Goal: Task Accomplishment & Management: Complete application form

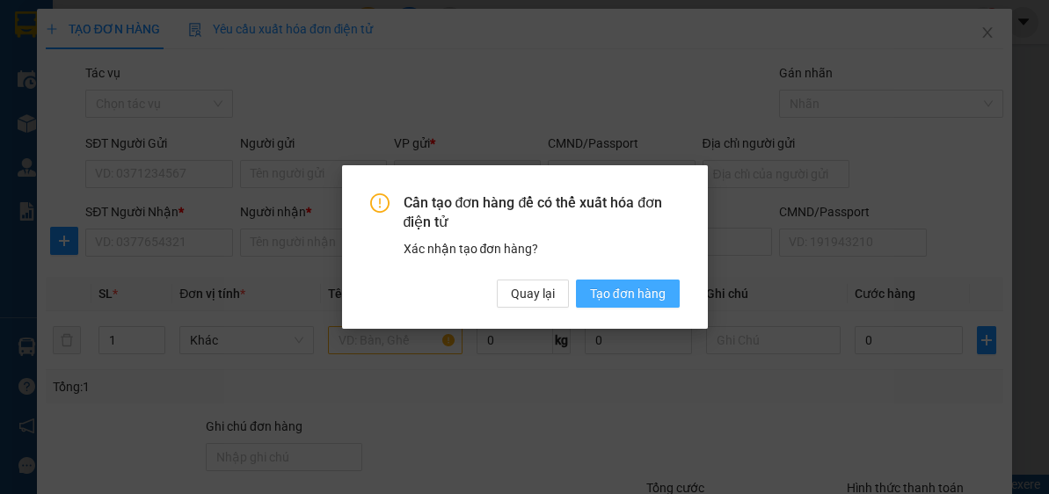
click at [618, 294] on span "Tạo đơn hàng" at bounding box center [628, 293] width 76 height 19
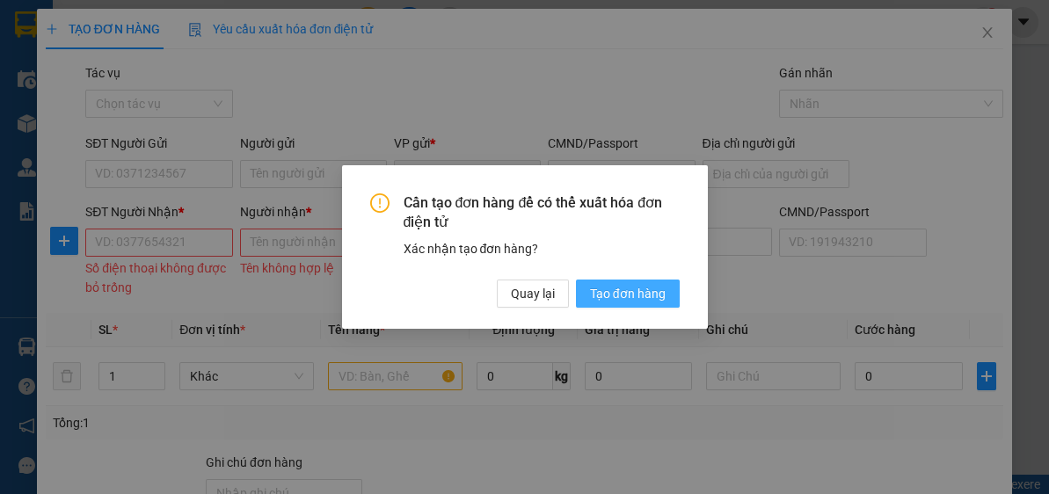
click at [630, 291] on span "Tạo đơn hàng" at bounding box center [628, 293] width 76 height 19
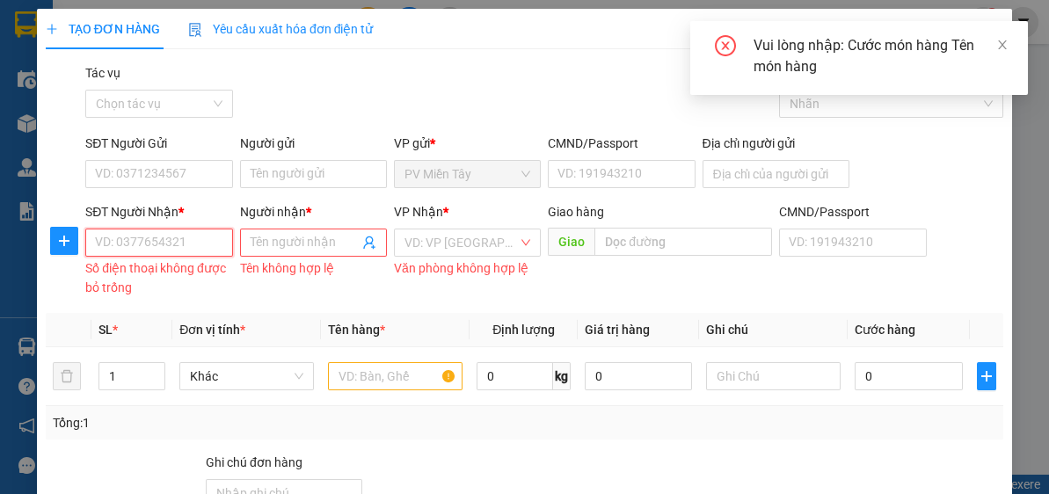
click at [175, 231] on input "SĐT Người Nhận *" at bounding box center [158, 243] width 147 height 28
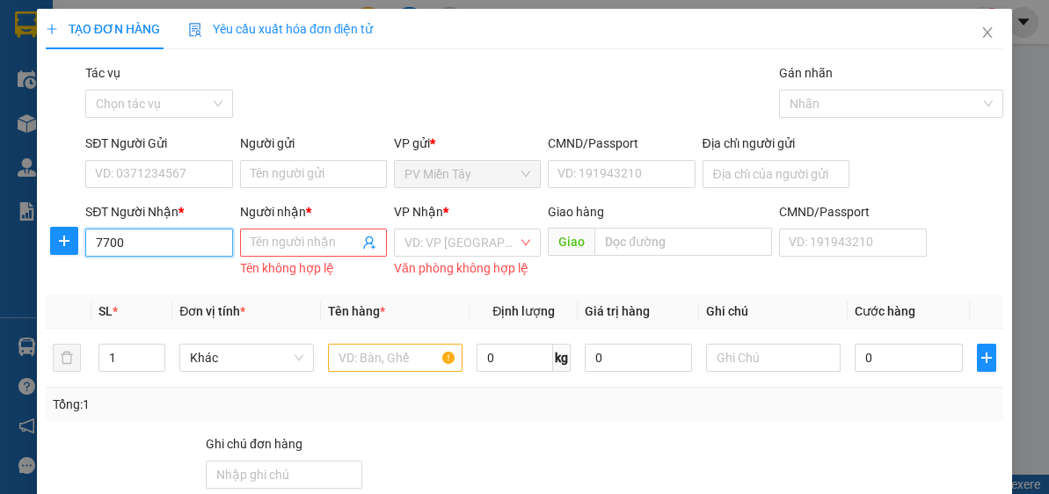
click at [163, 243] on input "7700" at bounding box center [158, 243] width 147 height 28
type input "7"
type input "0976022866"
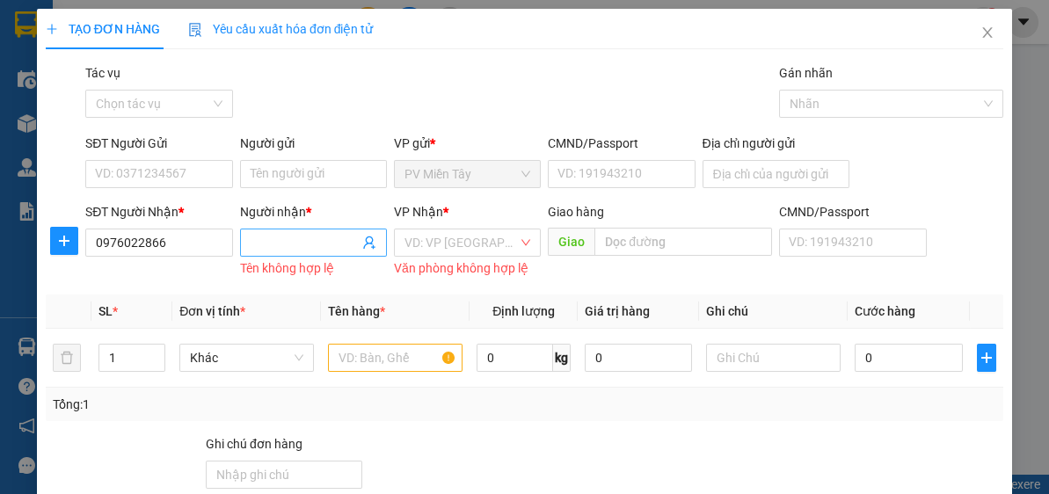
click at [300, 251] on input "Người nhận *" at bounding box center [305, 242] width 108 height 19
click at [290, 238] on input "Người nhận *" at bounding box center [305, 242] width 108 height 19
click at [295, 237] on input "Người nhận *" at bounding box center [305, 242] width 108 height 19
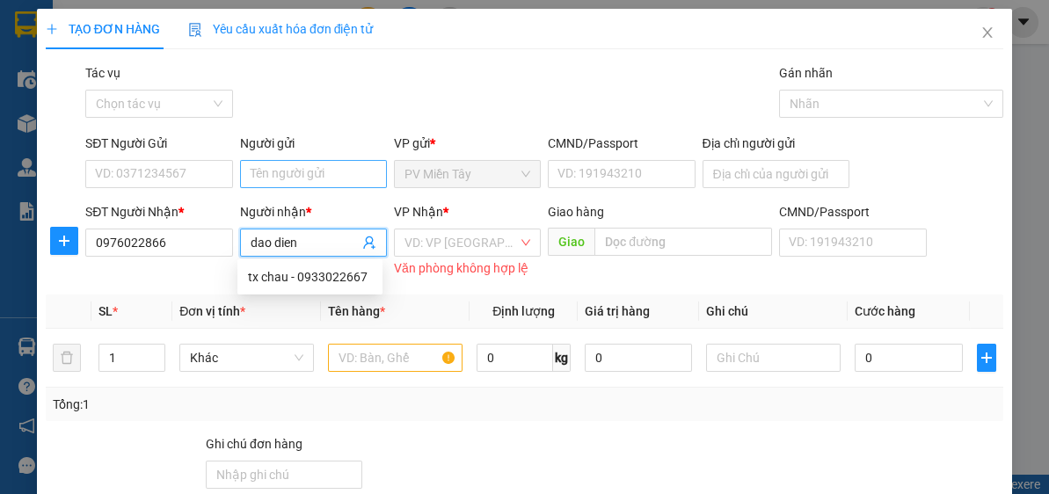
type input "dao dien"
drag, startPoint x: 327, startPoint y: 179, endPoint x: 340, endPoint y: 178, distance: 13.2
click at [340, 178] on input "Người gửi" at bounding box center [313, 174] width 147 height 28
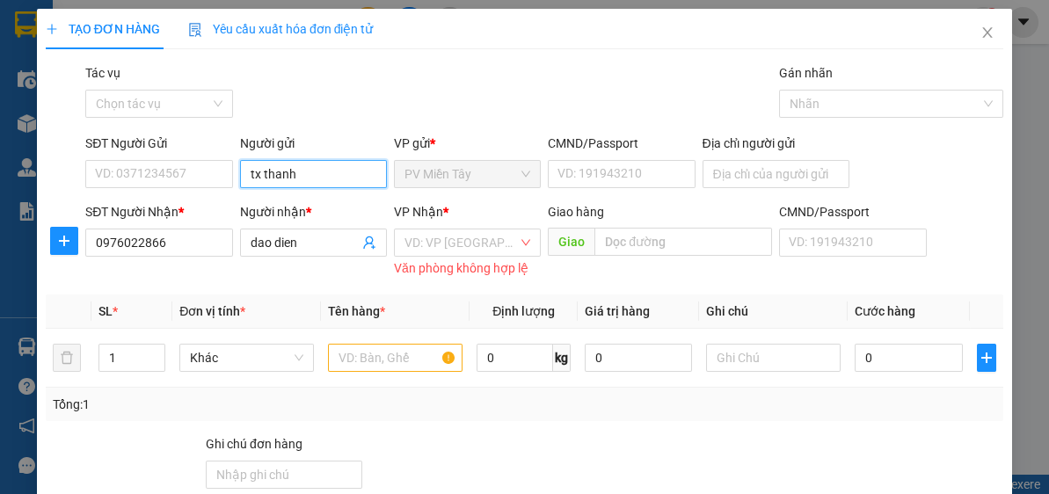
type input "tx thanh c"
click at [335, 208] on div "tx thanh c VIP - 0918565849" at bounding box center [326, 208] width 156 height 19
type input "0918565849"
type input "tx thanh c VIP"
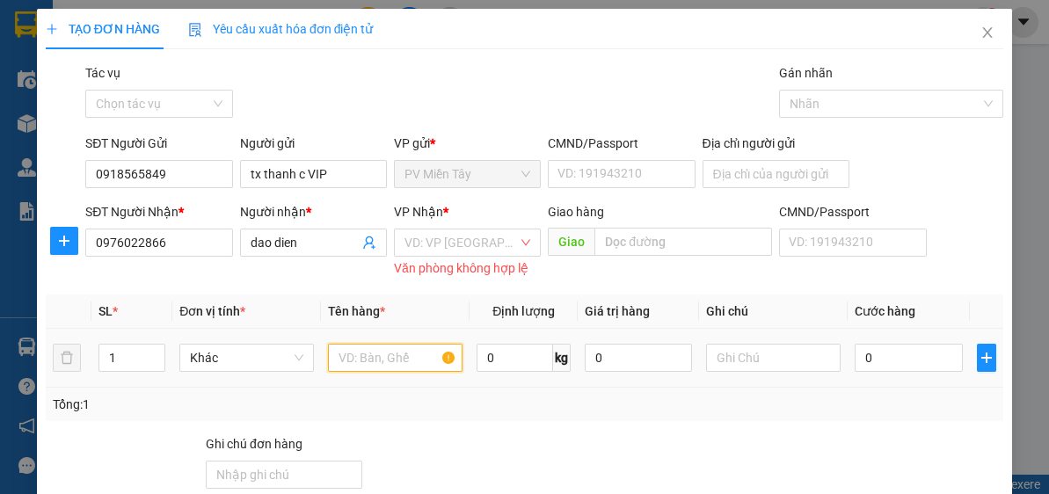
click at [396, 359] on input "text" at bounding box center [395, 358] width 135 height 28
type input "kien"
type input "5"
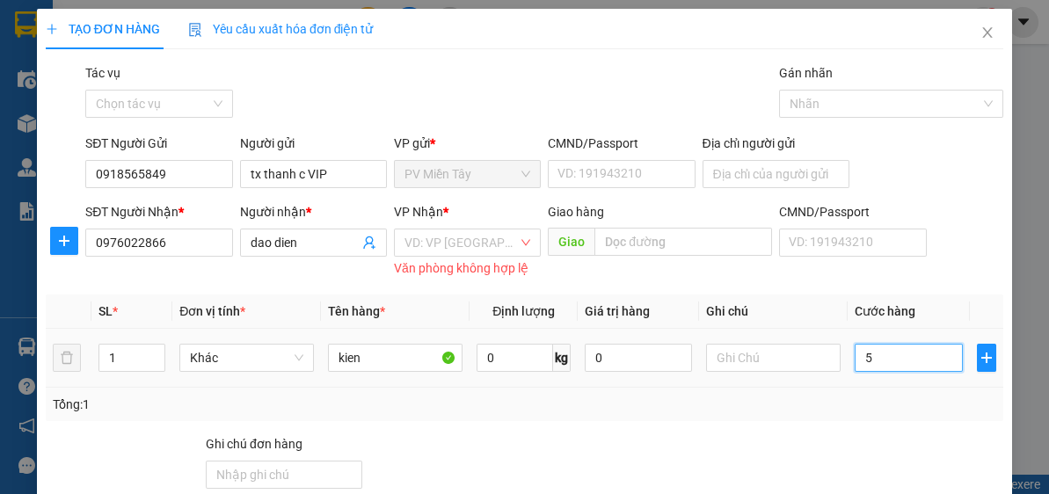
type input "50"
type input "50.000"
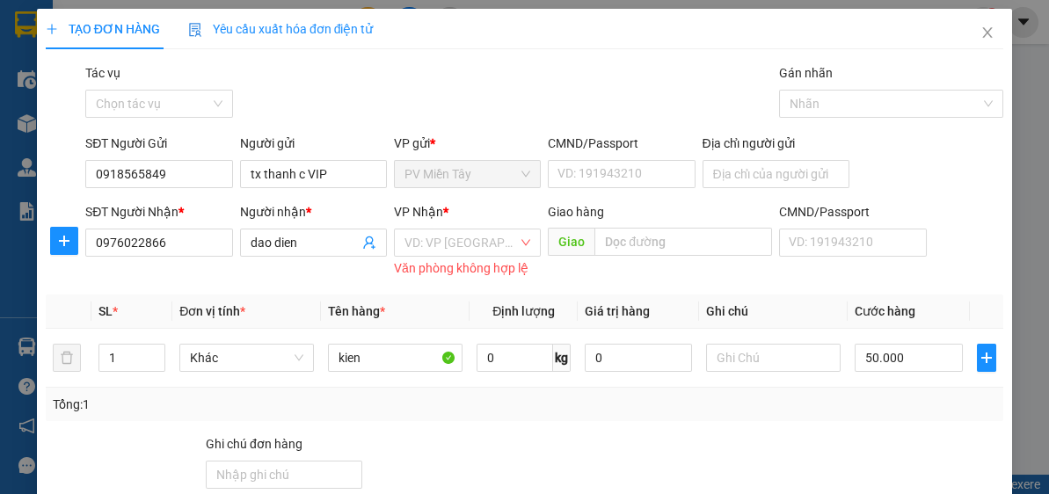
click at [857, 412] on div "Tổng: 1" at bounding box center [525, 404] width 944 height 19
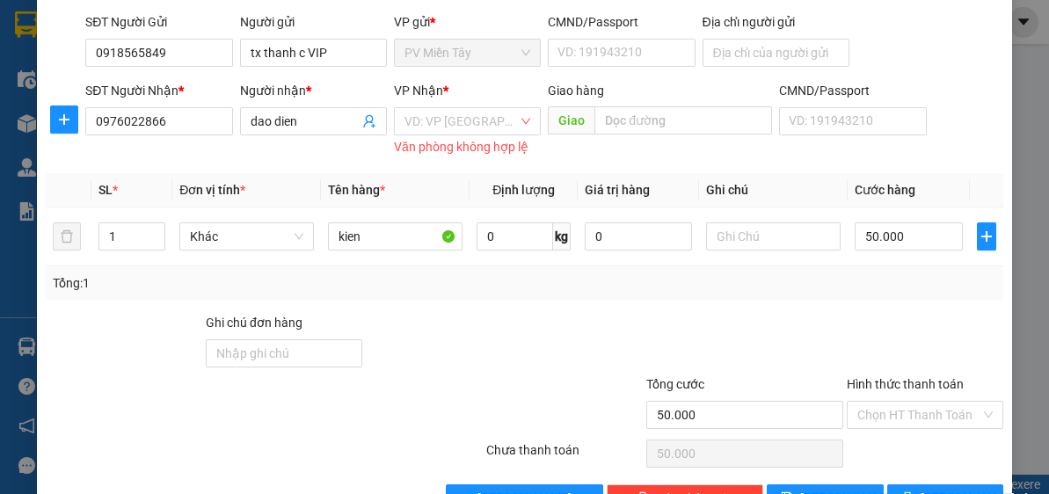
scroll to position [171, 0]
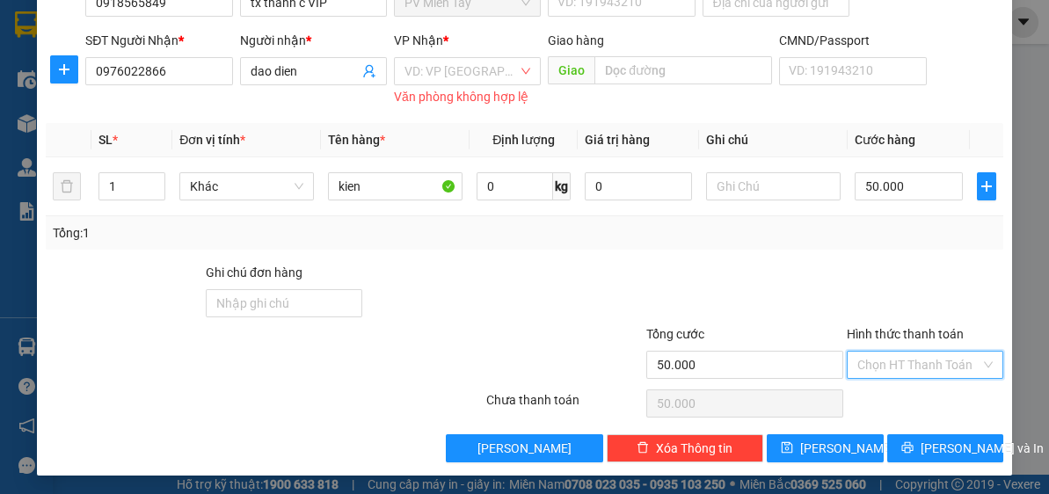
click at [915, 370] on input "Hình thức thanh toán" at bounding box center [918, 365] width 123 height 26
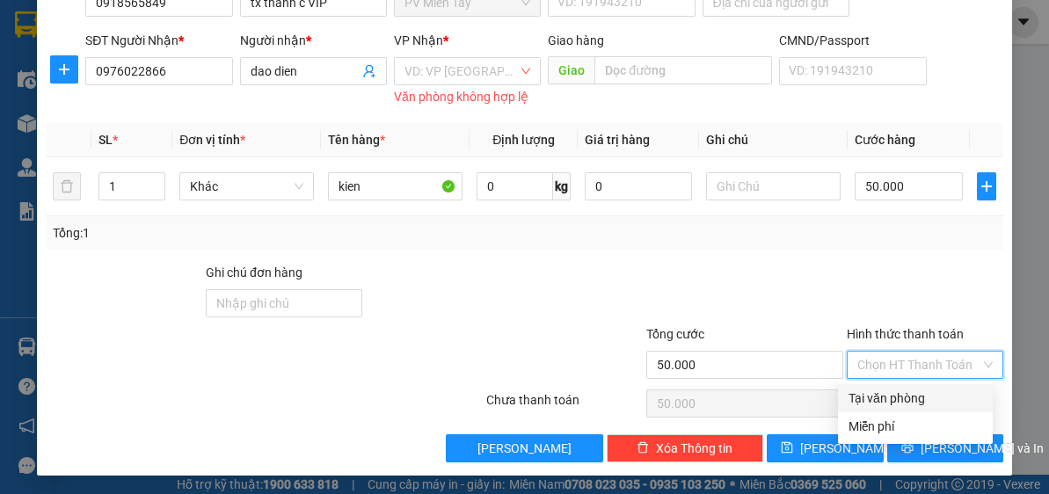
click at [911, 401] on div "Tại văn phòng" at bounding box center [916, 398] width 134 height 19
type input "0"
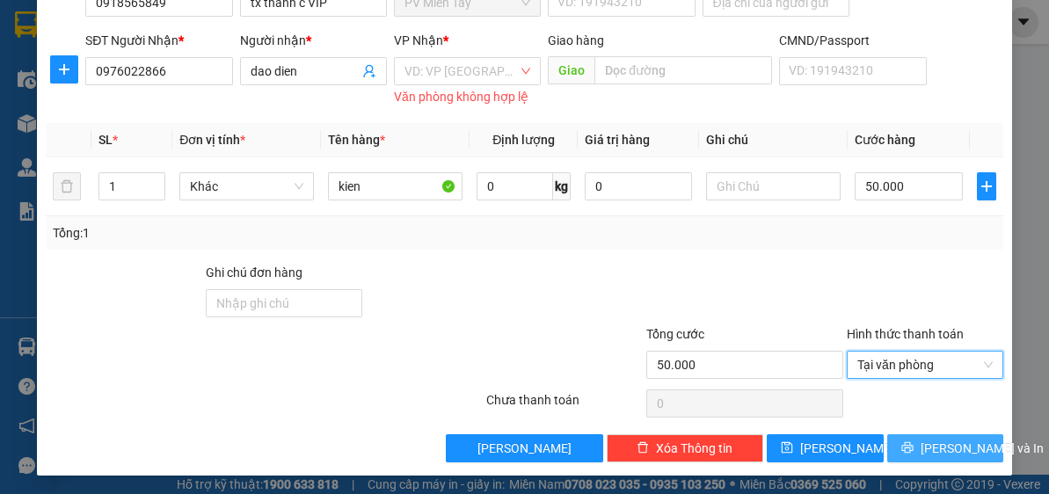
click at [930, 443] on span "[PERSON_NAME] và In" at bounding box center [982, 448] width 123 height 19
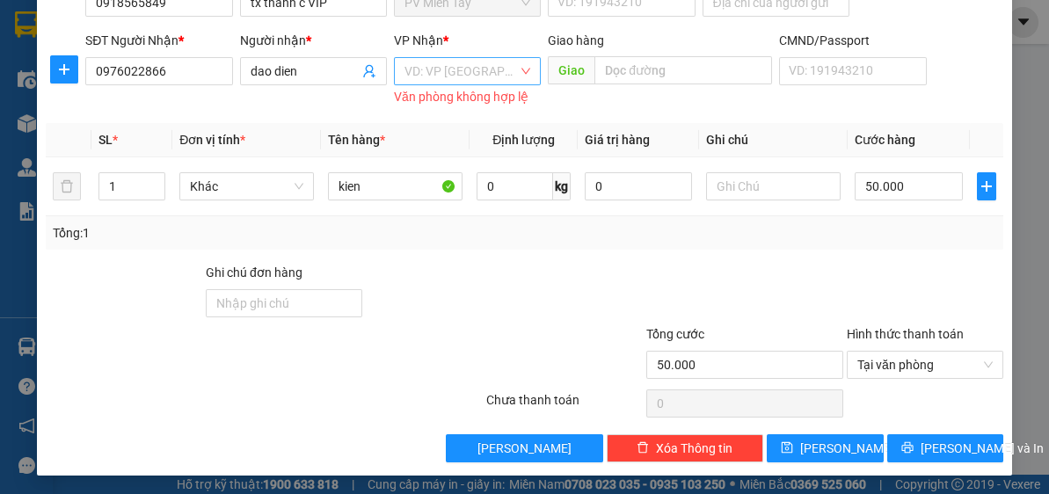
click at [467, 54] on div "VP Nhận *" at bounding box center [467, 44] width 147 height 26
drag, startPoint x: 478, startPoint y: 83, endPoint x: 492, endPoint y: 172, distance: 90.7
click at [479, 83] on input "search" at bounding box center [460, 71] width 113 height 26
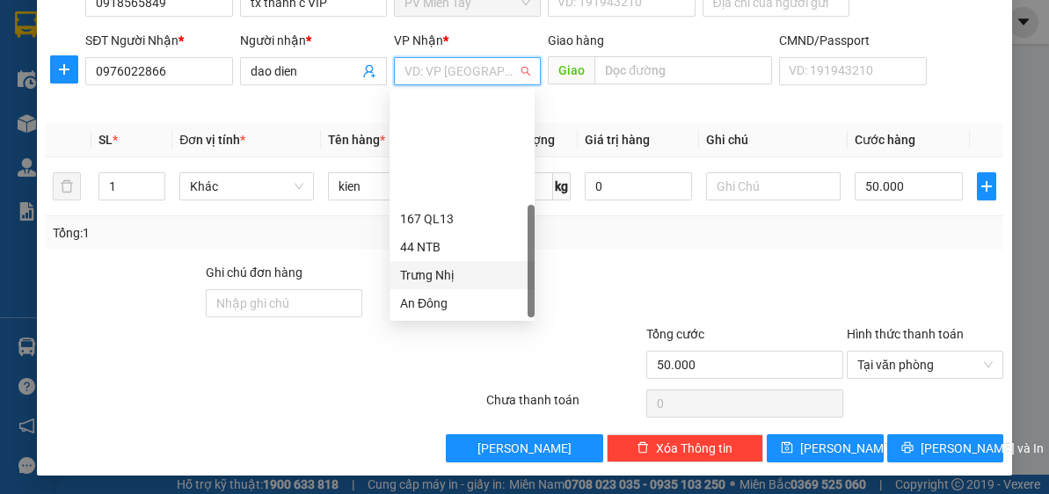
scroll to position [141, 0]
drag, startPoint x: 465, startPoint y: 274, endPoint x: 548, endPoint y: 182, distance: 123.9
click at [470, 274] on div "HANG NGOAI" at bounding box center [462, 275] width 124 height 19
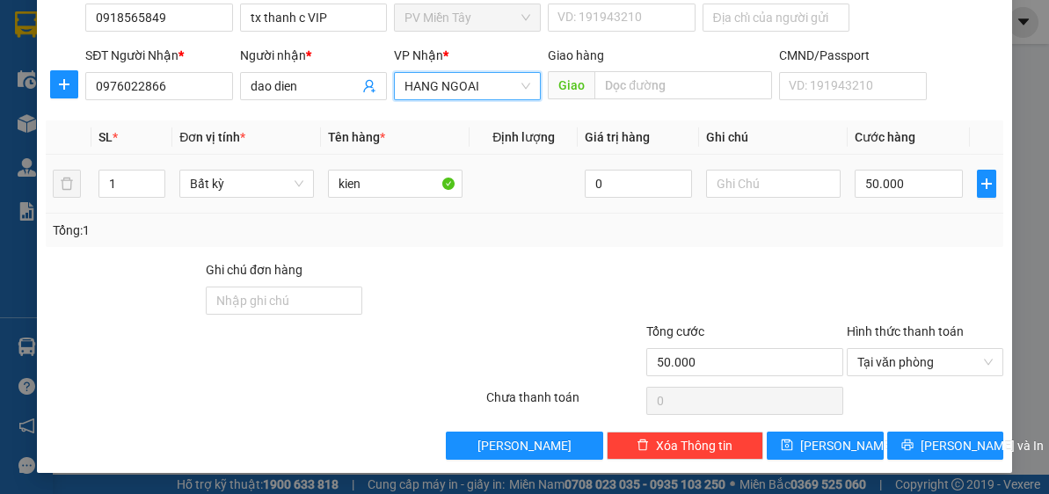
scroll to position [154, 0]
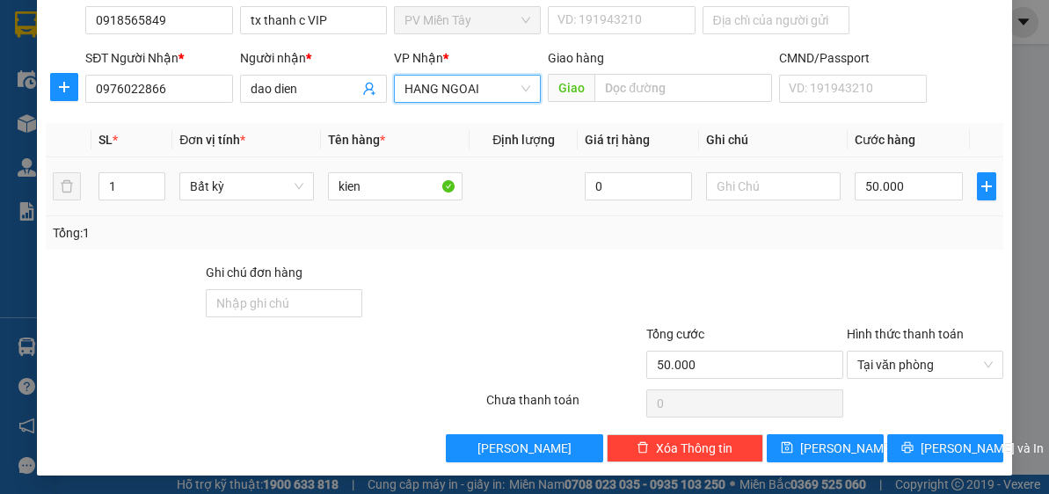
click at [668, 63] on div "Giao hàng" at bounding box center [660, 57] width 224 height 19
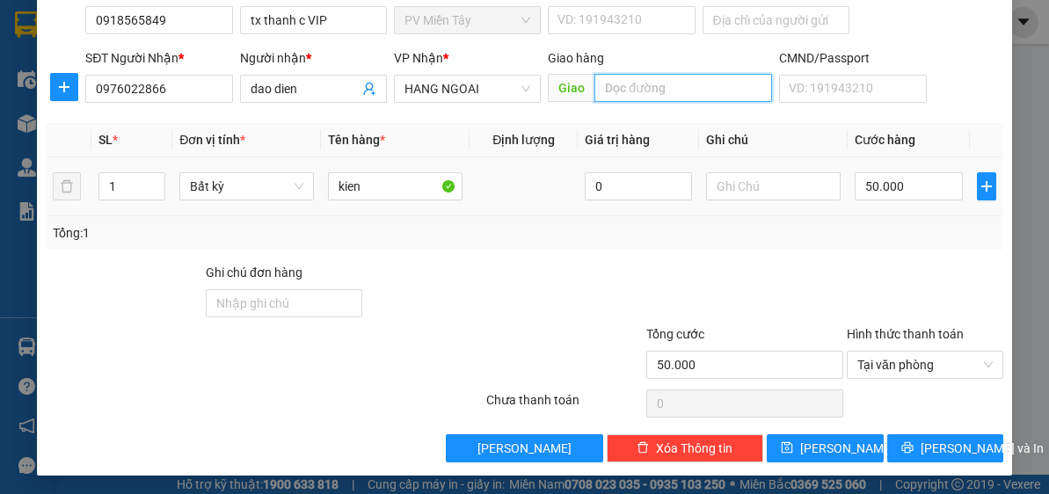
click at [670, 84] on input "text" at bounding box center [683, 88] width 178 height 28
click at [674, 98] on input "text" at bounding box center [683, 88] width 178 height 28
type input "hoi bai"
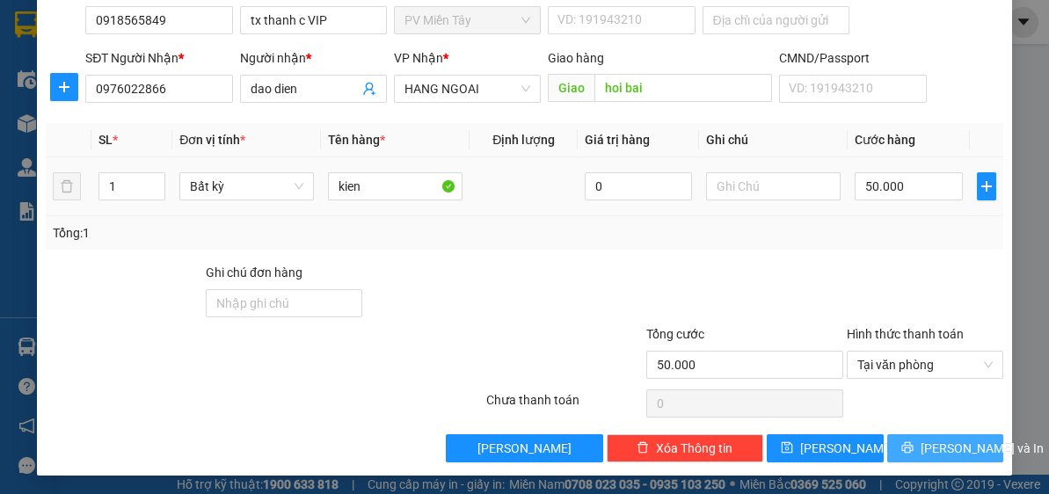
click at [931, 448] on span "[PERSON_NAME] và In" at bounding box center [982, 448] width 123 height 19
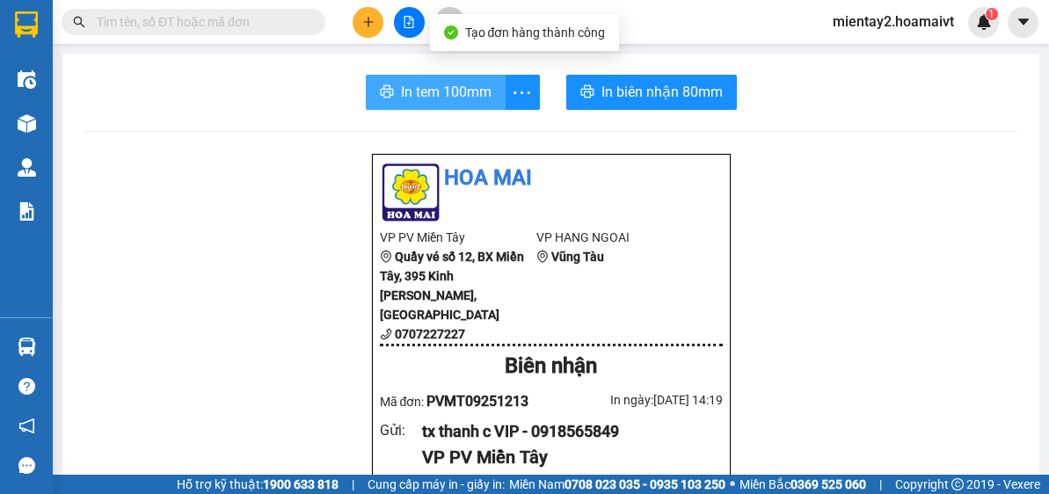
click at [457, 88] on span "In tem 100mm" at bounding box center [446, 92] width 91 height 22
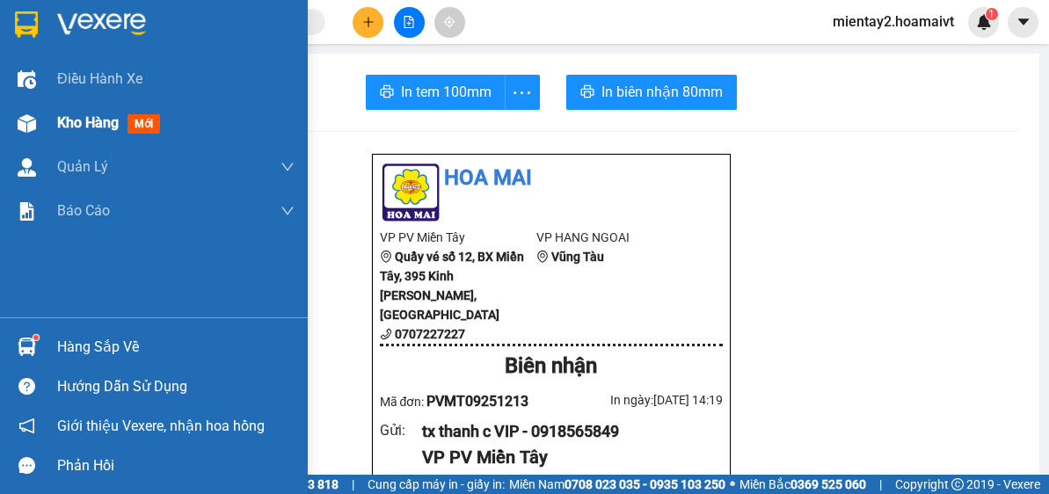
click at [39, 134] on div at bounding box center [26, 123] width 31 height 31
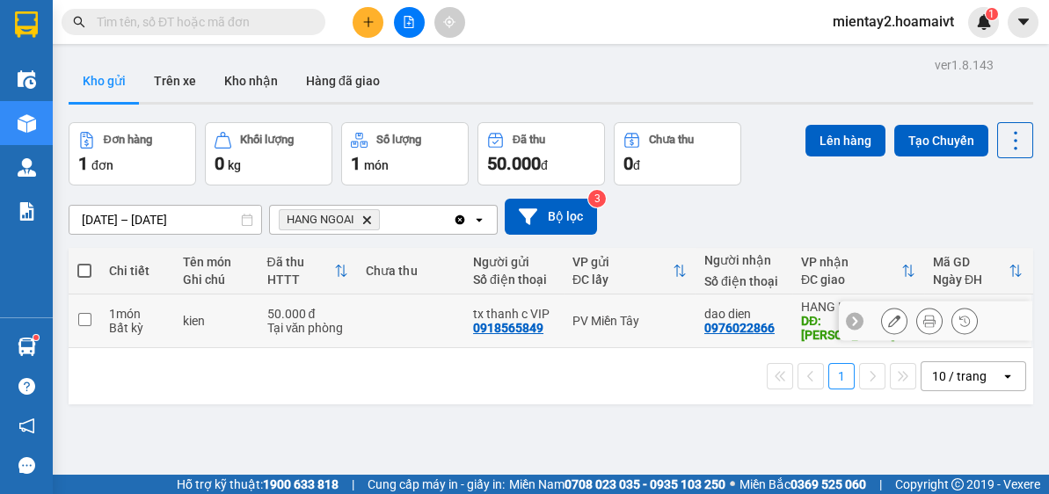
click at [400, 317] on td at bounding box center [410, 322] width 107 height 54
checkbox input "true"
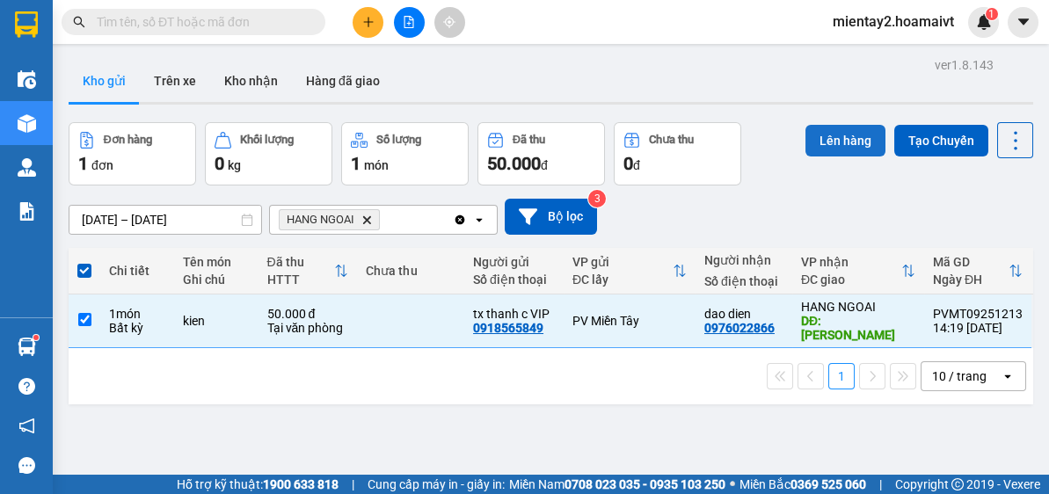
click at [828, 136] on button "Lên hàng" at bounding box center [845, 141] width 80 height 32
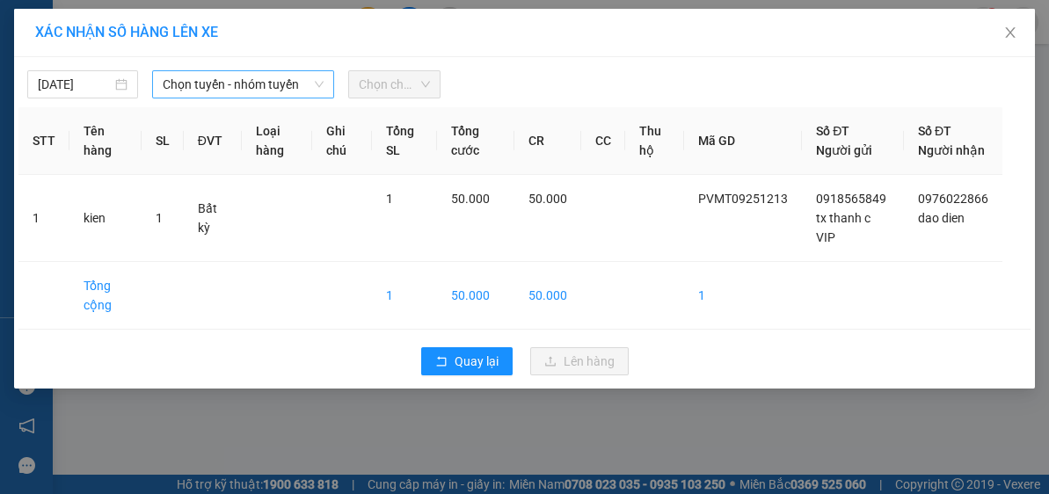
click at [208, 84] on span "Chọn tuyến - nhóm tuyến" at bounding box center [243, 84] width 161 height 26
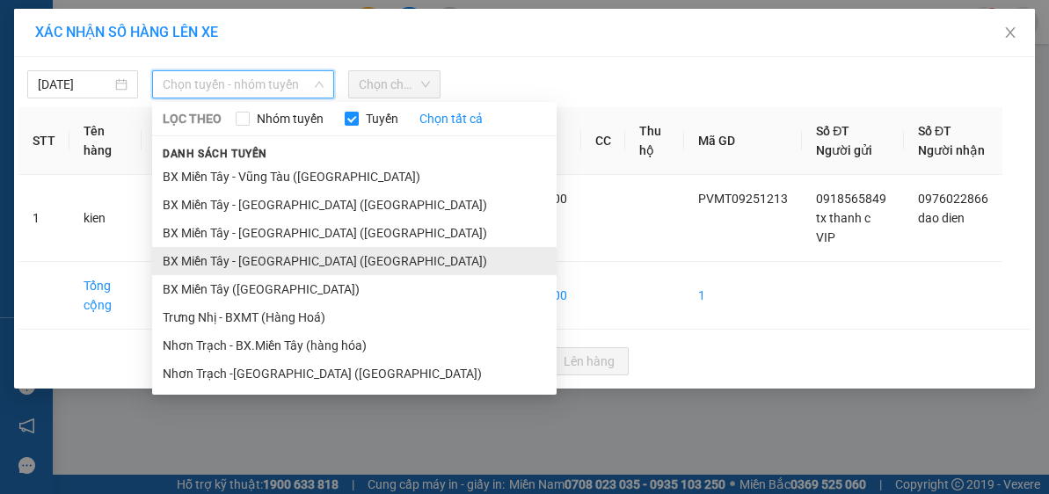
click at [258, 259] on li "BX Miền Tây - [GEOGRAPHIC_DATA] ([GEOGRAPHIC_DATA])" at bounding box center [354, 261] width 404 height 28
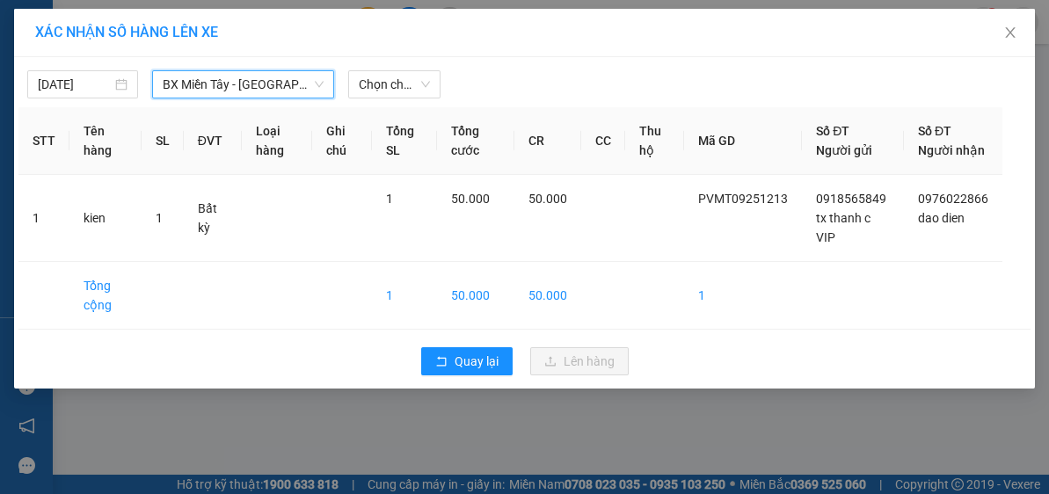
click at [223, 88] on span "BX Miền Tây - [GEOGRAPHIC_DATA] ([GEOGRAPHIC_DATA])" at bounding box center [243, 84] width 161 height 26
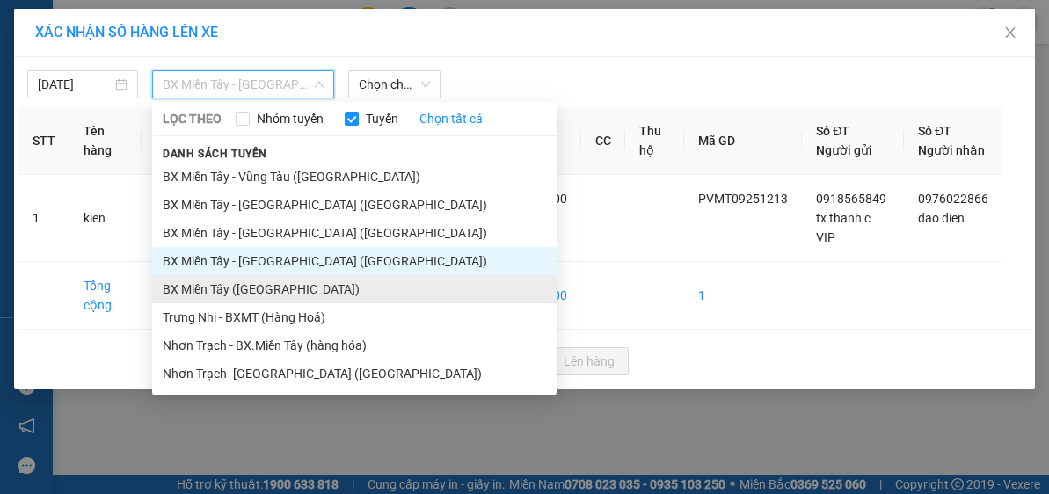
click at [259, 278] on li "BX Miền Tây ([GEOGRAPHIC_DATA])" at bounding box center [354, 289] width 404 height 28
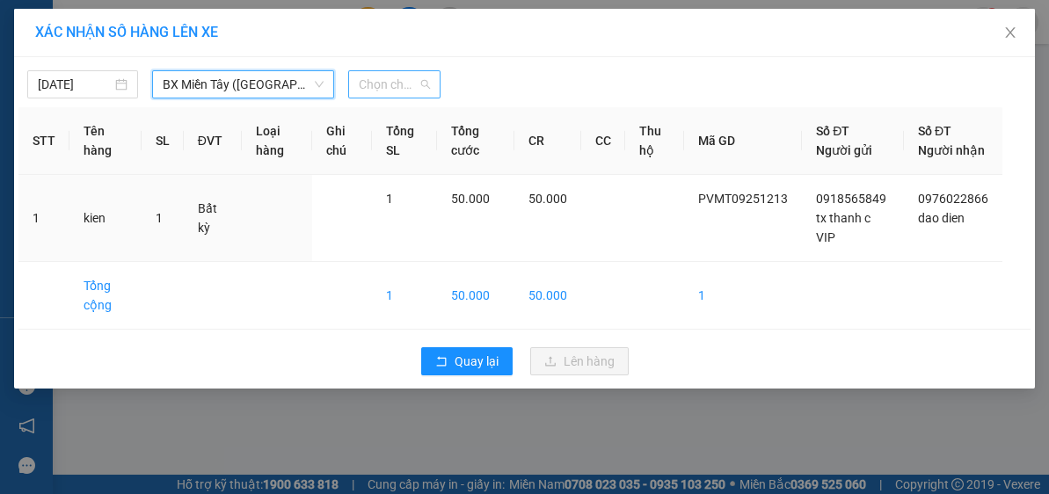
click at [376, 91] on span "Chọn chuyến" at bounding box center [395, 84] width 72 height 26
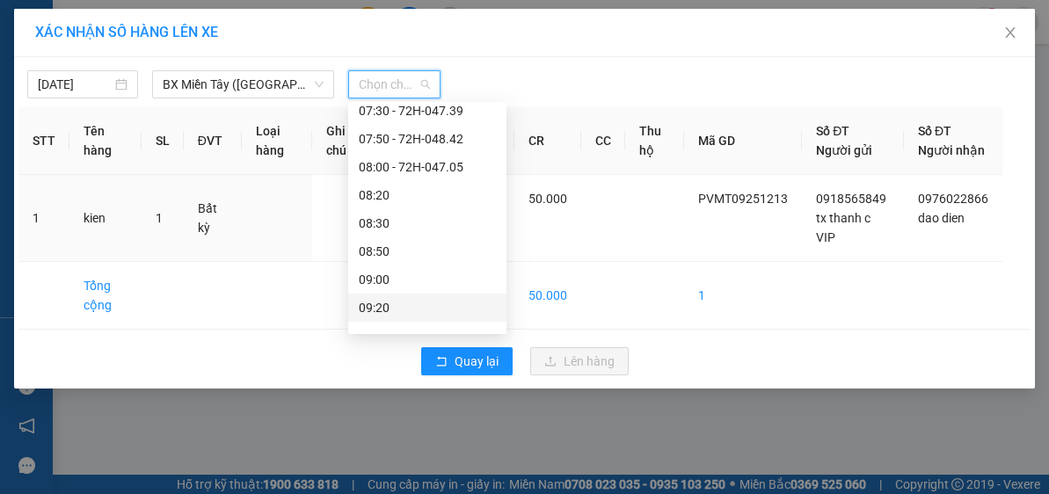
scroll to position [211, 0]
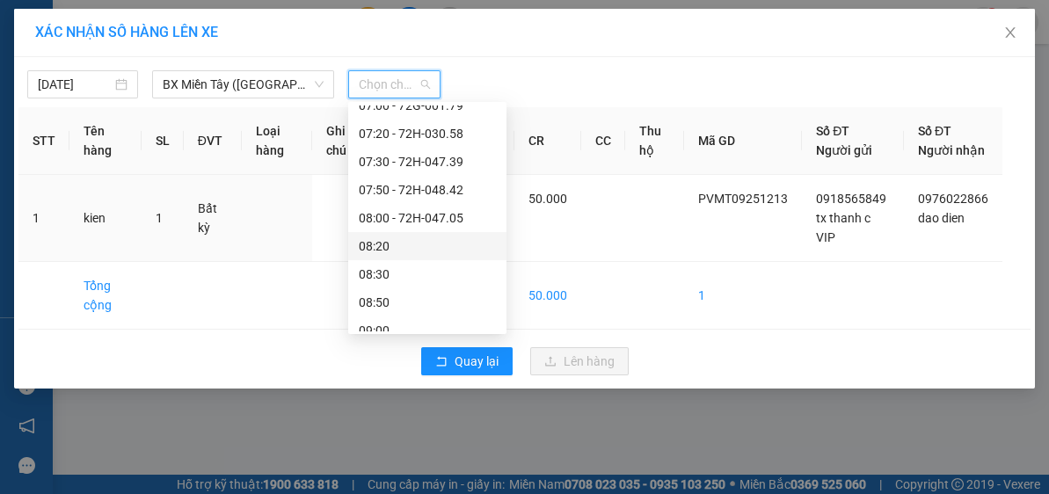
click at [407, 248] on div "08:20" at bounding box center [427, 246] width 137 height 19
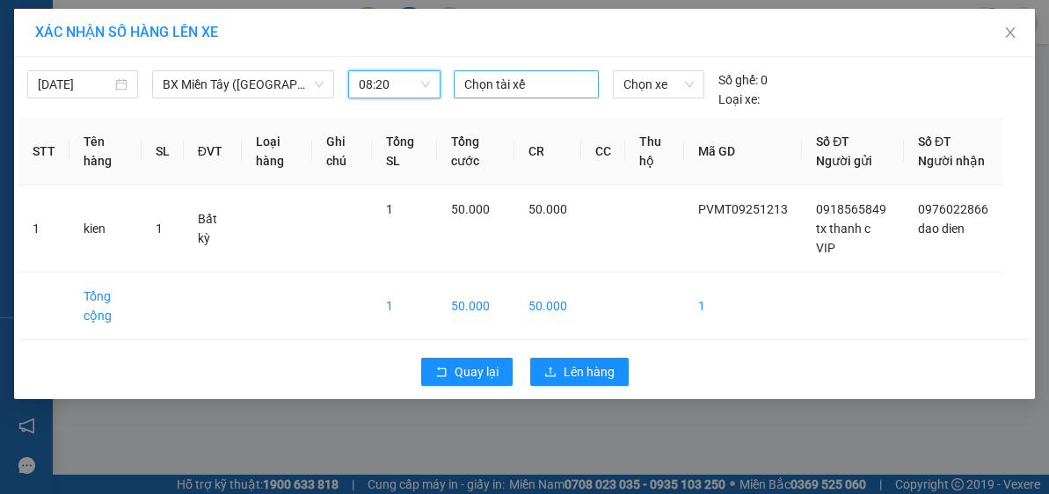
click at [503, 84] on div at bounding box center [526, 84] width 136 height 21
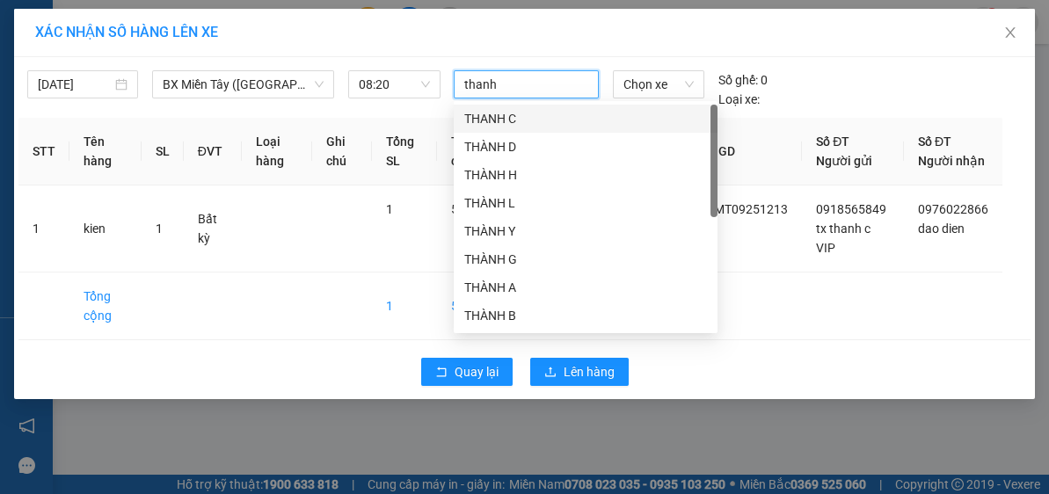
type input "thanh c"
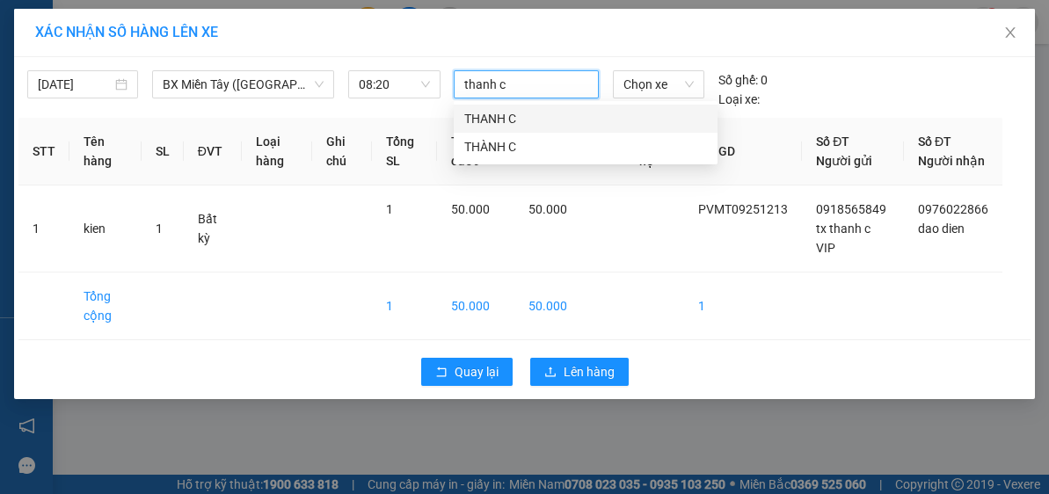
click at [525, 120] on div "THANH C" at bounding box center [585, 118] width 243 height 19
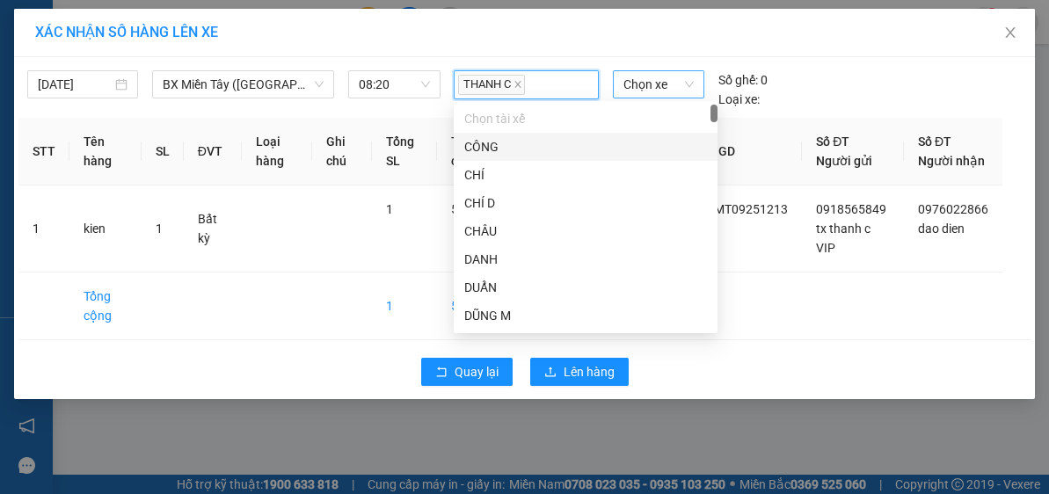
click at [682, 74] on span "Chọn xe" at bounding box center [658, 84] width 70 height 26
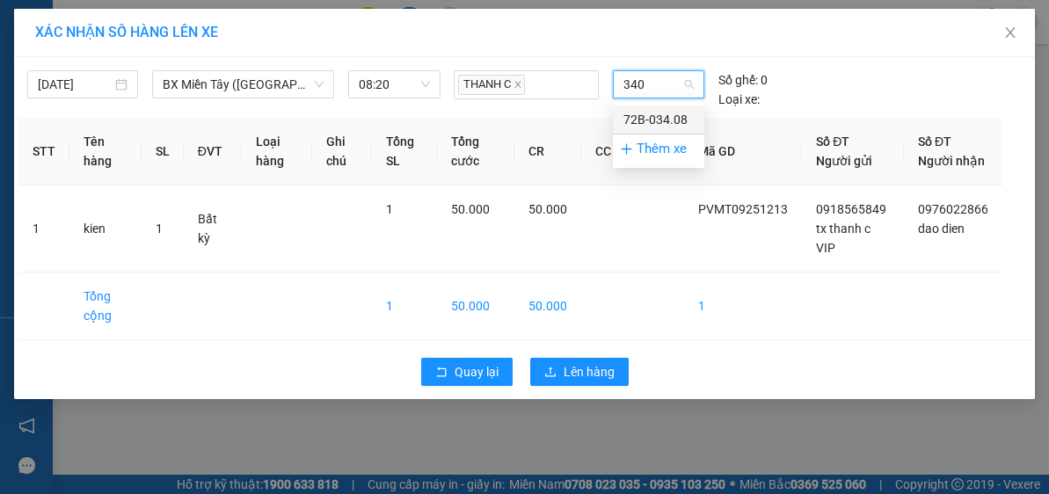
type input "3408"
click at [634, 124] on div "72B-034.08" at bounding box center [658, 119] width 70 height 19
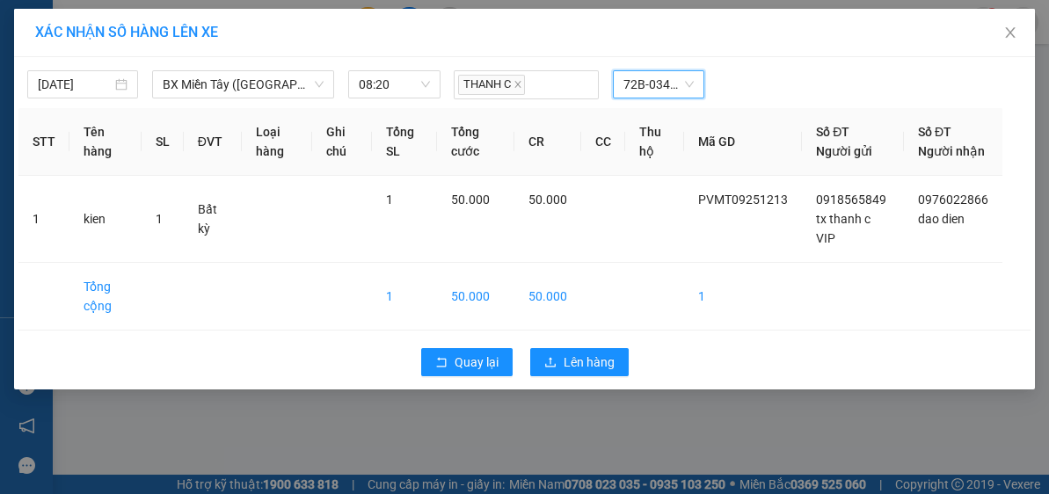
click at [586, 363] on div "Quay lại Lên hàng" at bounding box center [524, 362] width 1012 height 46
click at [585, 372] on span "Lên hàng" at bounding box center [589, 362] width 51 height 19
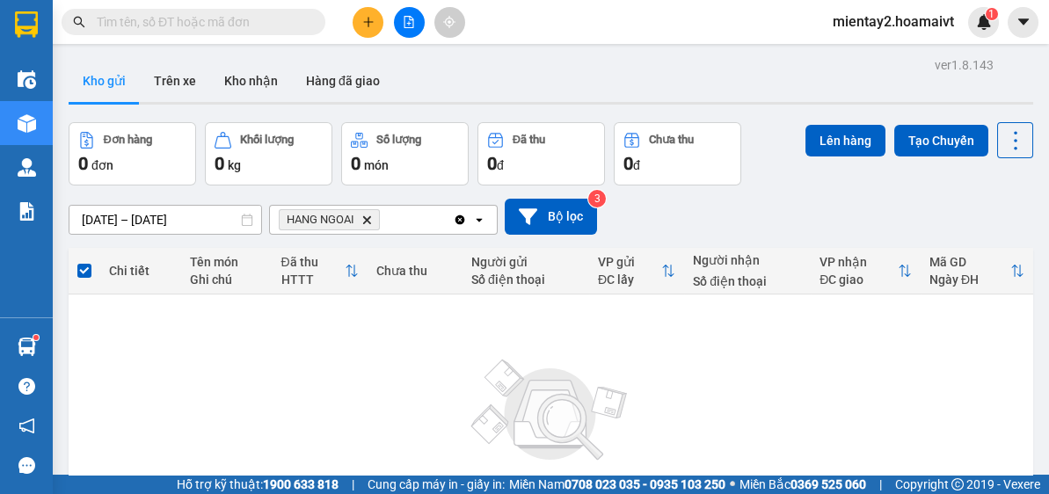
click at [232, 17] on input "text" at bounding box center [201, 21] width 208 height 19
paste input "0937115588"
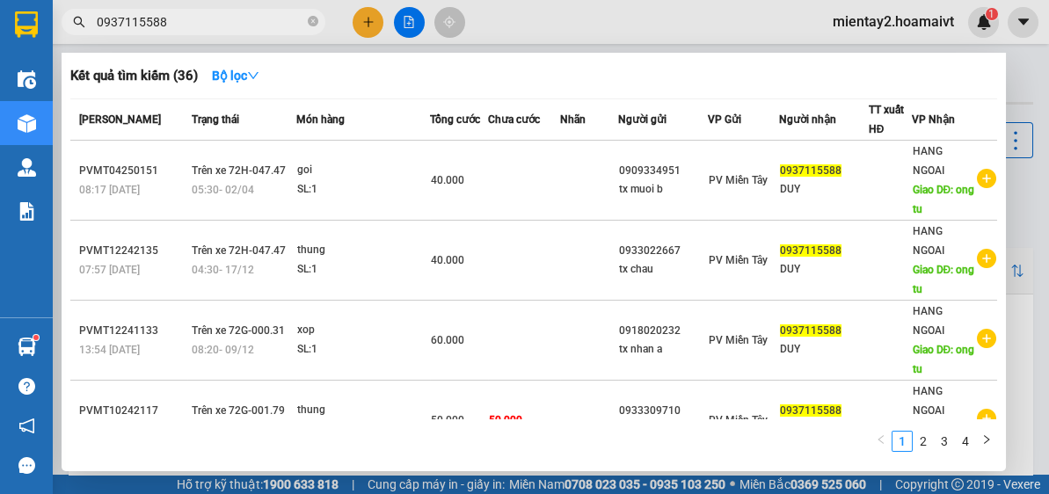
type input "0937115588"
click at [361, 20] on div at bounding box center [524, 247] width 1049 height 494
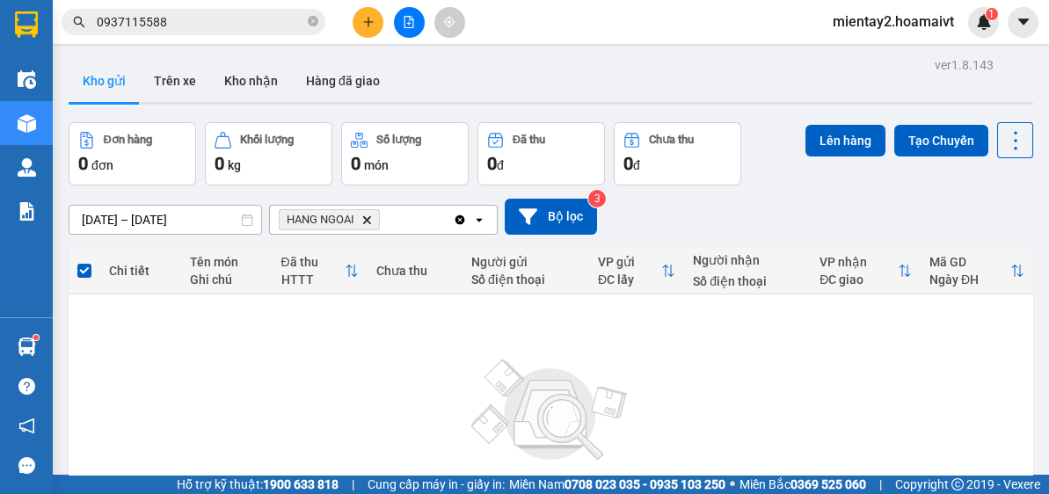
click at [368, 16] on icon "plus" at bounding box center [368, 22] width 12 height 12
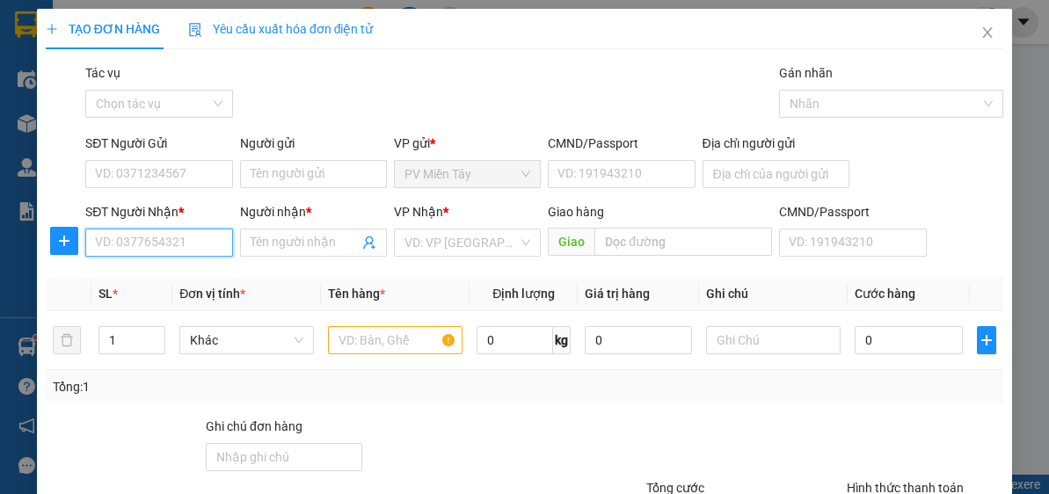
click at [179, 240] on input "SĐT Người Nhận *" at bounding box center [158, 243] width 147 height 28
paste input "0937115588"
type input "0937115588"
click at [191, 241] on input "0937115588" at bounding box center [158, 243] width 147 height 28
click at [182, 274] on div "0937115588 - DUY" at bounding box center [157, 276] width 124 height 19
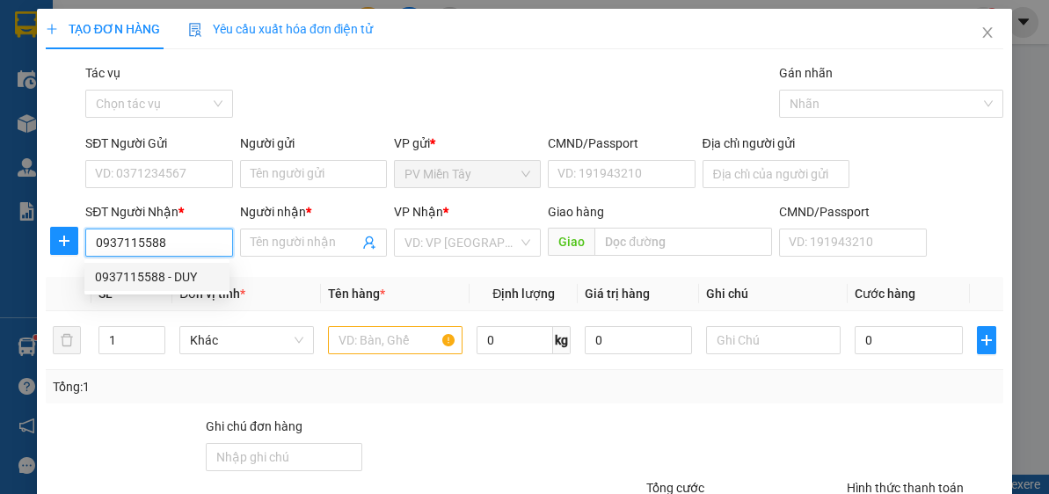
type input "DUY"
type input "ong tu"
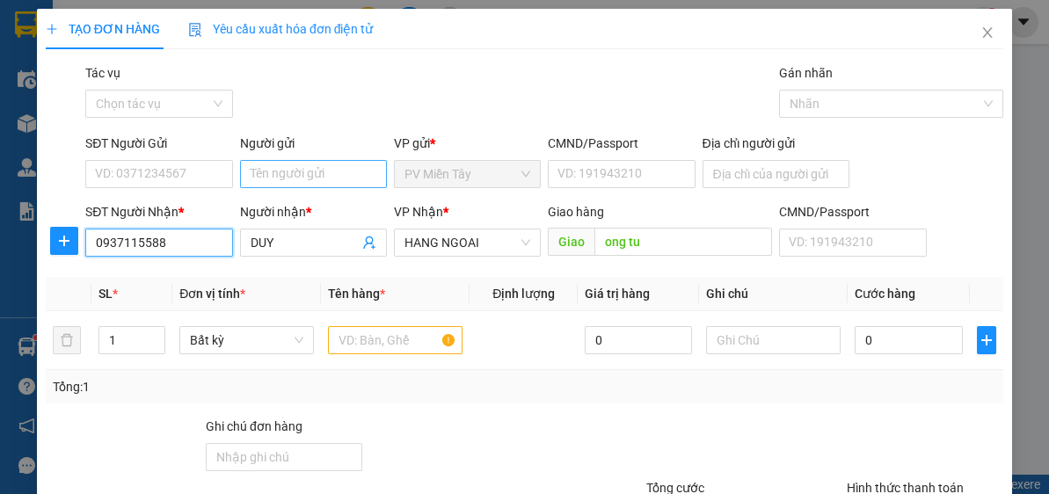
type input "0937115588"
click at [299, 171] on input "Người gửi" at bounding box center [313, 174] width 147 height 28
type input "tx hung"
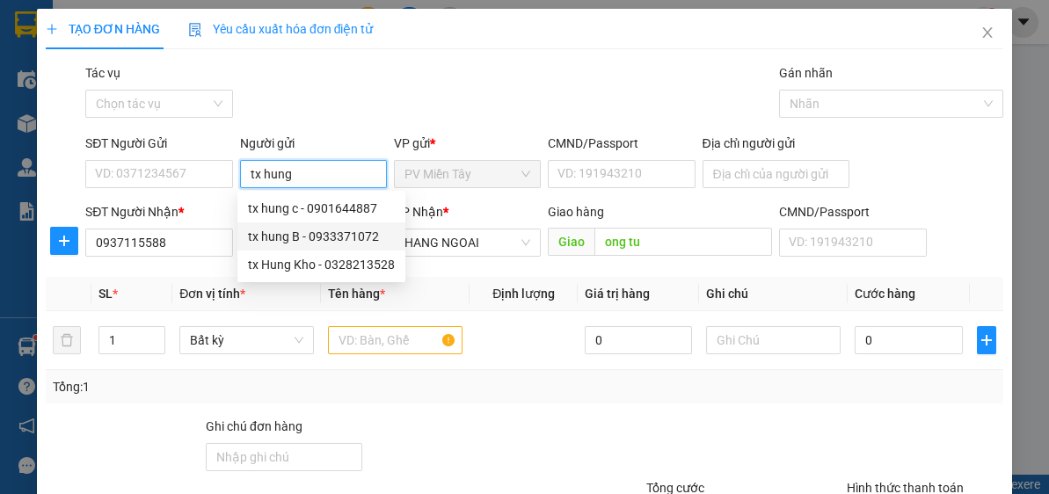
click at [313, 235] on div "tx hung B - 0933371072" at bounding box center [321, 236] width 147 height 19
type input "0933371072"
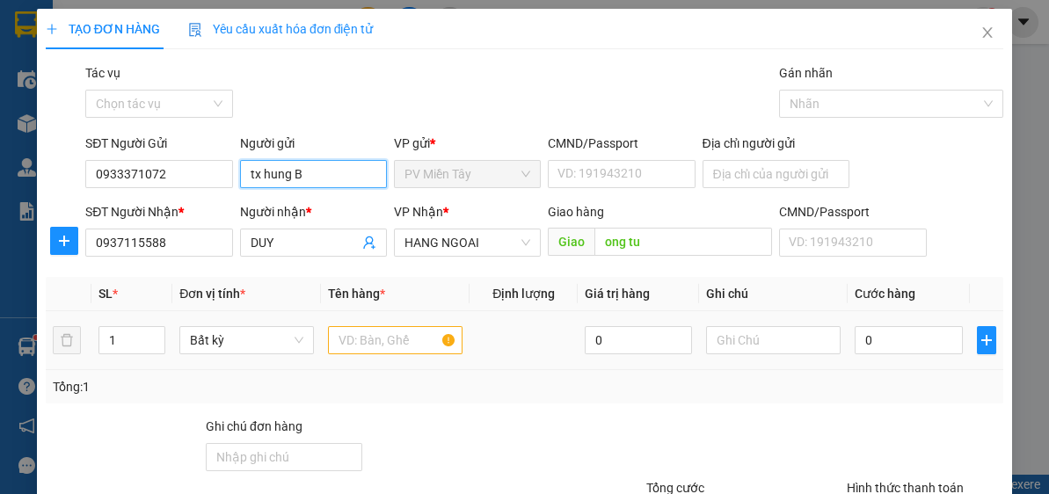
type input "tx hung B"
click at [401, 340] on input "text" at bounding box center [395, 340] width 135 height 28
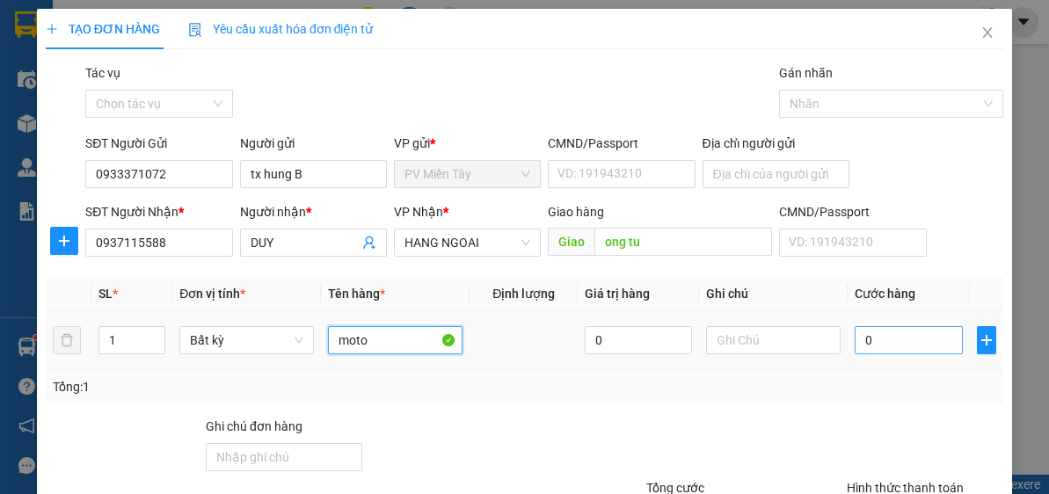
type input "moto"
type input "7"
type input "70"
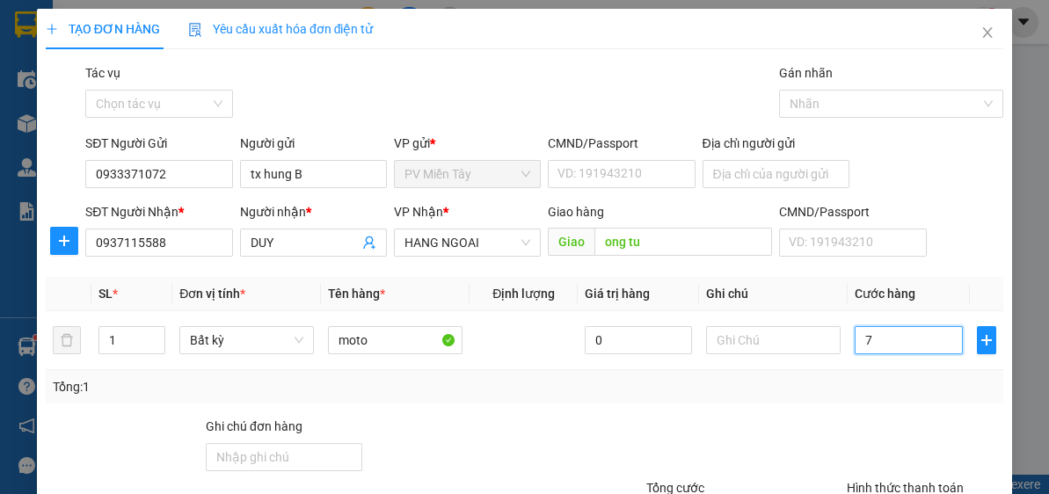
type input "70"
type input "70.000"
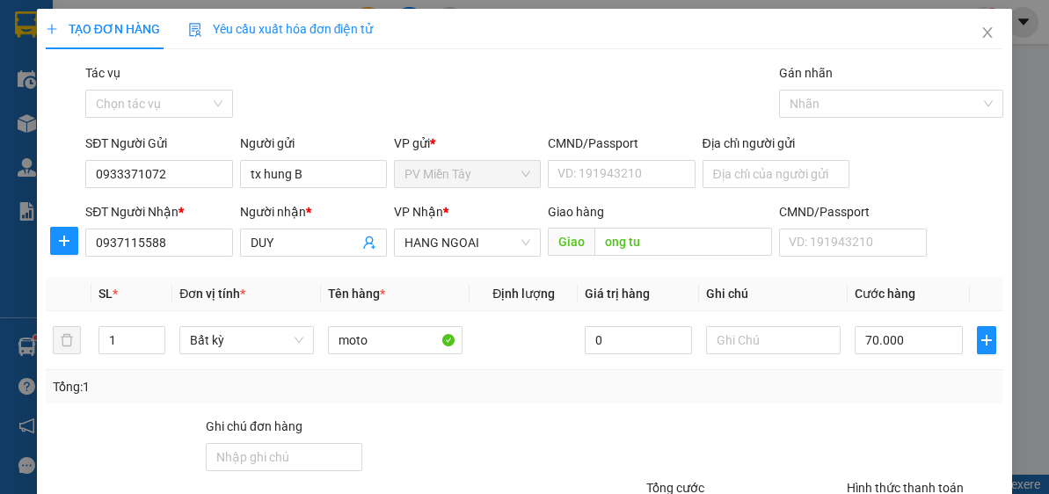
click at [887, 383] on div "Tổng: 1" at bounding box center [525, 386] width 944 height 19
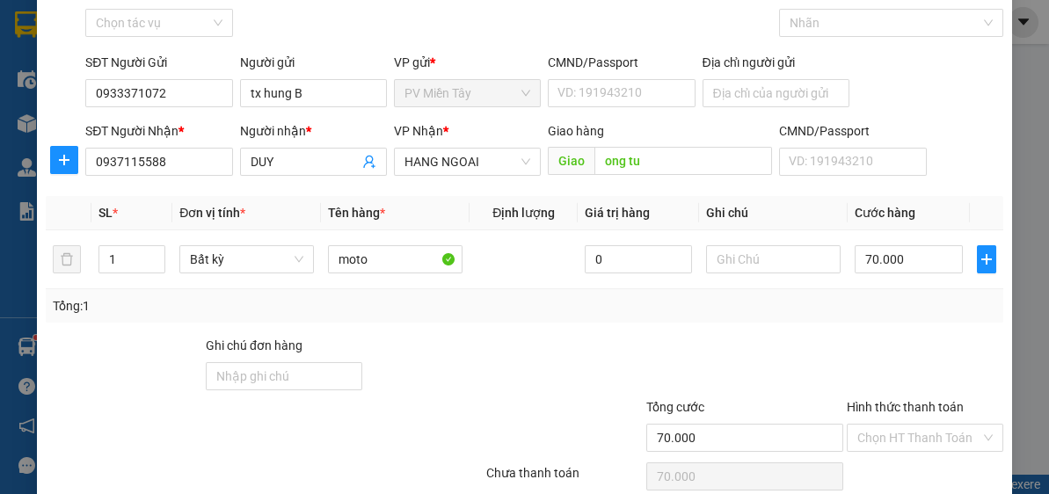
scroll to position [154, 0]
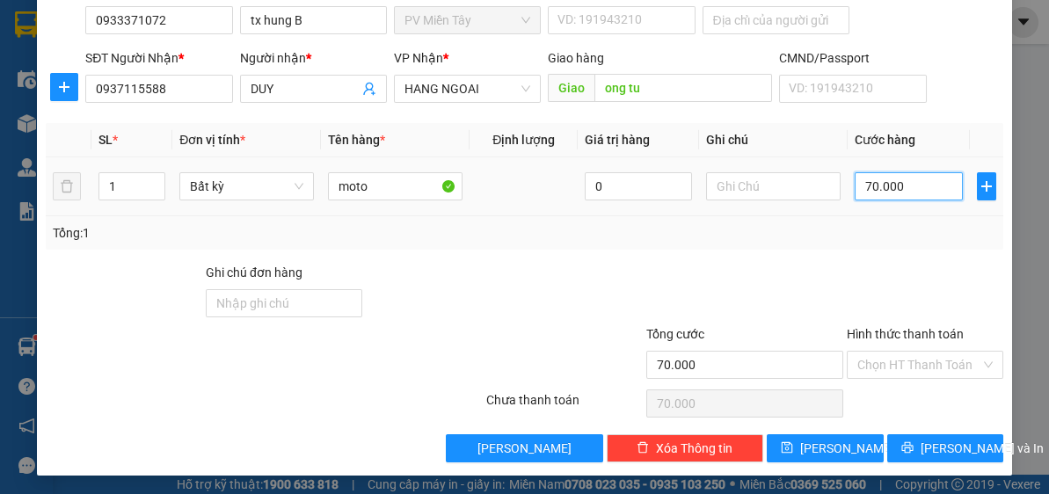
click at [925, 185] on input "70.000" at bounding box center [908, 186] width 107 height 28
type input "0"
type input "08"
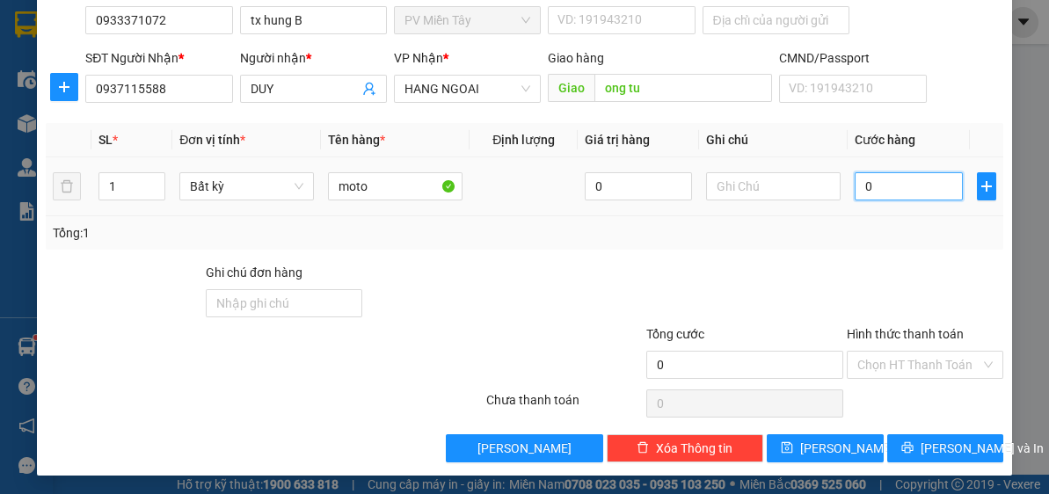
type input "8"
type input "080"
type input "80"
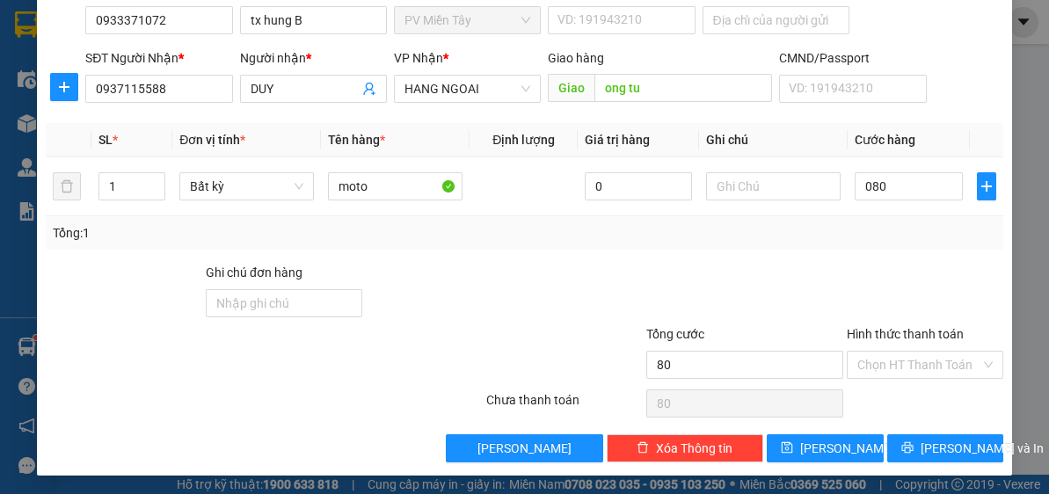
type input "80.000"
click at [865, 278] on div at bounding box center [925, 294] width 160 height 62
click at [936, 447] on span "[PERSON_NAME] và In" at bounding box center [982, 448] width 123 height 19
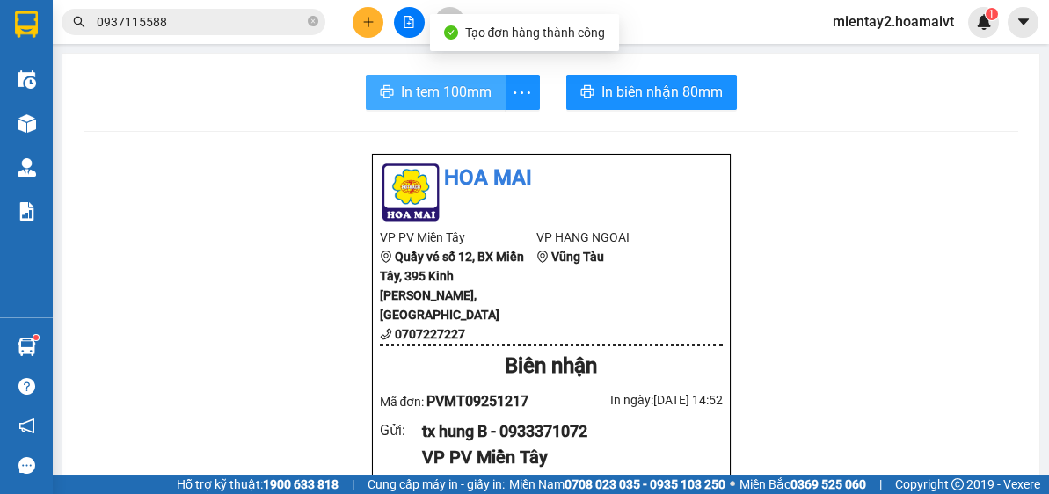
click at [445, 89] on span "In tem 100mm" at bounding box center [446, 92] width 91 height 22
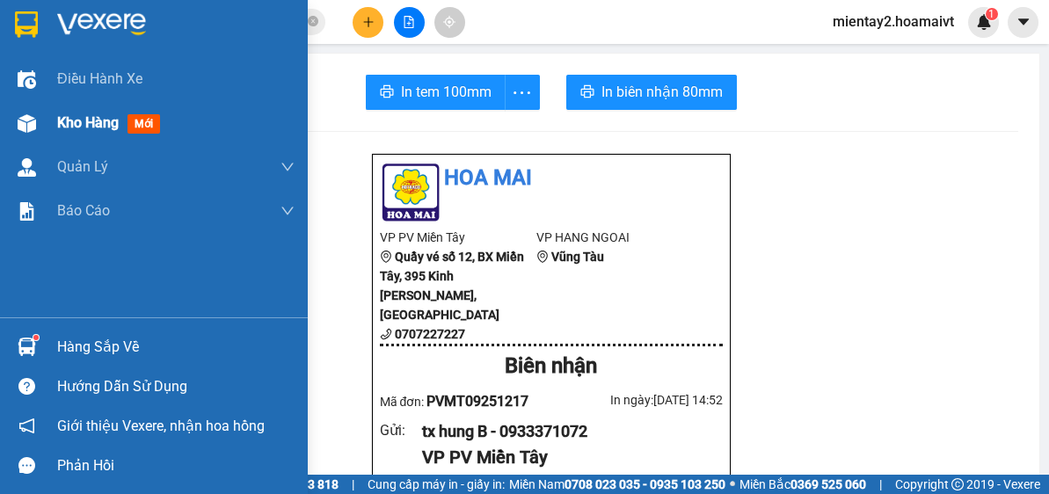
click at [77, 126] on span "Kho hàng" at bounding box center [88, 122] width 62 height 17
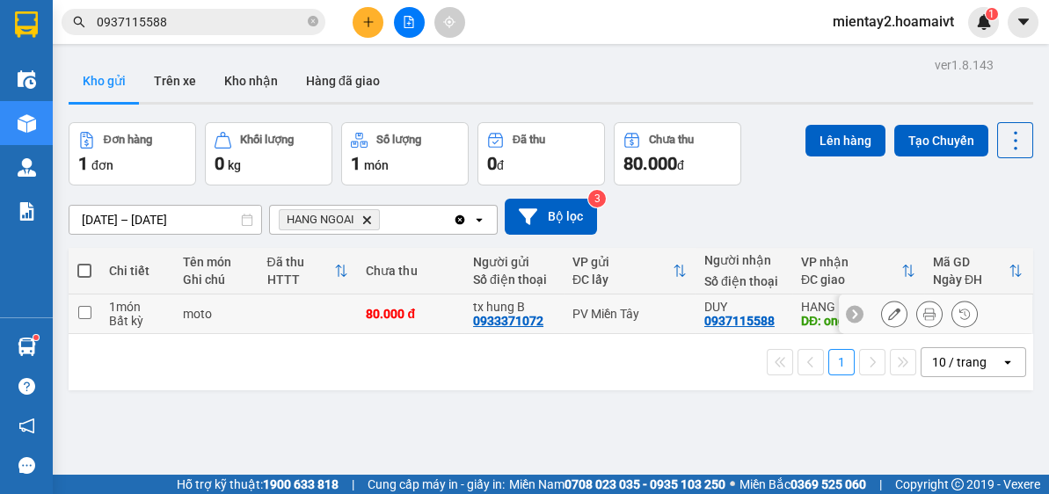
click at [406, 307] on div "80.000 đ" at bounding box center [411, 314] width 90 height 14
checkbox input "true"
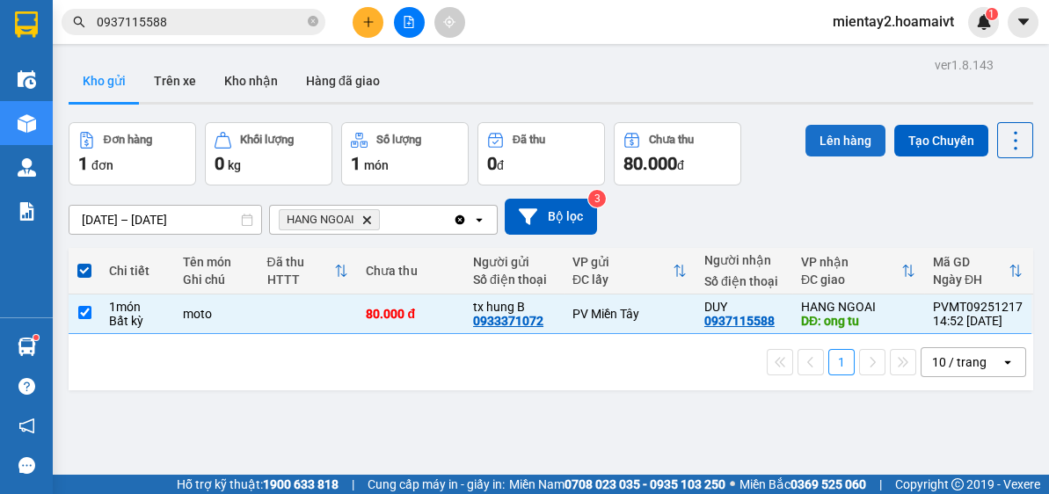
click at [839, 135] on button "Lên hàng" at bounding box center [845, 141] width 80 height 32
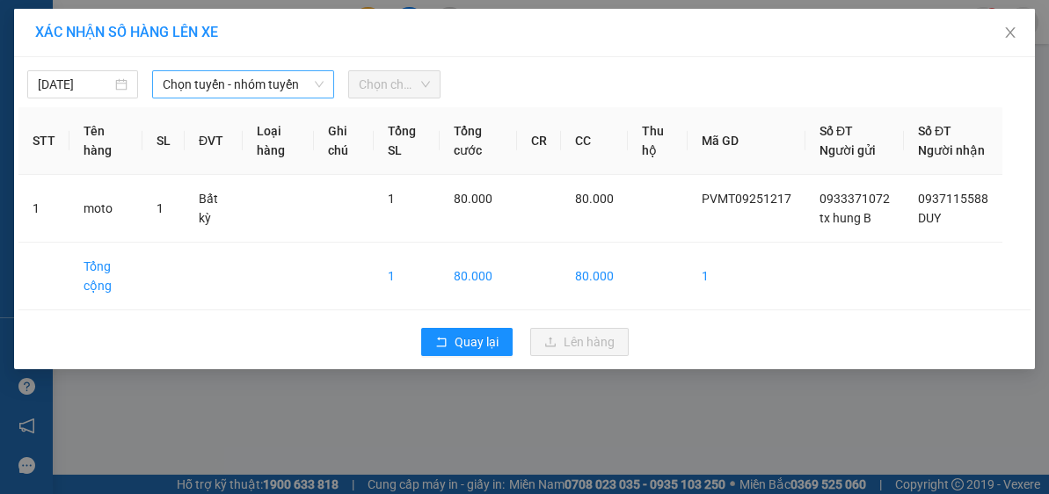
click at [176, 95] on span "Chọn tuyến - nhóm tuyến" at bounding box center [243, 84] width 161 height 26
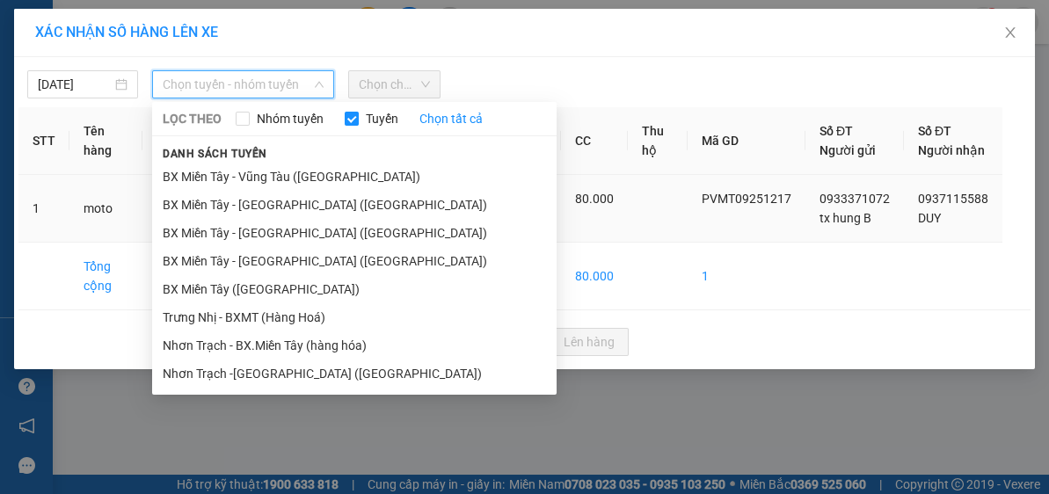
drag, startPoint x: 275, startPoint y: 288, endPoint x: 289, endPoint y: 257, distance: 33.8
click at [276, 288] on li "BX Miền Tây ([GEOGRAPHIC_DATA])" at bounding box center [354, 289] width 404 height 28
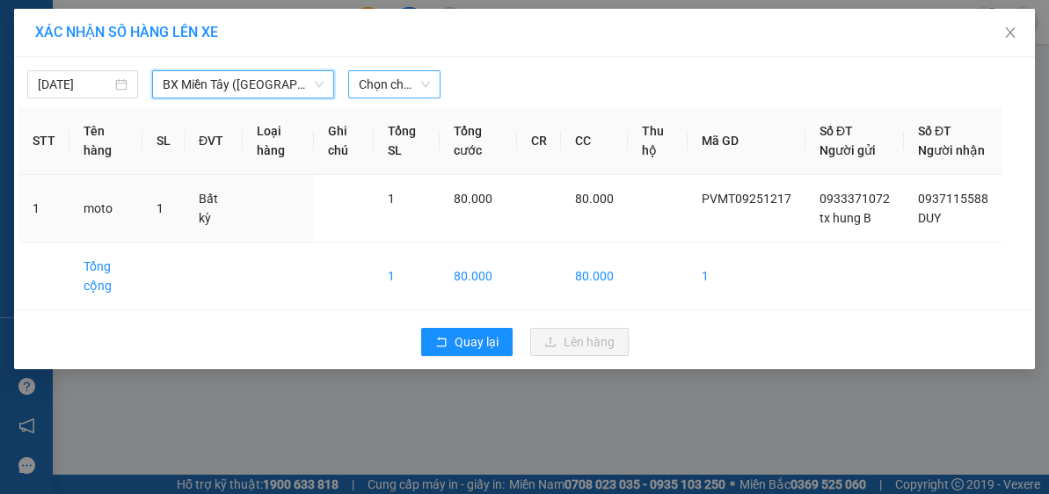
click at [382, 78] on span "Chọn chuyến" at bounding box center [395, 84] width 72 height 26
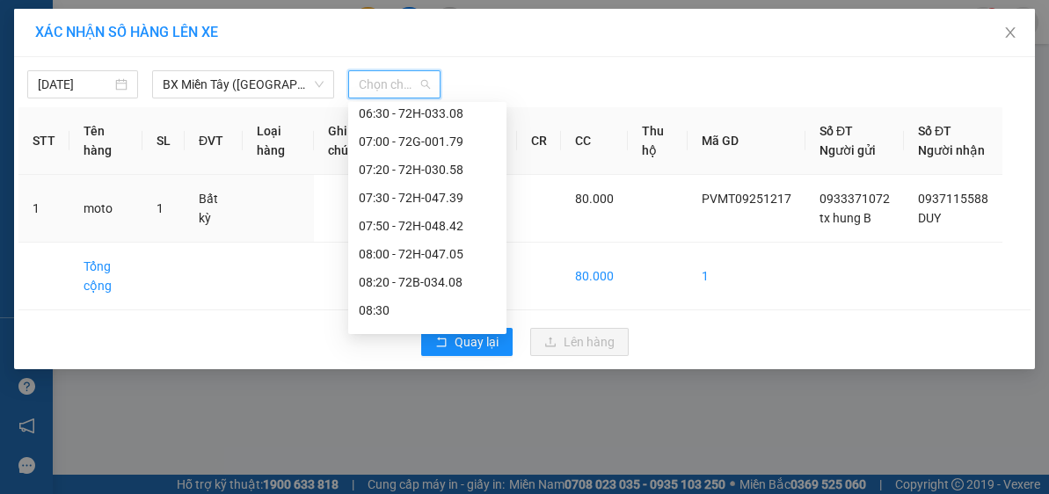
scroll to position [281, 0]
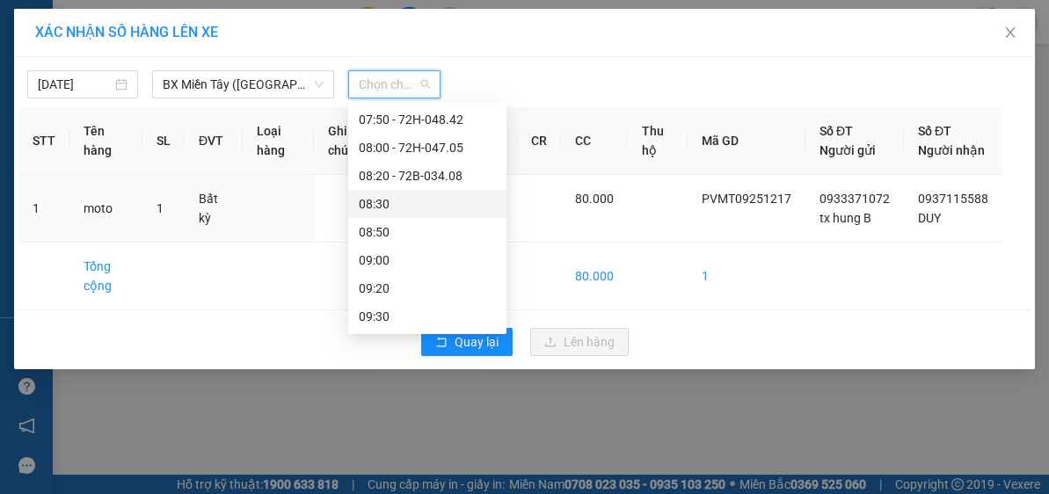
click at [418, 204] on div "08:30" at bounding box center [427, 203] width 137 height 19
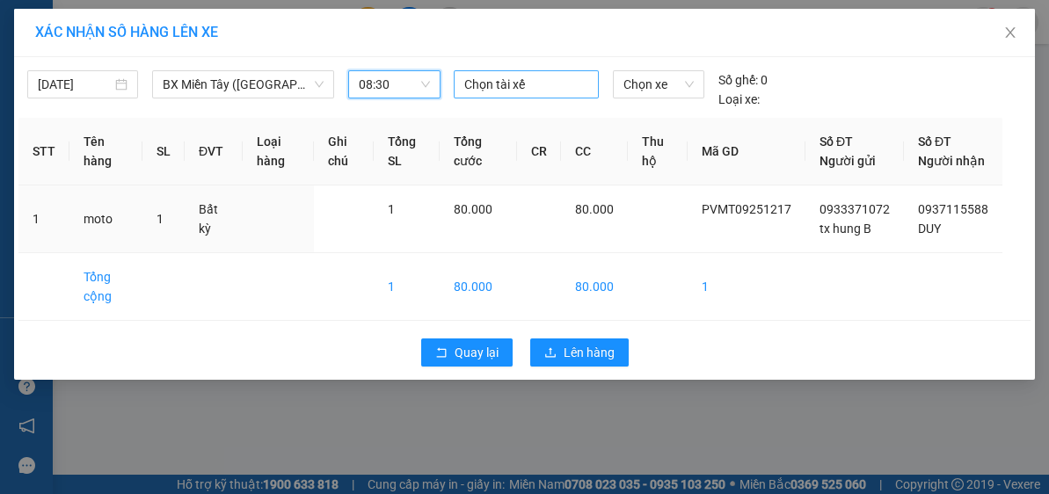
click at [502, 80] on div at bounding box center [526, 84] width 136 height 21
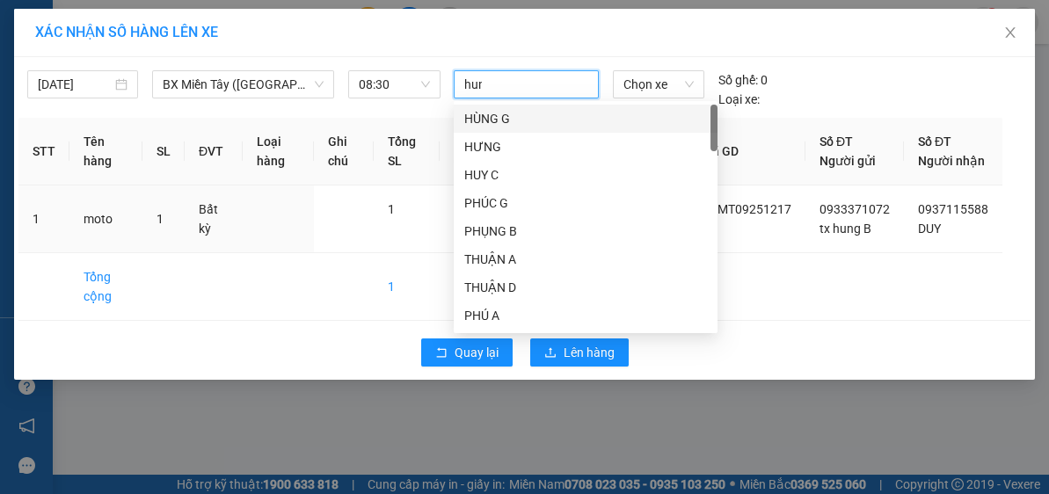
type input "hung"
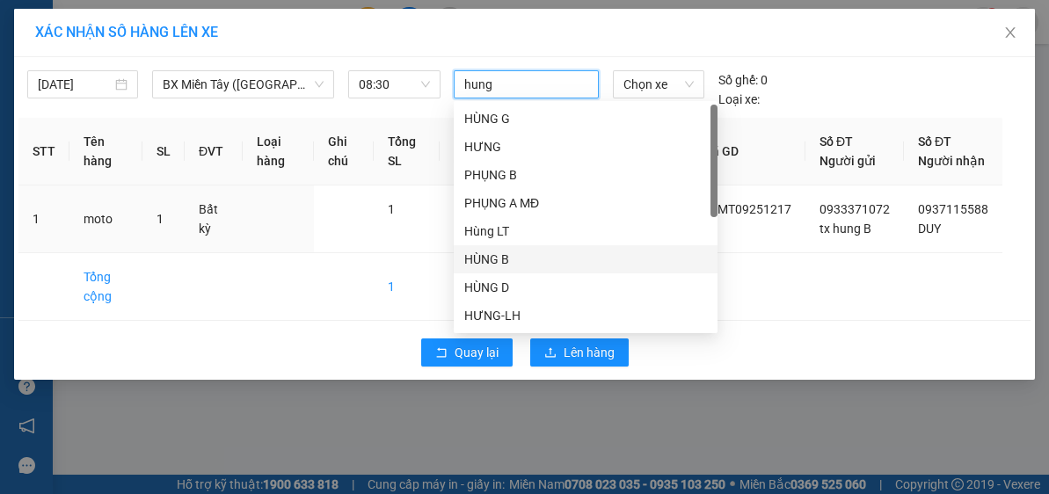
click at [536, 256] on div "HÙNG B" at bounding box center [585, 259] width 243 height 19
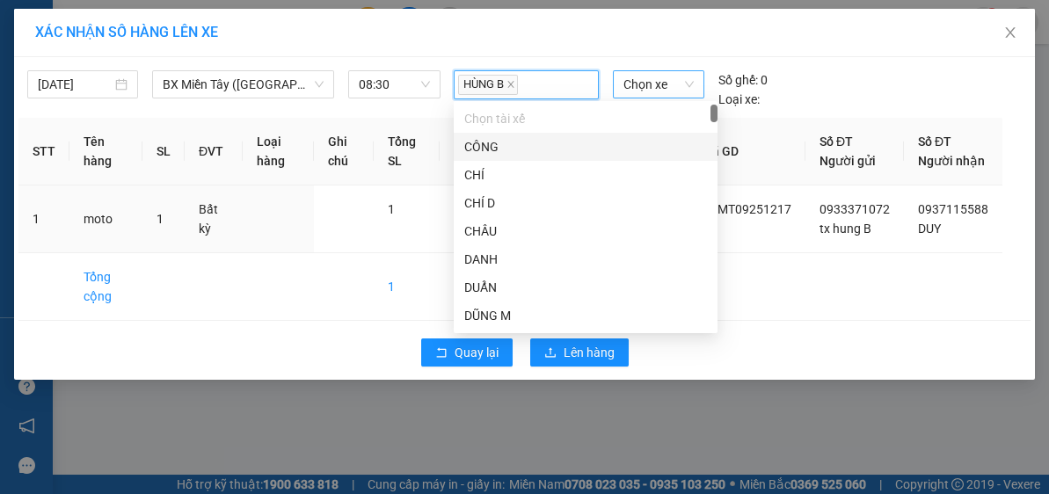
click at [667, 91] on span "Chọn xe" at bounding box center [658, 84] width 70 height 26
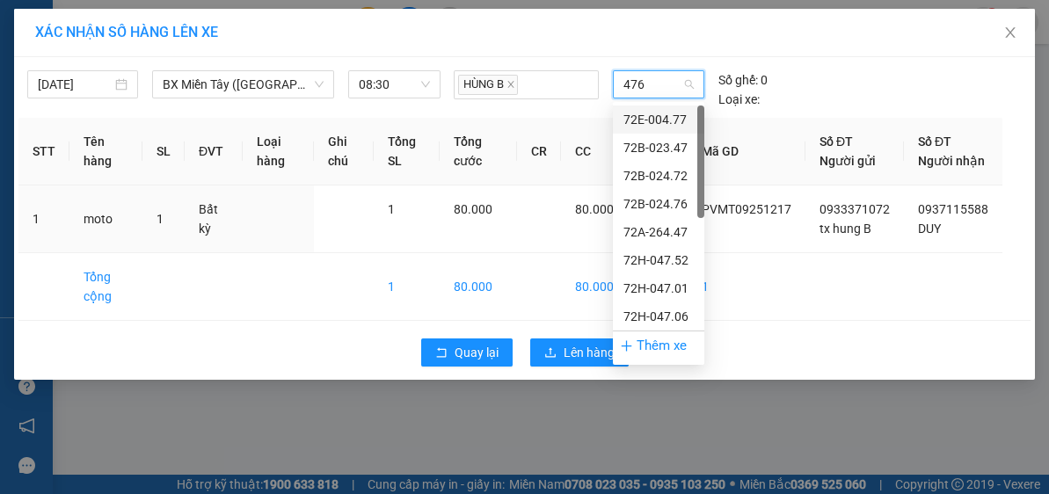
type input "4764"
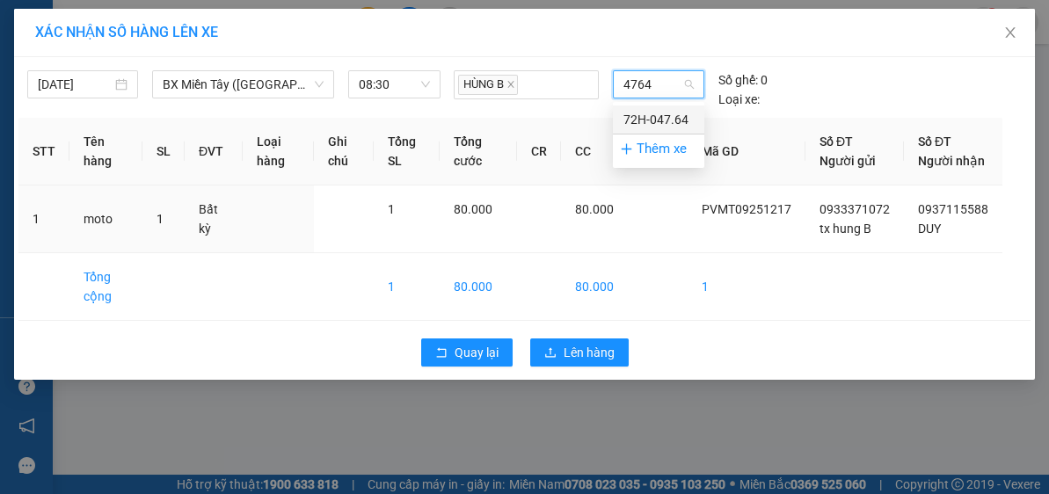
click at [677, 118] on div "72H-047.64" at bounding box center [658, 119] width 70 height 19
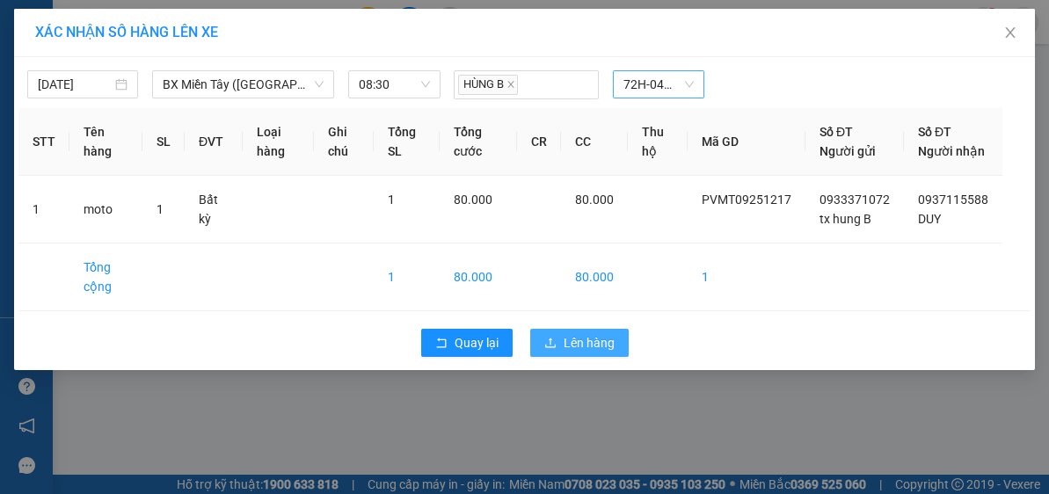
click at [601, 353] on span "Lên hàng" at bounding box center [589, 342] width 51 height 19
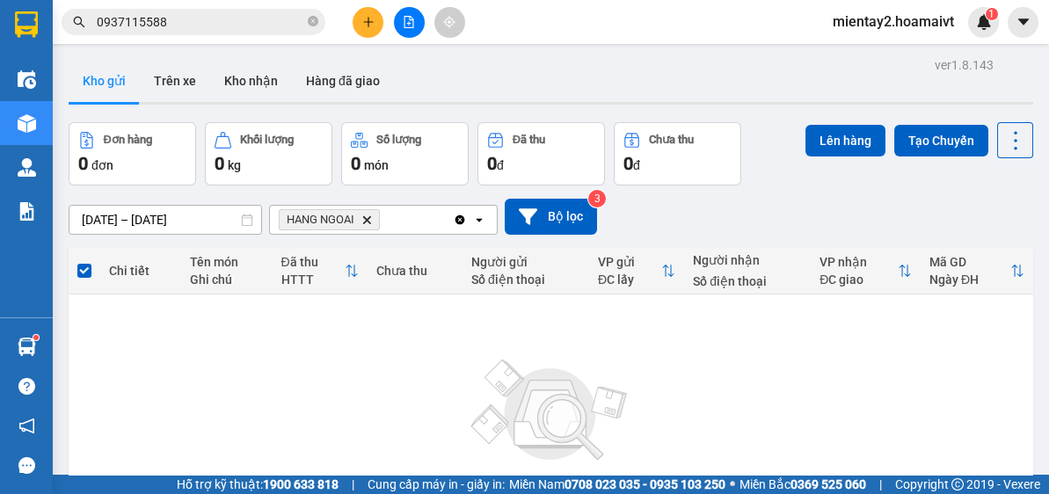
click at [1027, 426] on div "ver 1.8.143 Kho gửi Trên xe Kho nhận Hàng đã giao Đơn hàng 0 đơn Khối lượng 0 k…" at bounding box center [551, 343] width 979 height 580
click at [238, 77] on button "Kho nhận" at bounding box center [251, 81] width 82 height 42
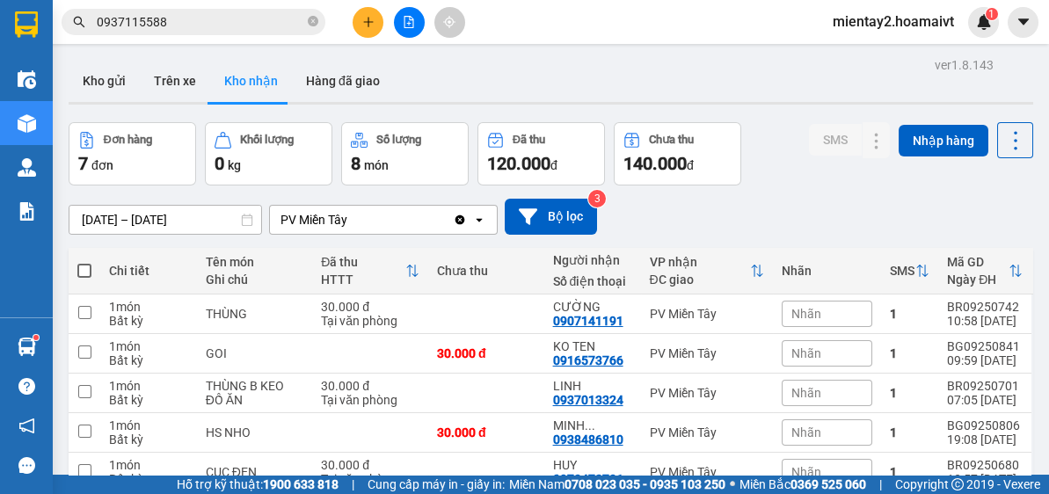
click at [319, 47] on main "ver 1.8.143 Kho gửi Trên xe Kho nhận Hàng đã giao Đơn hàng 7 đơn Khối lượng 0 k…" at bounding box center [524, 237] width 1049 height 475
click at [360, 60] on button "Hàng đã giao" at bounding box center [343, 81] width 102 height 42
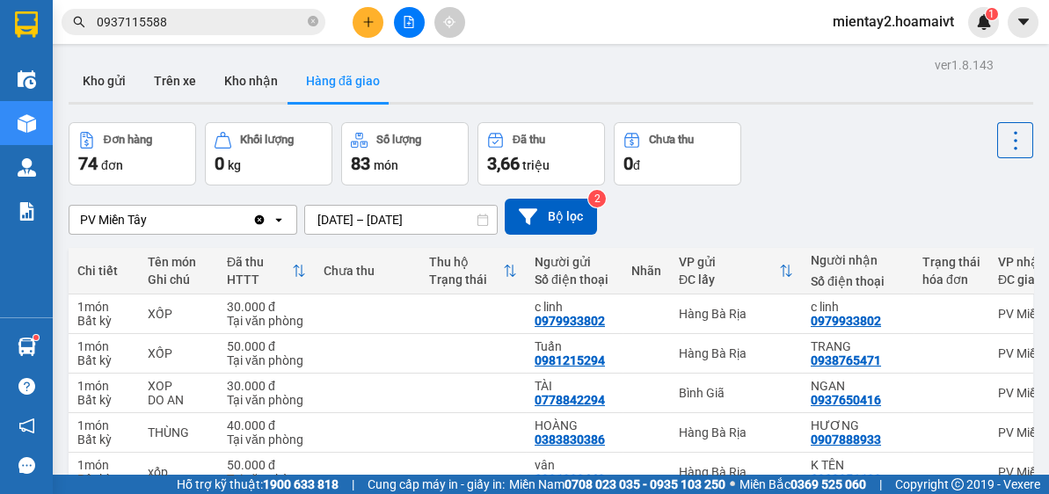
click at [121, 76] on button "Kho gửi" at bounding box center [104, 81] width 71 height 42
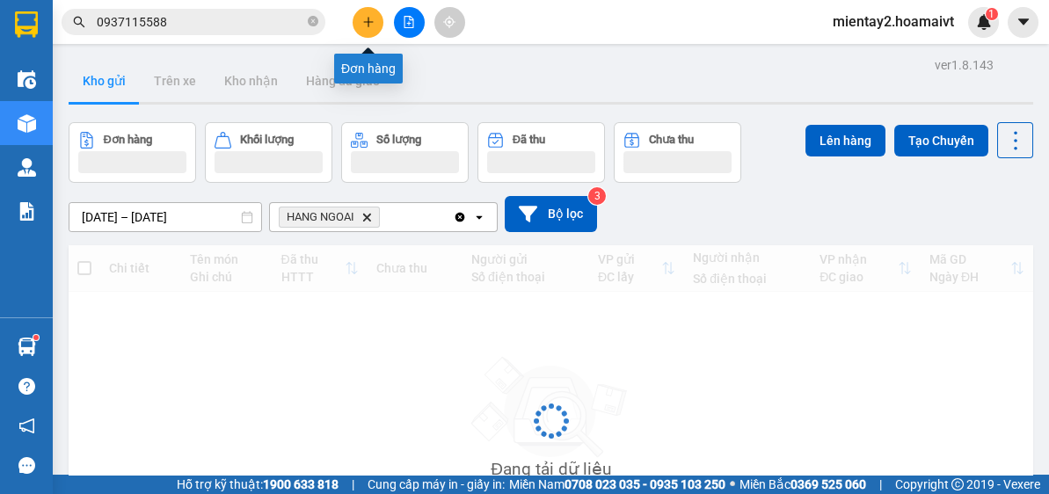
click at [368, 26] on icon "plus" at bounding box center [368, 22] width 12 height 12
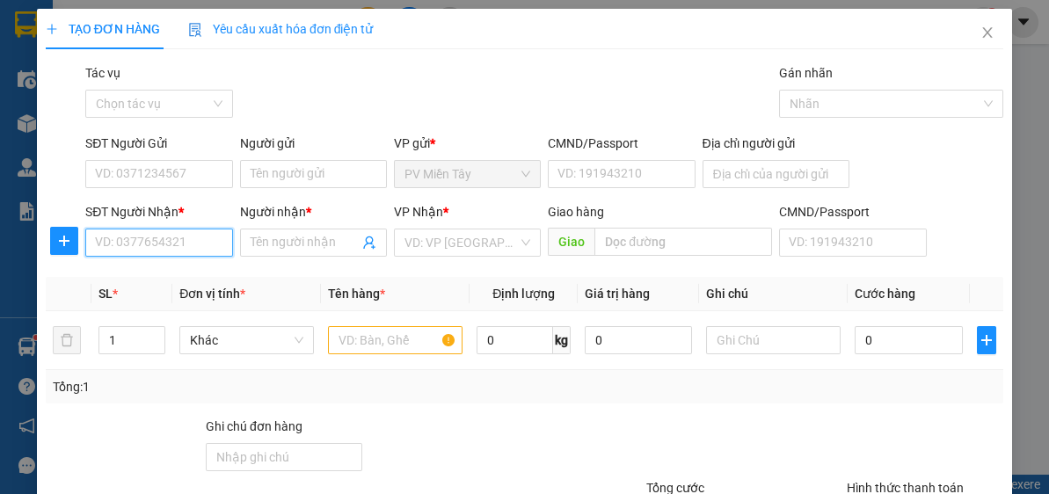
click at [158, 242] on input "SĐT Người Nhận *" at bounding box center [158, 243] width 147 height 28
type input "077212"
click at [157, 281] on div "0772121219 - HẠNH" at bounding box center [157, 276] width 124 height 19
type input "0935528187 Luan BTan 083089015977"
type input "0772121219"
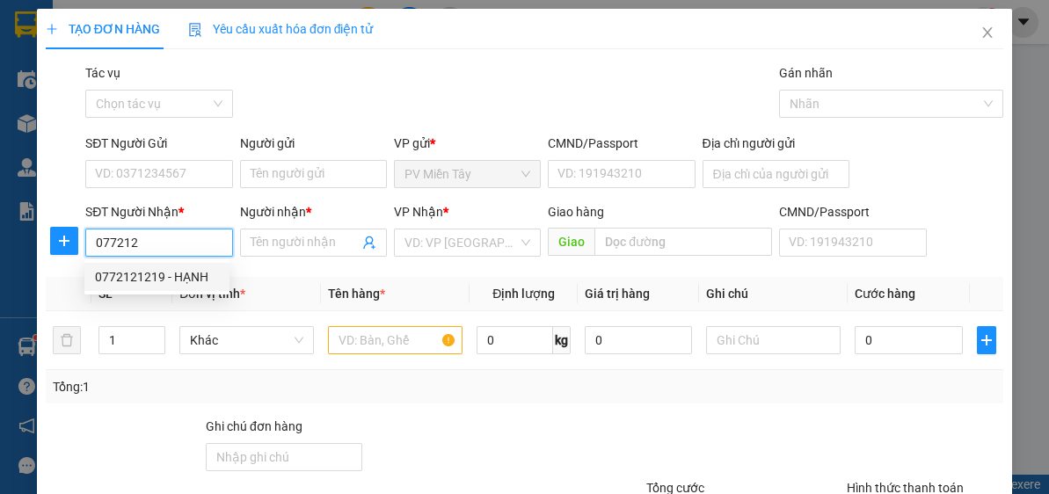
type input "HẠNH"
type input "[PERSON_NAME]"
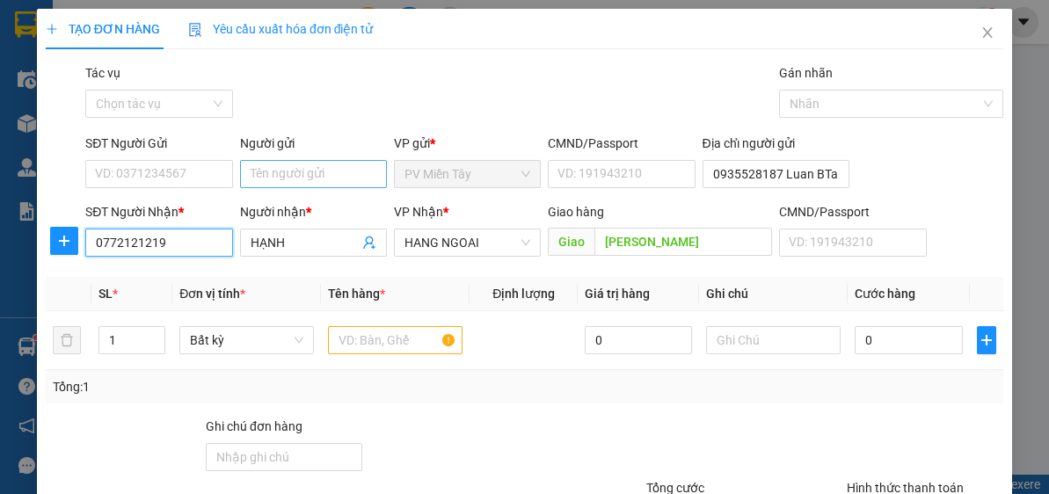
type input "0772121219"
click at [301, 168] on input "Người gửi" at bounding box center [313, 174] width 147 height 28
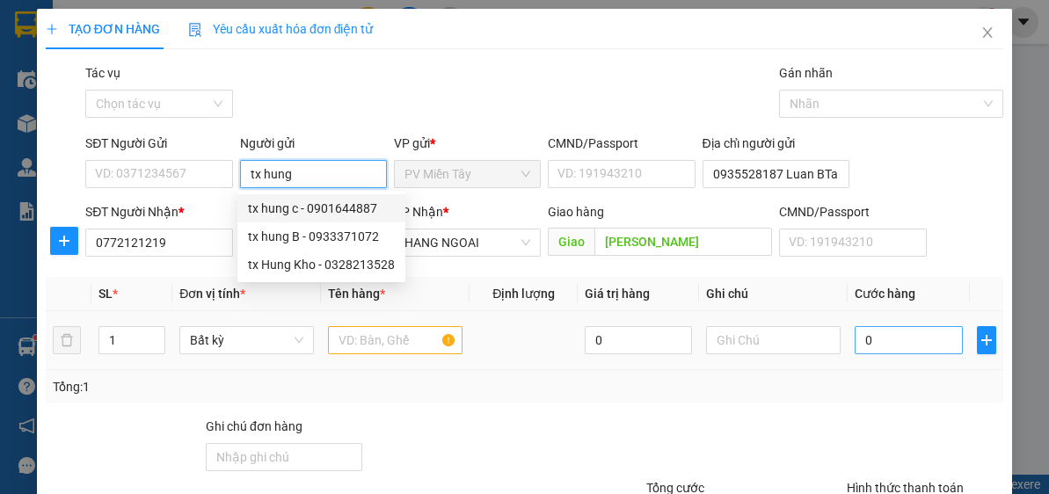
type input "tx hung"
click at [885, 346] on input "0" at bounding box center [908, 340] width 107 height 28
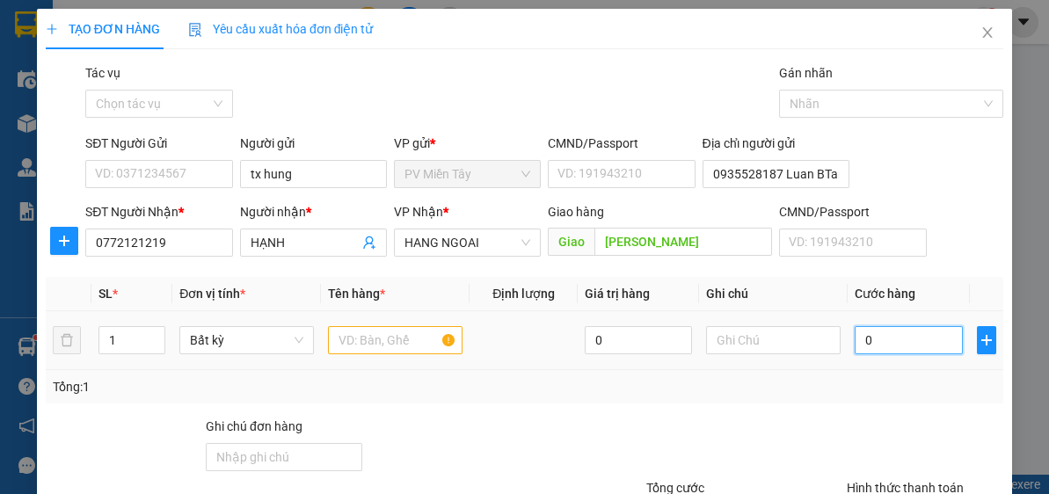
type input "4"
type input "40"
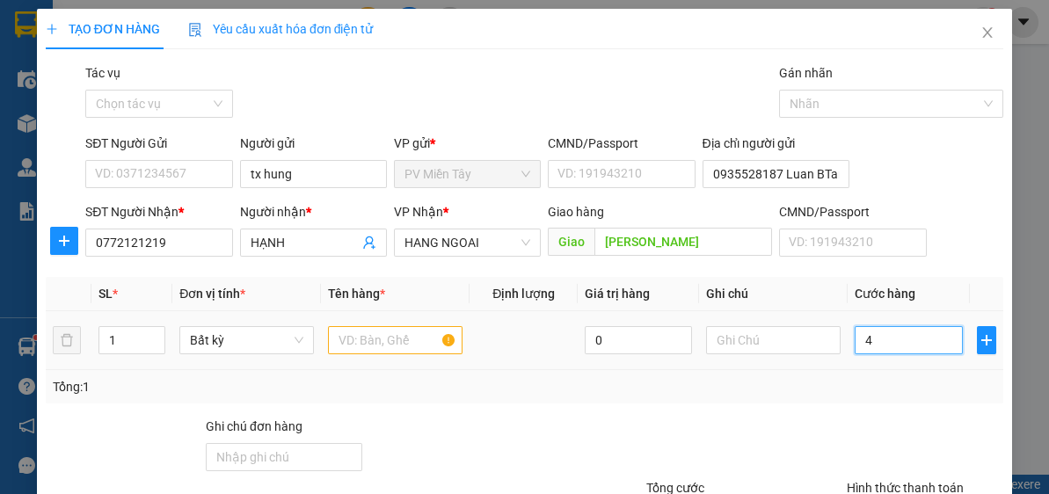
type input "40"
type input "40.000"
click at [408, 334] on input "text" at bounding box center [395, 340] width 135 height 28
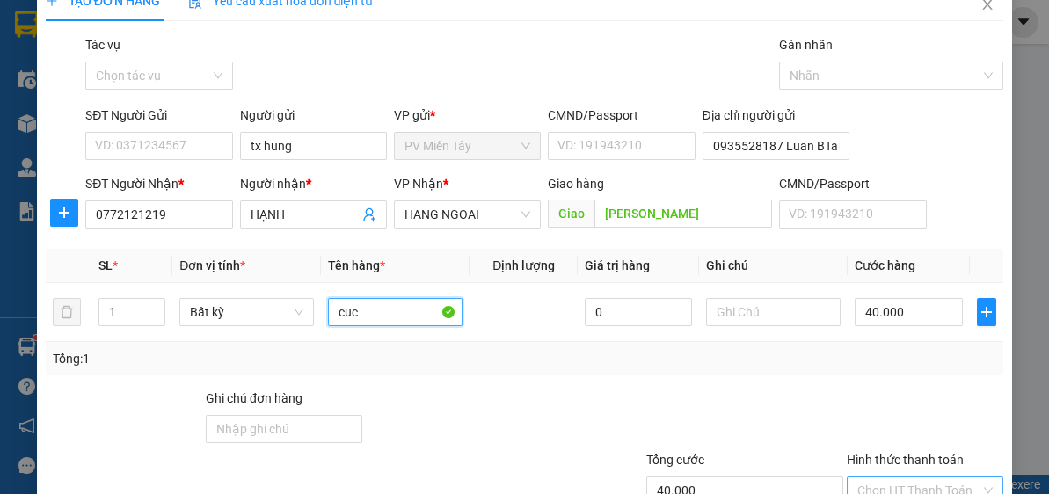
scroll to position [154, 0]
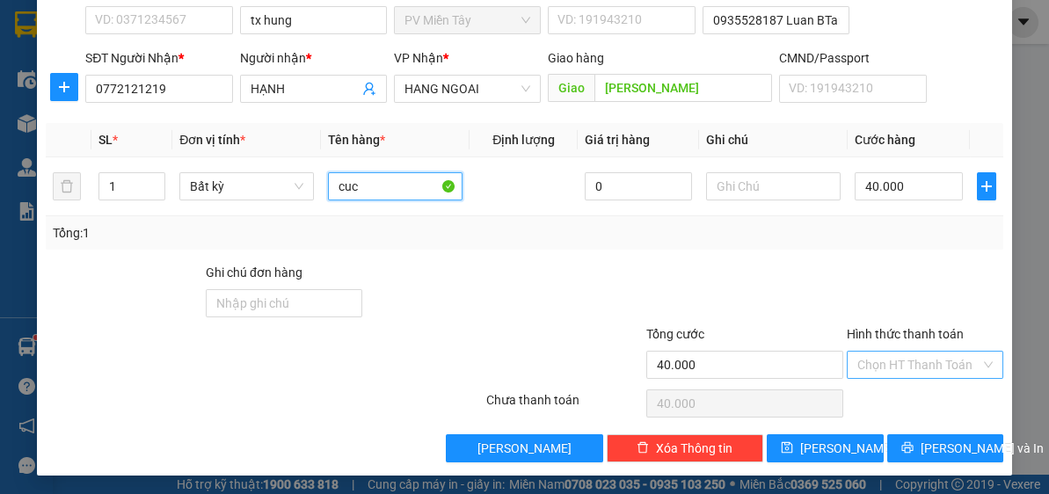
type input "cuc"
click at [922, 357] on input "Hình thức thanh toán" at bounding box center [918, 365] width 123 height 26
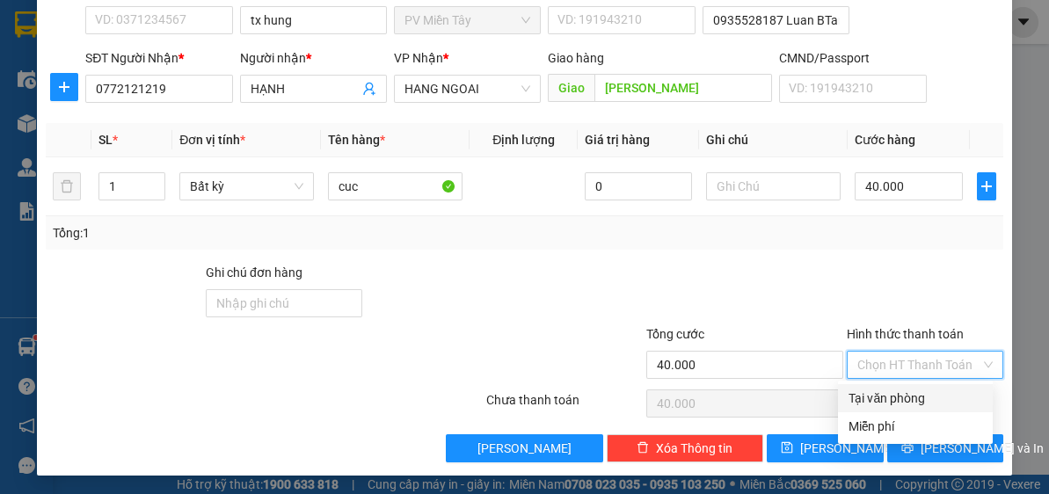
click at [920, 389] on div "Tại văn phòng" at bounding box center [916, 398] width 134 height 19
type input "0"
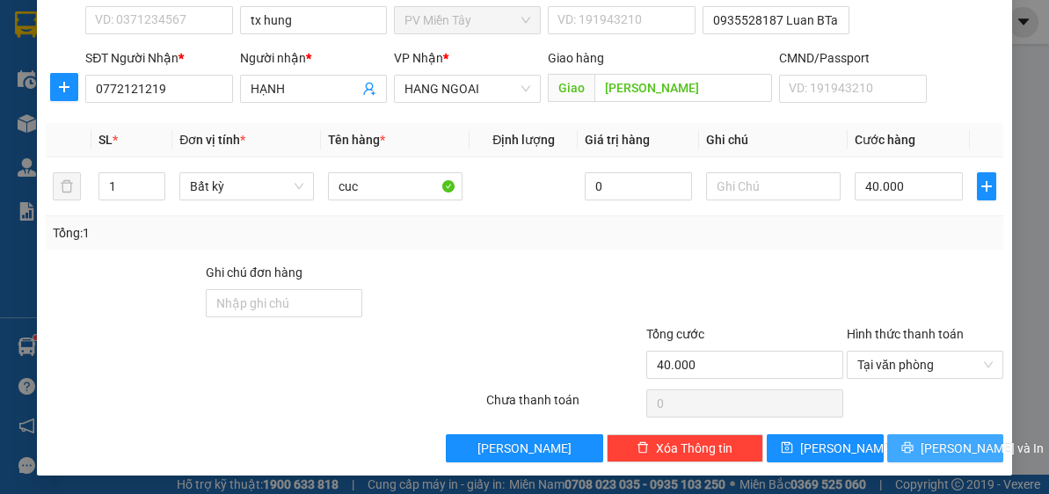
click at [935, 437] on button "[PERSON_NAME] và In" at bounding box center [945, 448] width 117 height 28
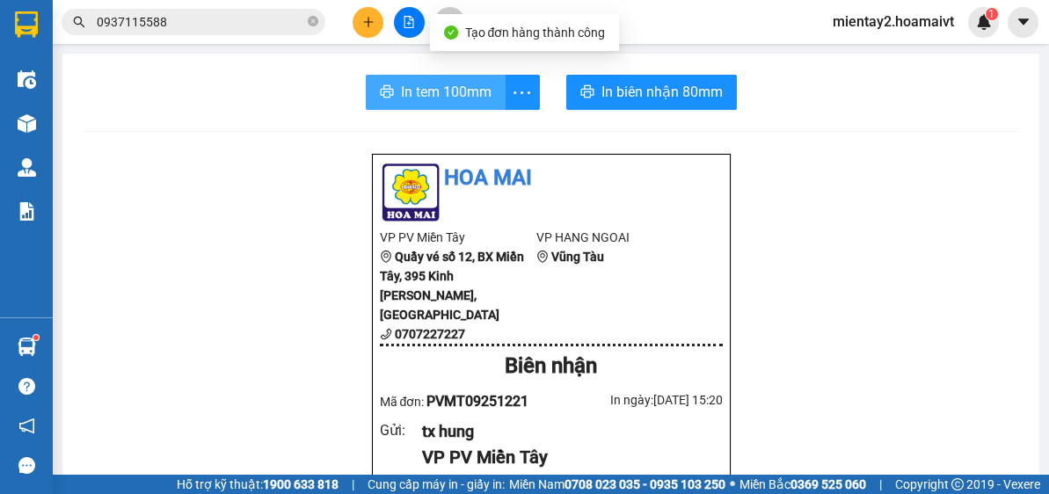
click at [449, 95] on span "In tem 100mm" at bounding box center [446, 92] width 91 height 22
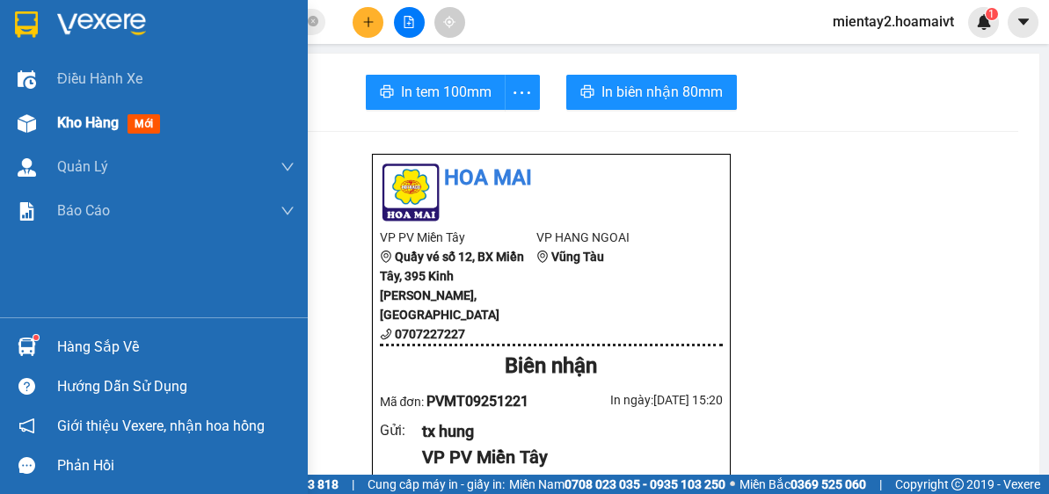
click at [72, 117] on span "Kho hàng" at bounding box center [88, 122] width 62 height 17
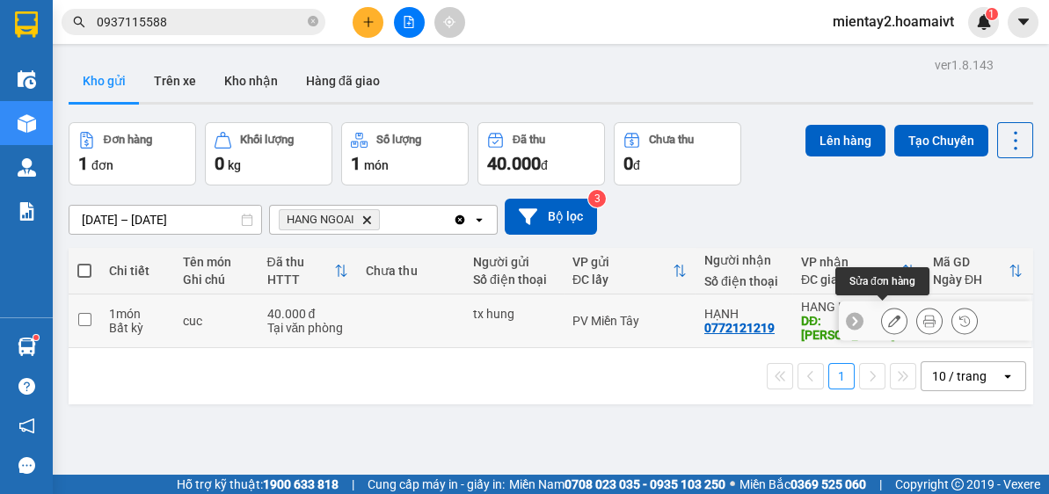
click at [888, 315] on icon at bounding box center [894, 321] width 12 height 12
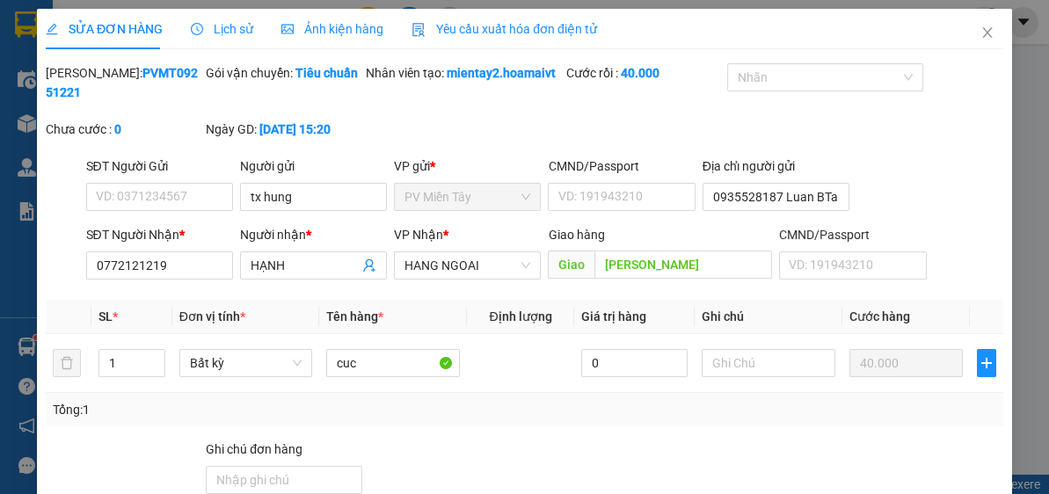
type input "tx hung"
type input "0935528187 Luan BTan 083089015977"
type input "0772121219"
type input "HẠNH"
type input "[PERSON_NAME]"
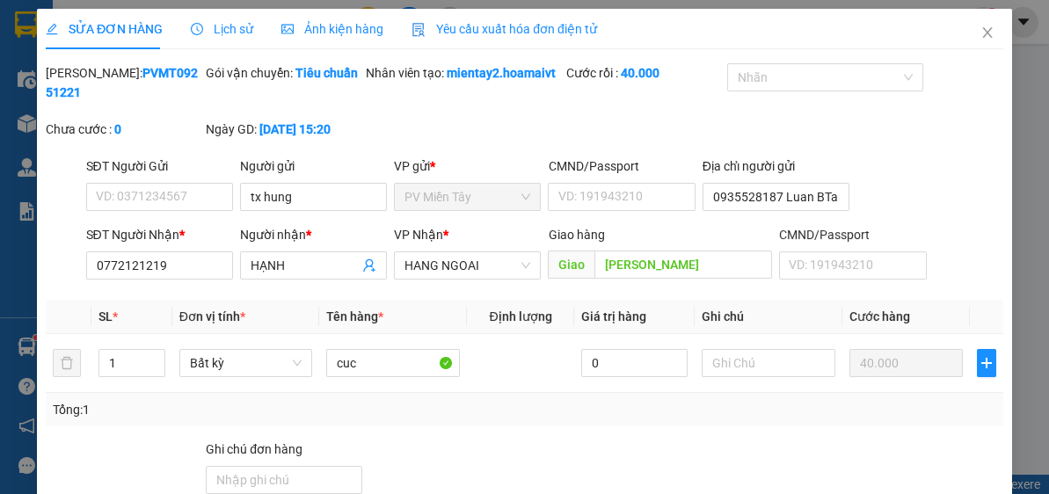
type input "40.000"
click at [302, 200] on input "tx hung" at bounding box center [313, 197] width 147 height 28
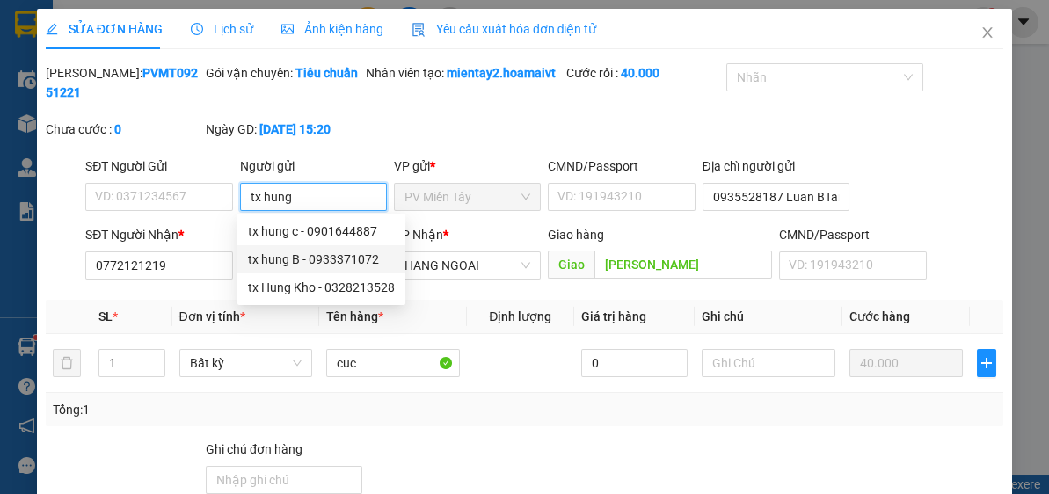
click at [293, 265] on div "tx hung B - 0933371072" at bounding box center [321, 259] width 147 height 19
type input "0933371072"
type input "tx hung B"
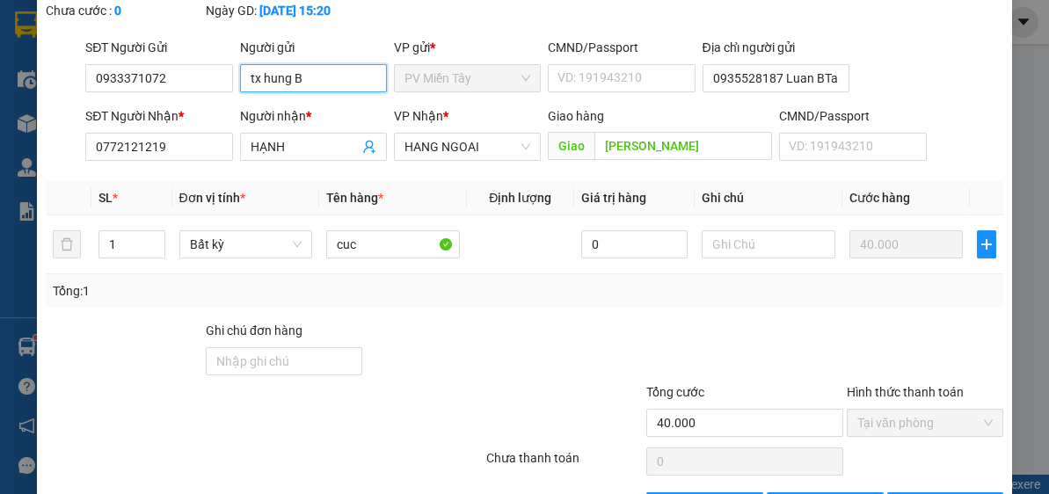
scroll to position [177, 0]
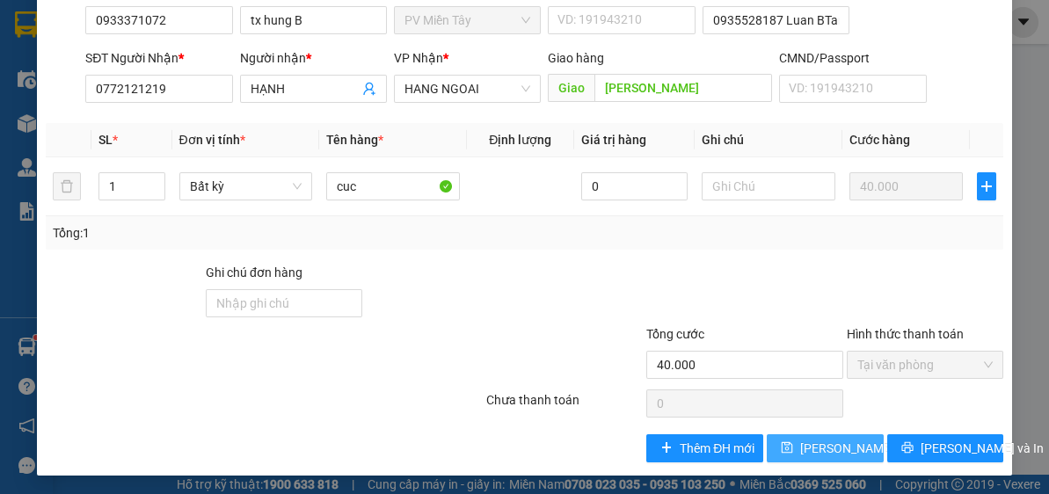
click at [806, 443] on span "[PERSON_NAME] thay đổi" at bounding box center [870, 448] width 141 height 19
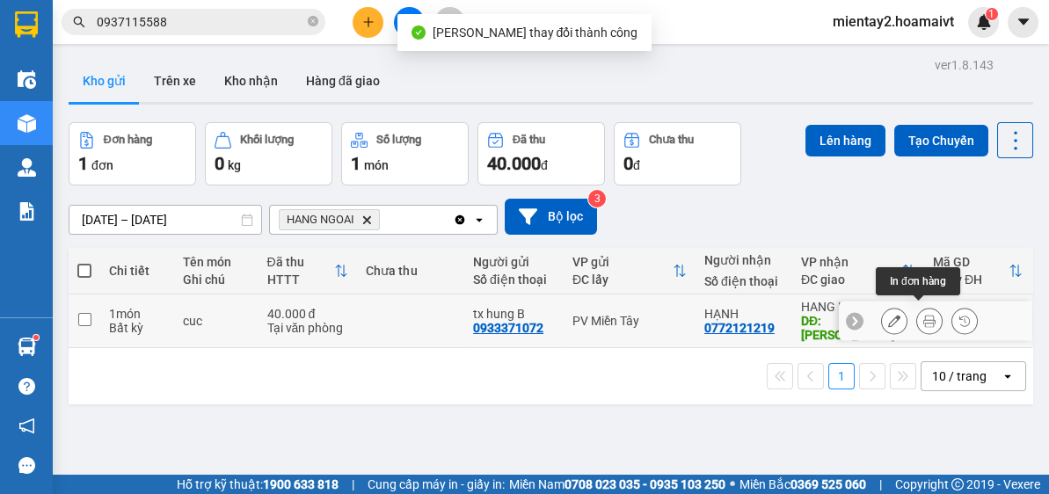
click at [923, 315] on icon at bounding box center [929, 321] width 12 height 12
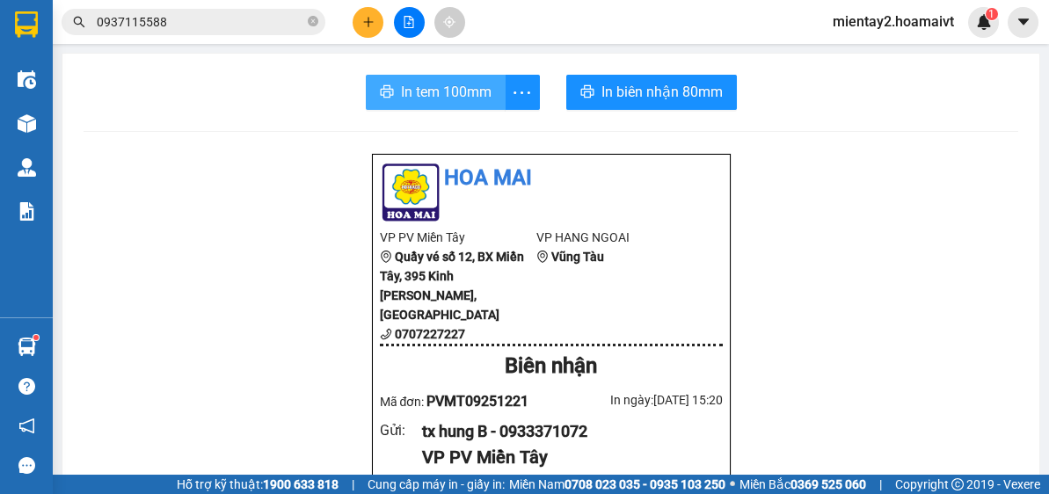
drag, startPoint x: 469, startPoint y: 89, endPoint x: 494, endPoint y: 103, distance: 29.1
click at [469, 90] on span "In tem 100mm" at bounding box center [446, 92] width 91 height 22
click at [424, 84] on span "In tem 100mm" at bounding box center [446, 92] width 91 height 22
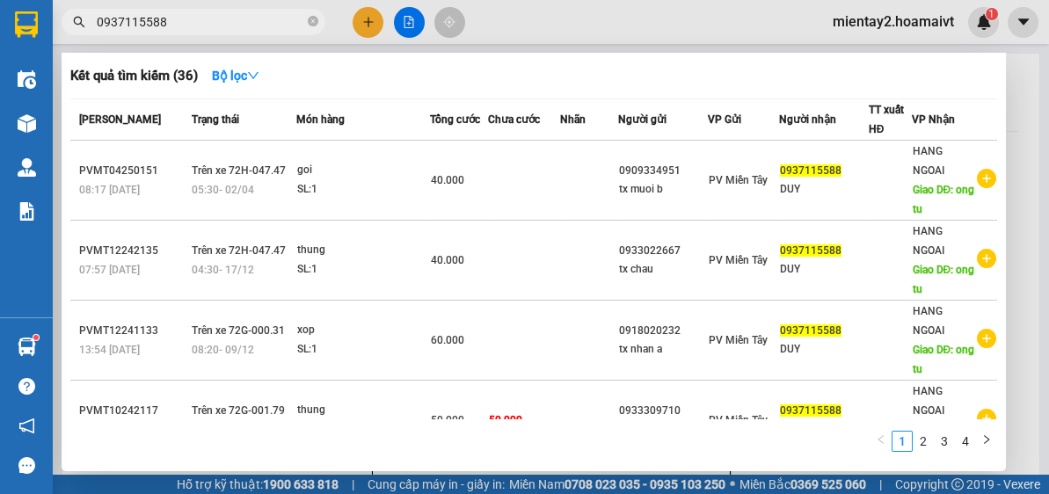
click at [208, 11] on span "0937115588" at bounding box center [194, 22] width 264 height 26
click at [209, 27] on input "0937115588" at bounding box center [201, 21] width 208 height 19
type input "0"
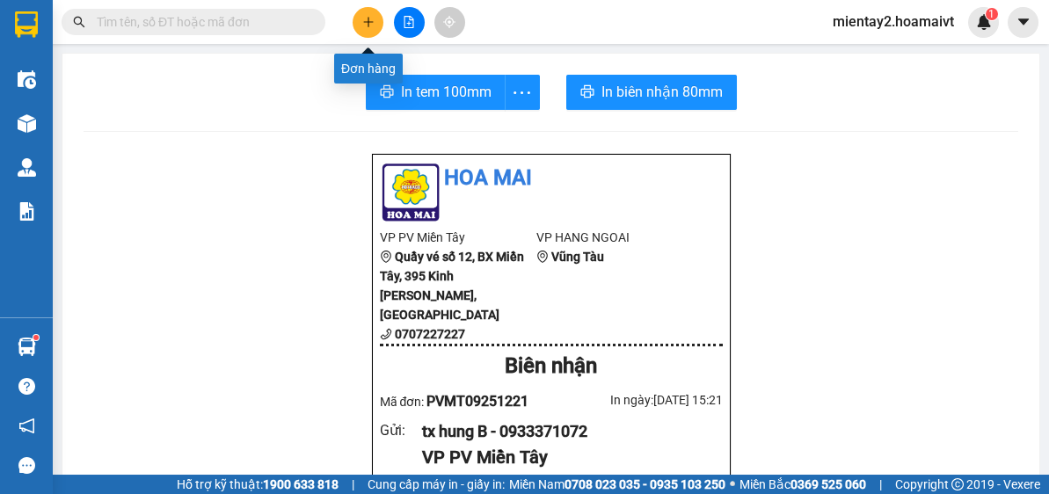
click at [372, 16] on icon "plus" at bounding box center [368, 22] width 12 height 12
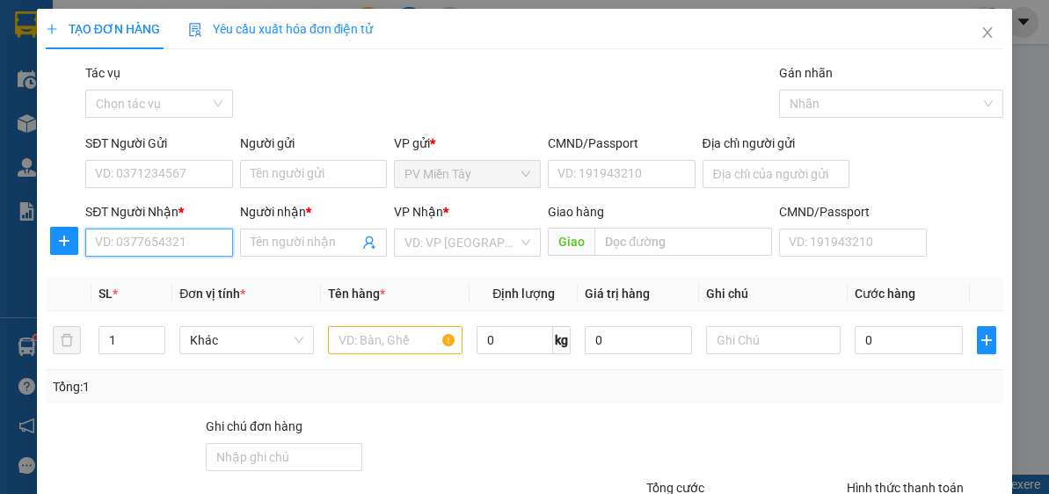
click at [209, 241] on input "SĐT Người Nhận *" at bounding box center [158, 243] width 147 height 28
type input "0908764100"
click at [179, 274] on div "0908764100 - phuong" at bounding box center [157, 276] width 124 height 19
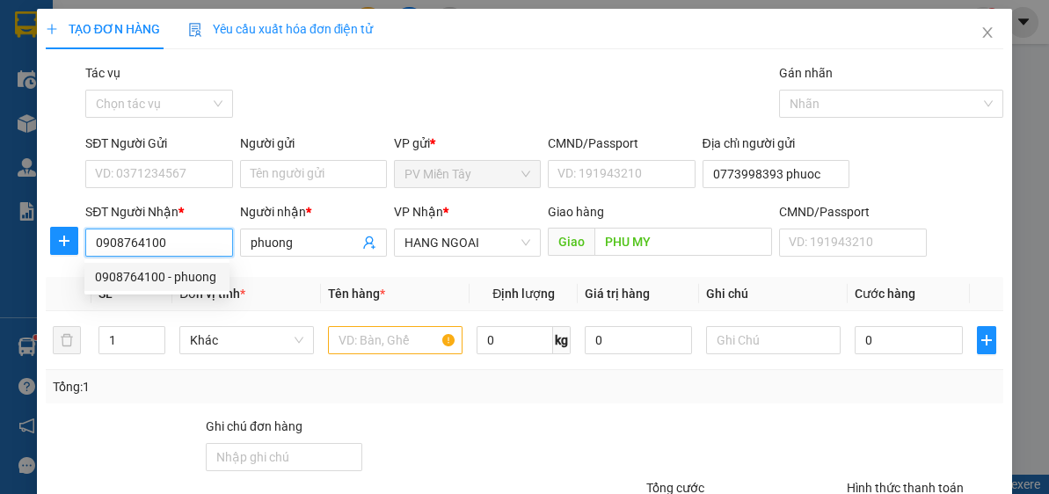
type input "0773998393 phuoc"
type input "phuong"
type input "PHU MY"
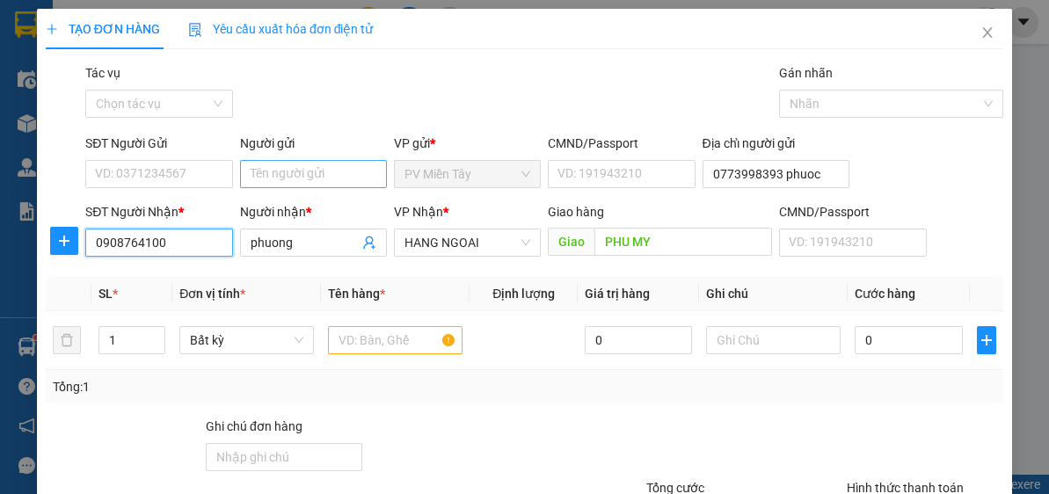
type input "0908764100"
click at [258, 171] on input "Người gửi" at bounding box center [313, 174] width 147 height 28
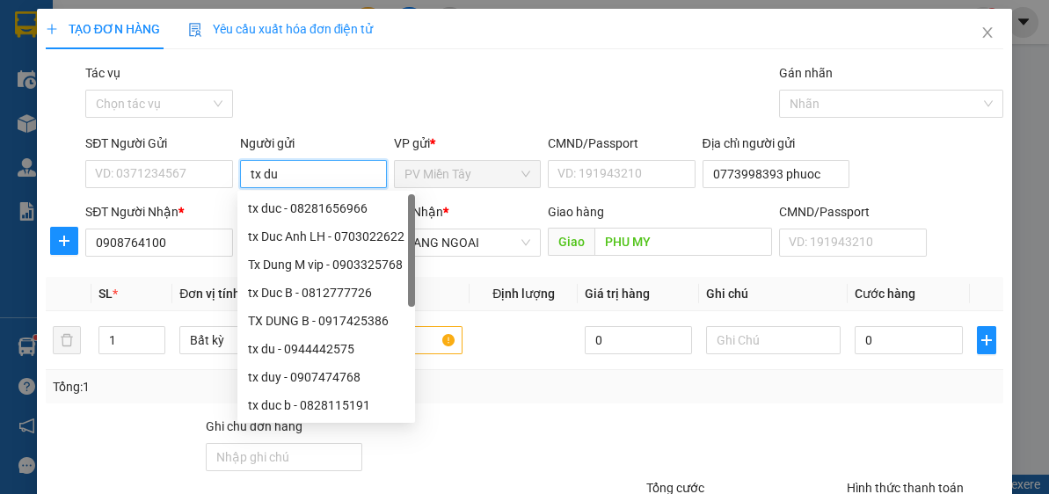
type input "tx duc"
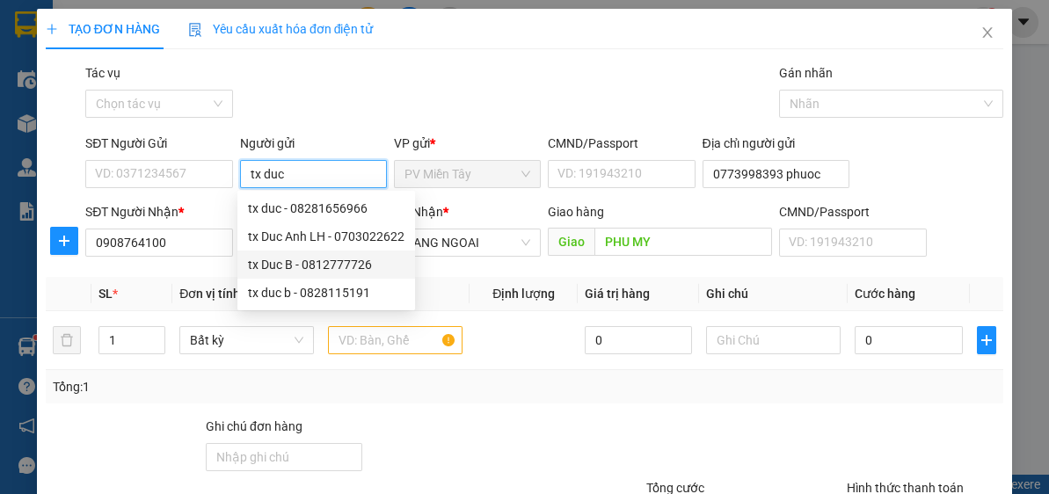
click at [310, 265] on div "tx Duc B - 0812777726" at bounding box center [326, 264] width 157 height 19
type input "0812777726"
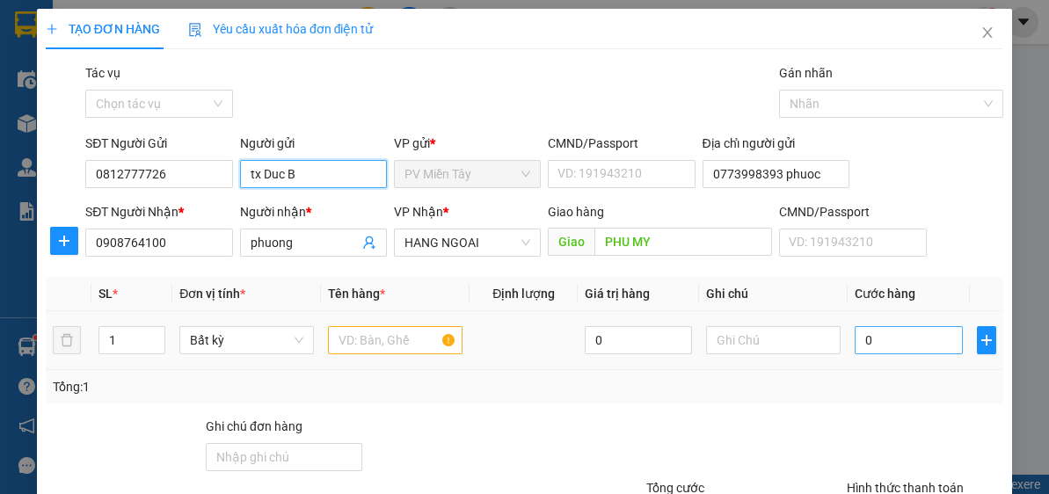
type input "tx Duc B"
click at [908, 344] on input "0" at bounding box center [908, 340] width 107 height 28
type input "4"
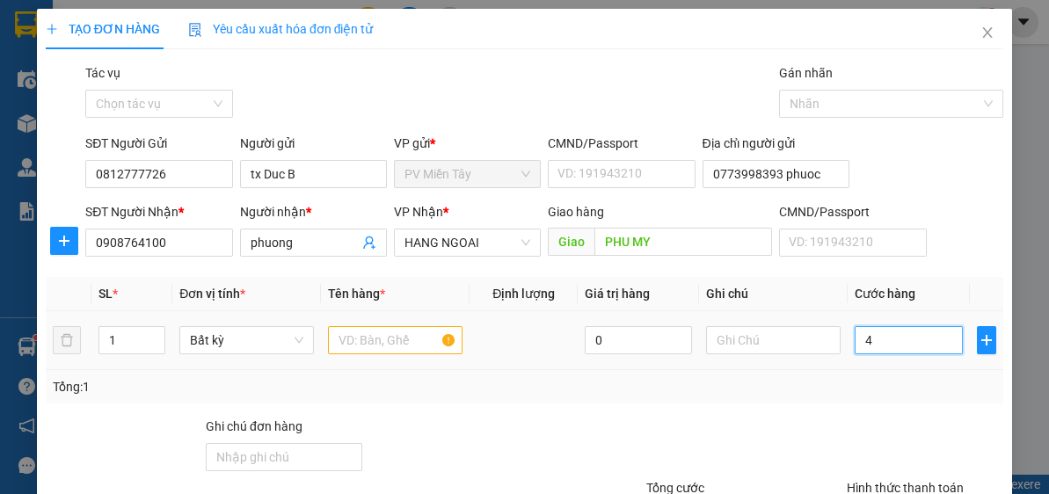
type input "40"
type input "40.000"
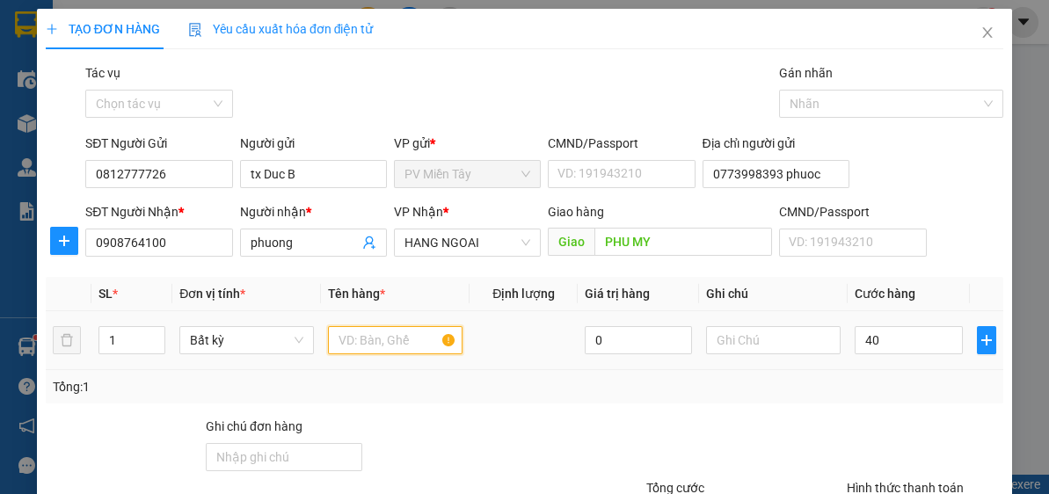
type input "40.000"
click at [411, 342] on input "text" at bounding box center [395, 340] width 135 height 28
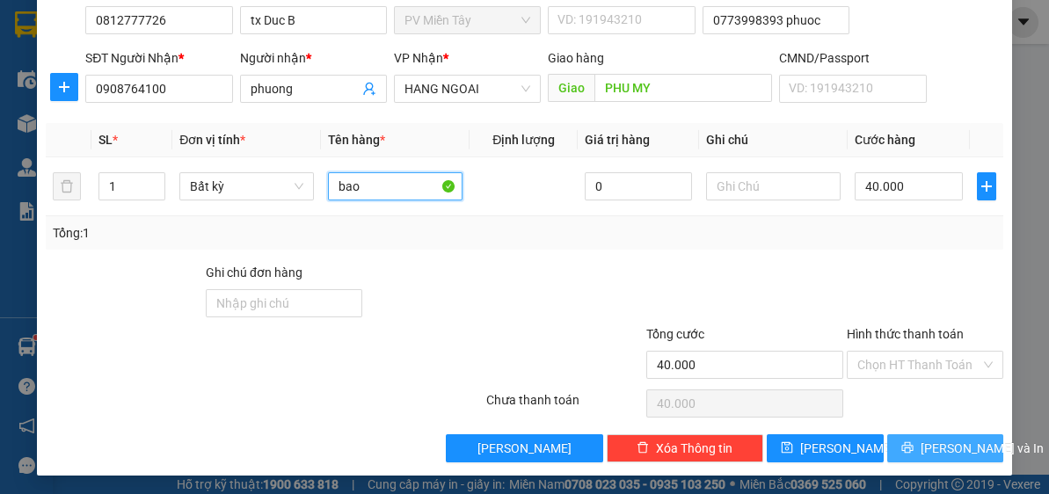
type input "bao"
click at [931, 444] on span "[PERSON_NAME] và In" at bounding box center [982, 448] width 123 height 19
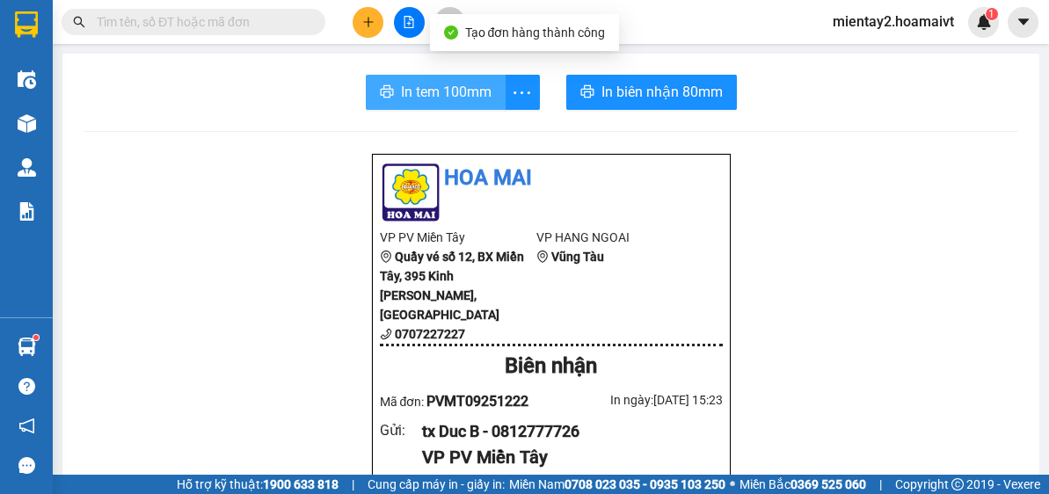
click at [449, 85] on span "In tem 100mm" at bounding box center [446, 92] width 91 height 22
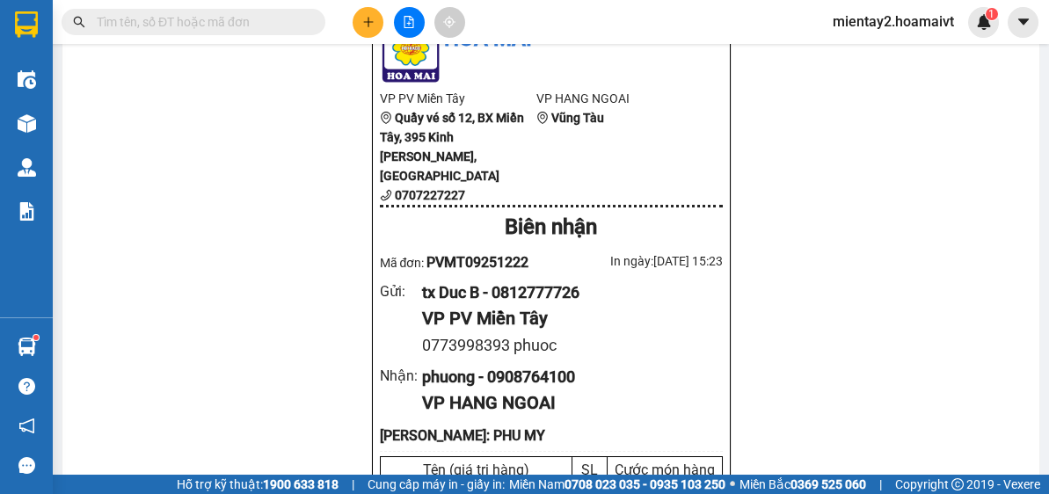
scroll to position [141, 0]
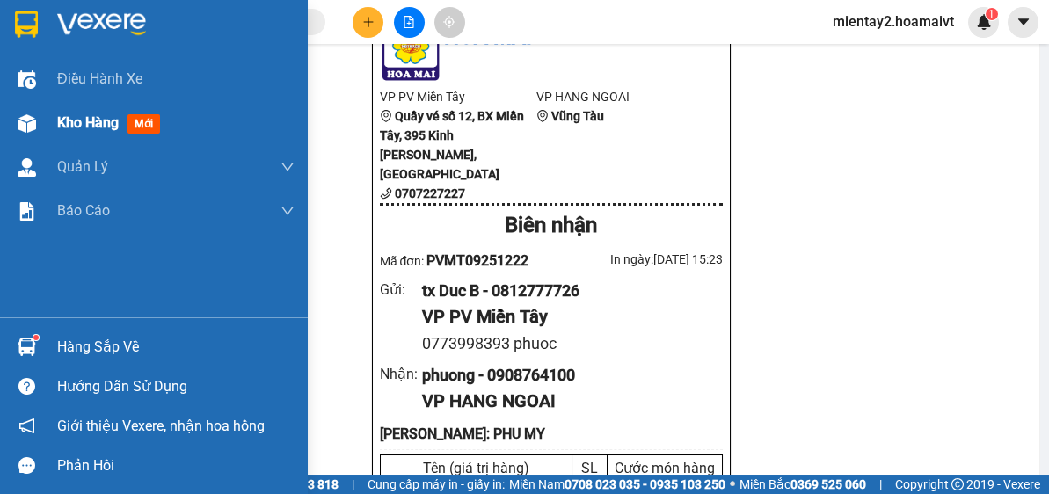
click at [117, 124] on span "Kho hàng" at bounding box center [88, 122] width 62 height 17
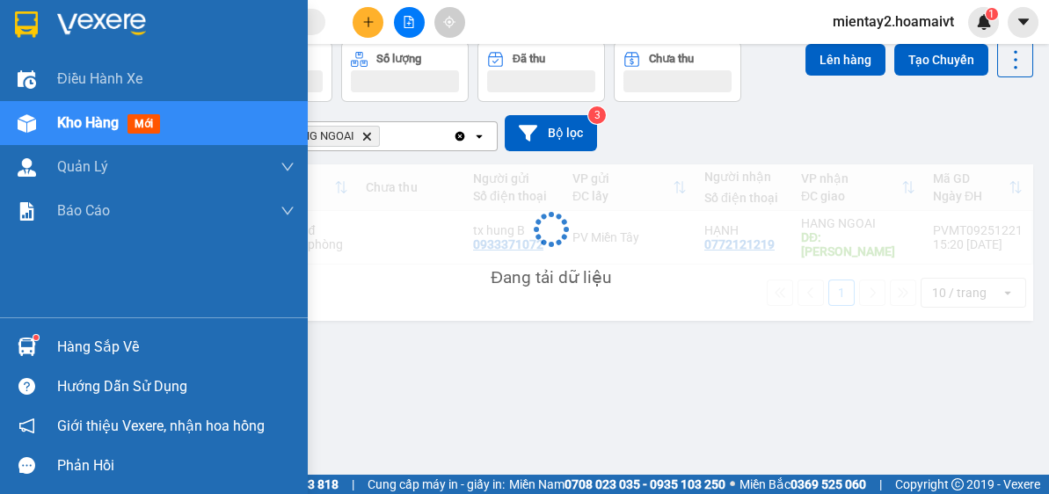
scroll to position [80, 0]
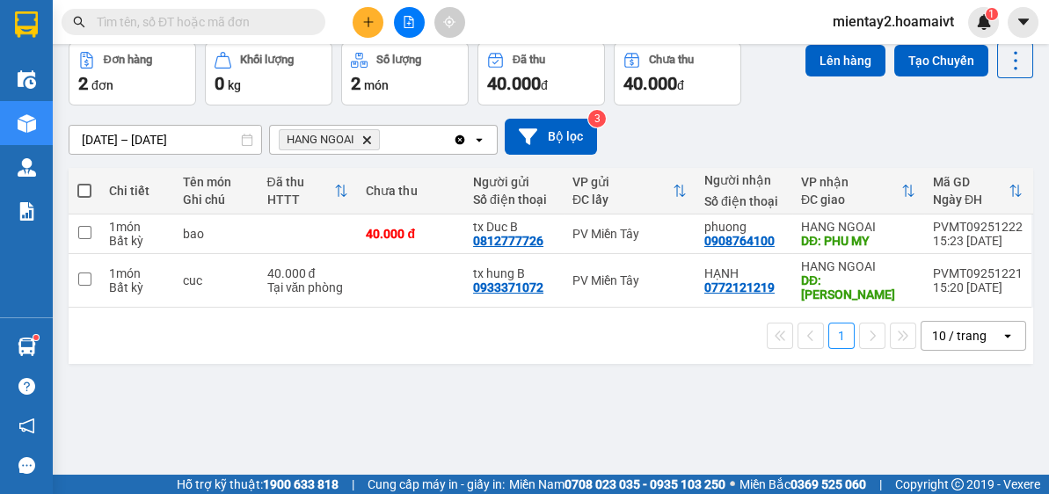
click at [1001, 329] on icon "open" at bounding box center [1008, 336] width 14 height 14
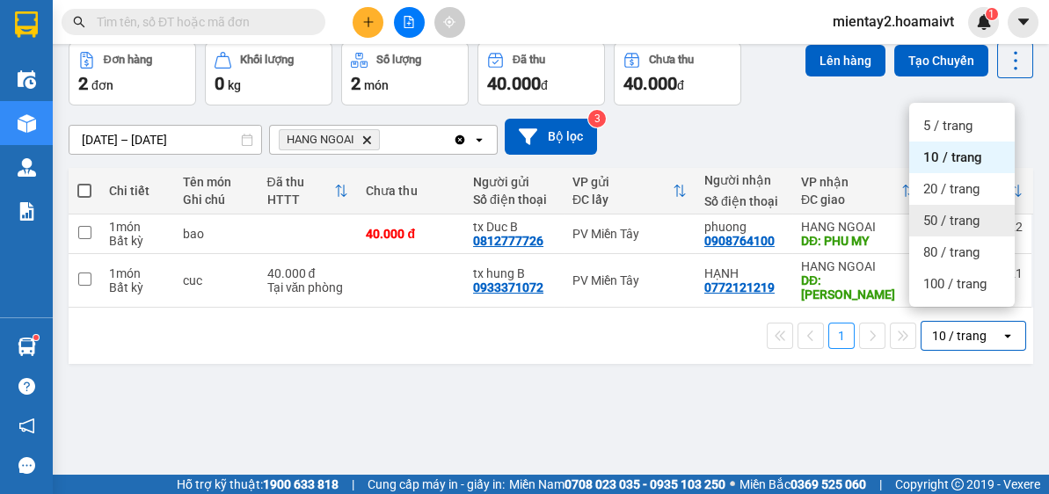
click at [951, 221] on span "50 / trang" at bounding box center [951, 221] width 56 height 18
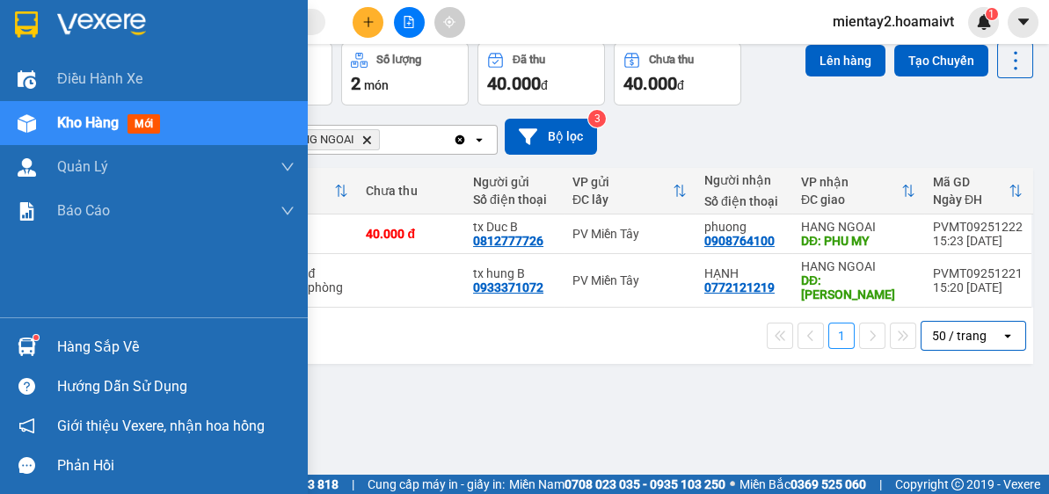
click at [73, 339] on div "Hàng sắp về" at bounding box center [175, 347] width 237 height 26
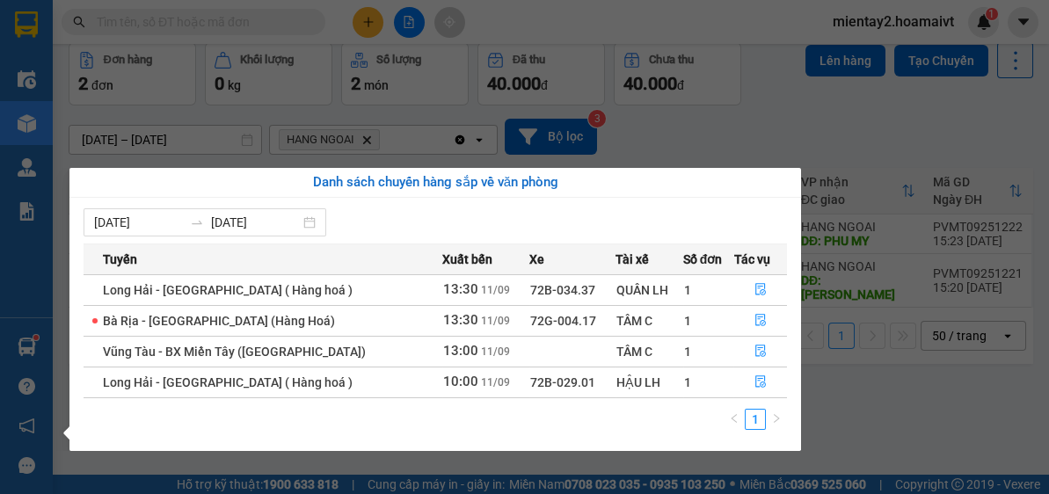
click at [756, 119] on section "Kết quả tìm kiếm ( 36 ) Bộ lọc Mã ĐH Trạng thái Món hàng Tổng cước Chưa cước Nh…" at bounding box center [524, 247] width 1049 height 494
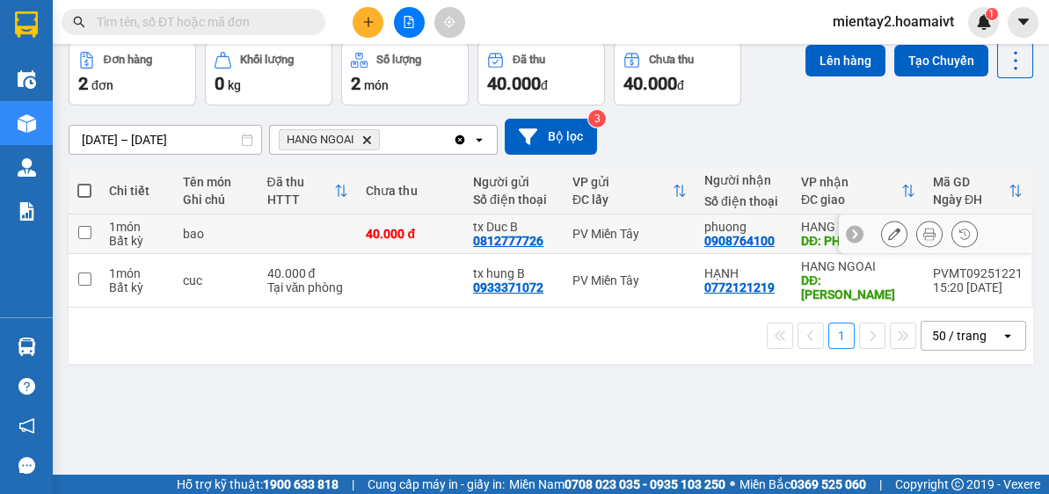
click at [370, 286] on td at bounding box center [410, 281] width 107 height 54
click at [301, 239] on td at bounding box center [308, 235] width 99 height 40
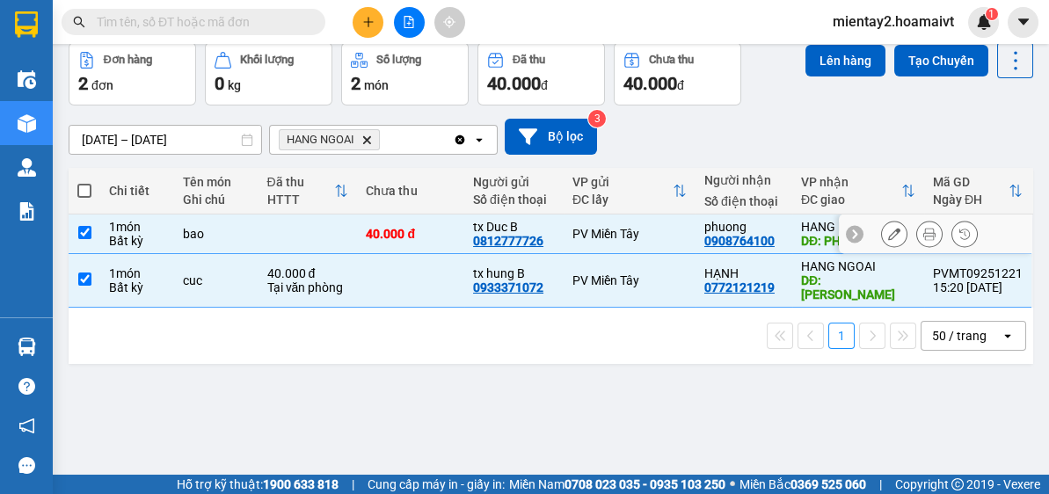
checkbox input "true"
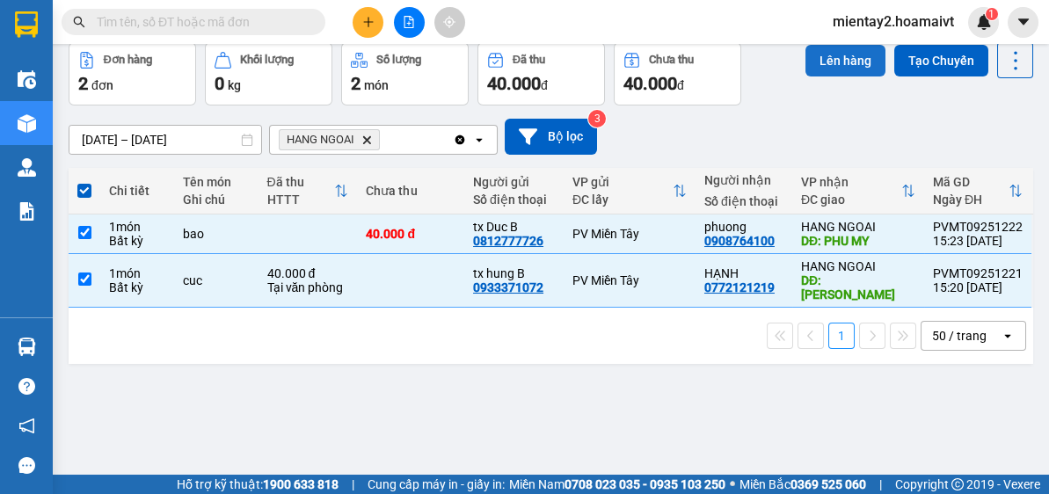
click at [837, 63] on button "Lên hàng" at bounding box center [845, 61] width 80 height 32
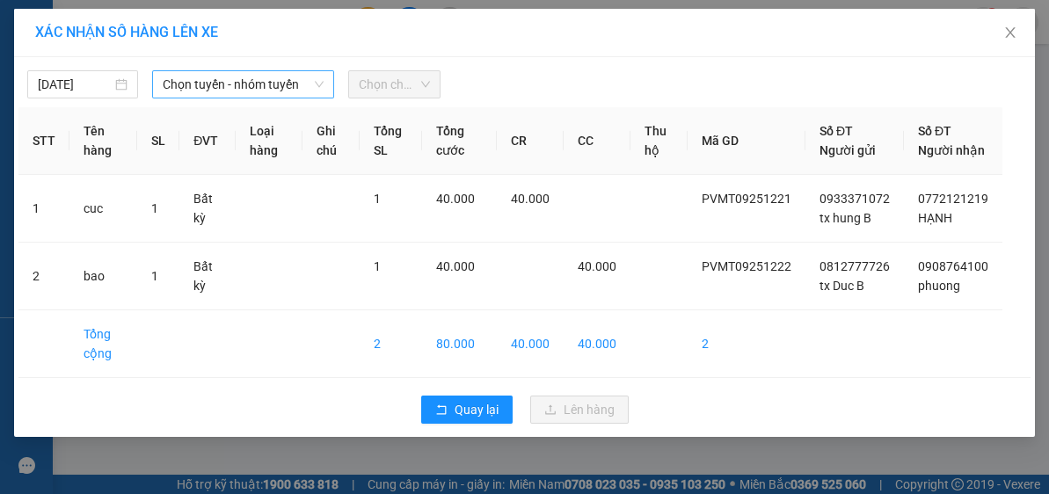
click at [184, 91] on span "Chọn tuyến - nhóm tuyến" at bounding box center [243, 84] width 161 height 26
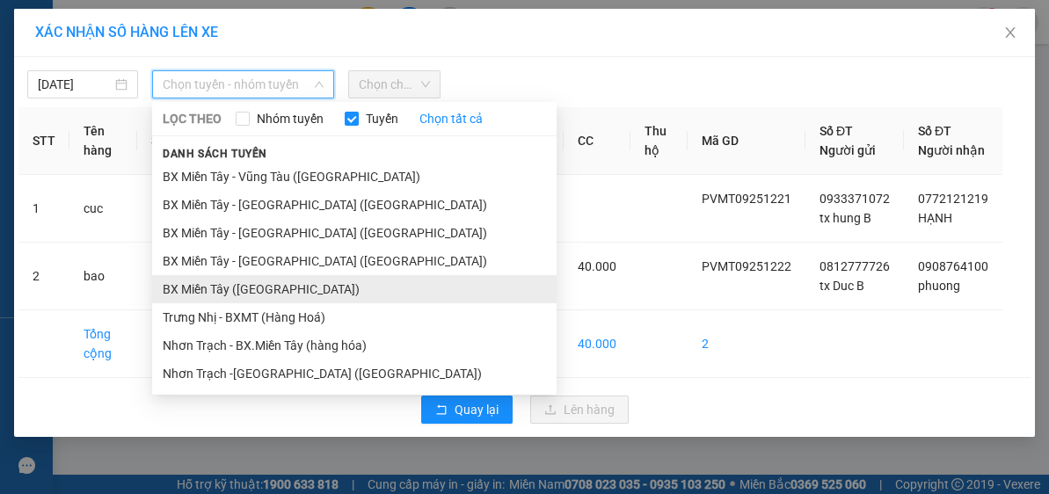
click at [266, 286] on li "BX Miền Tây ([GEOGRAPHIC_DATA])" at bounding box center [354, 289] width 404 height 28
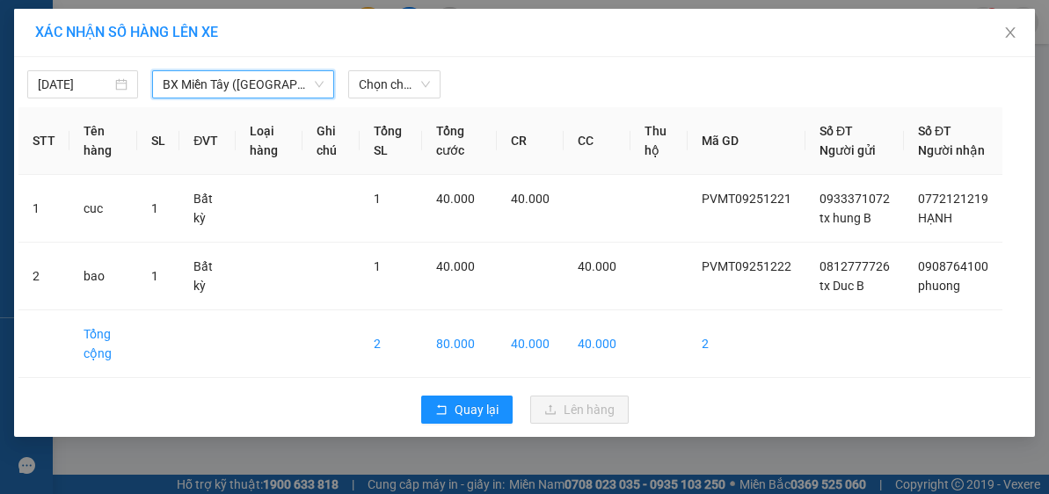
click at [392, 84] on span "Chọn chuyến" at bounding box center [395, 84] width 72 height 26
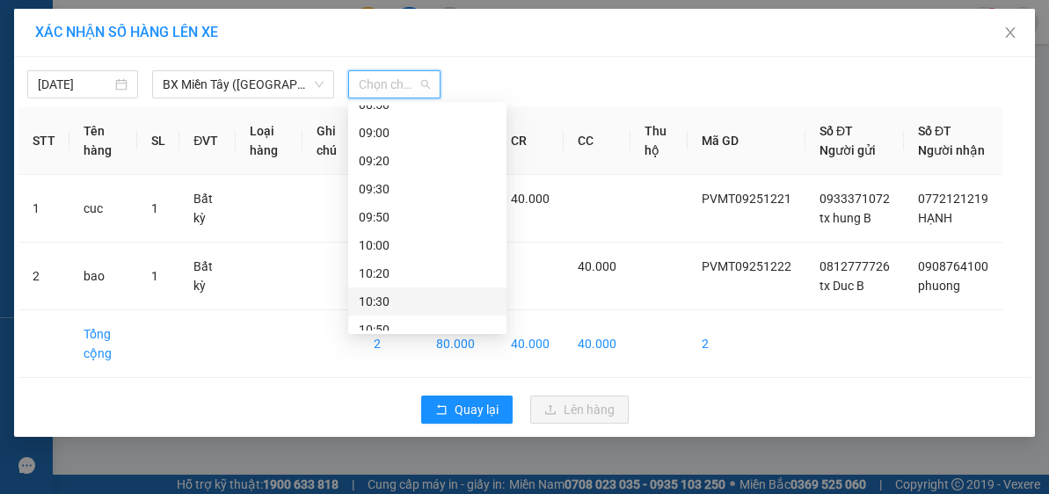
scroll to position [352, 0]
click at [440, 137] on div "08:30 - 72H-047.64" at bounding box center [427, 133] width 137 height 19
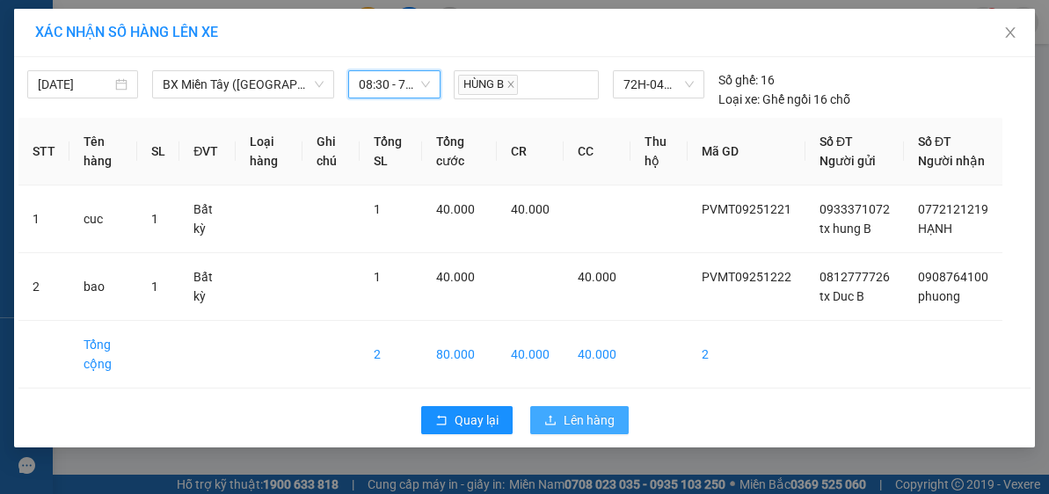
click at [591, 430] on span "Lên hàng" at bounding box center [589, 420] width 51 height 19
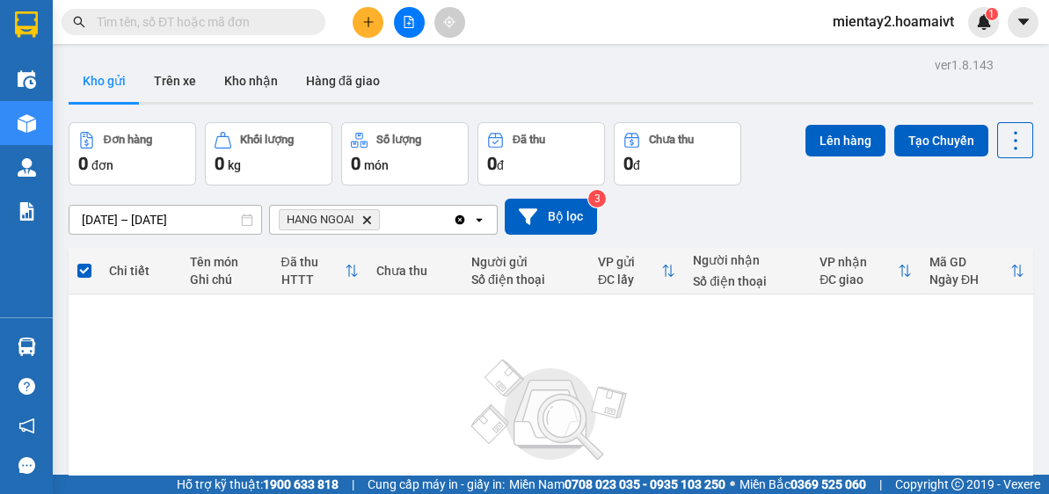
click at [250, 13] on input "text" at bounding box center [201, 21] width 208 height 19
paste input "0818113939"
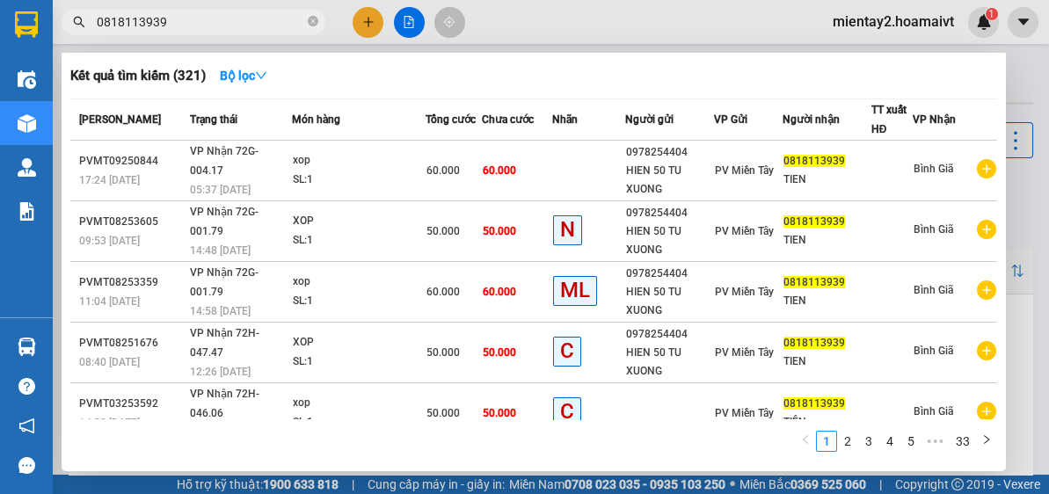
type input "0818113939"
click at [361, 17] on div at bounding box center [524, 247] width 1049 height 494
click at [367, 18] on icon "plus" at bounding box center [368, 22] width 12 height 12
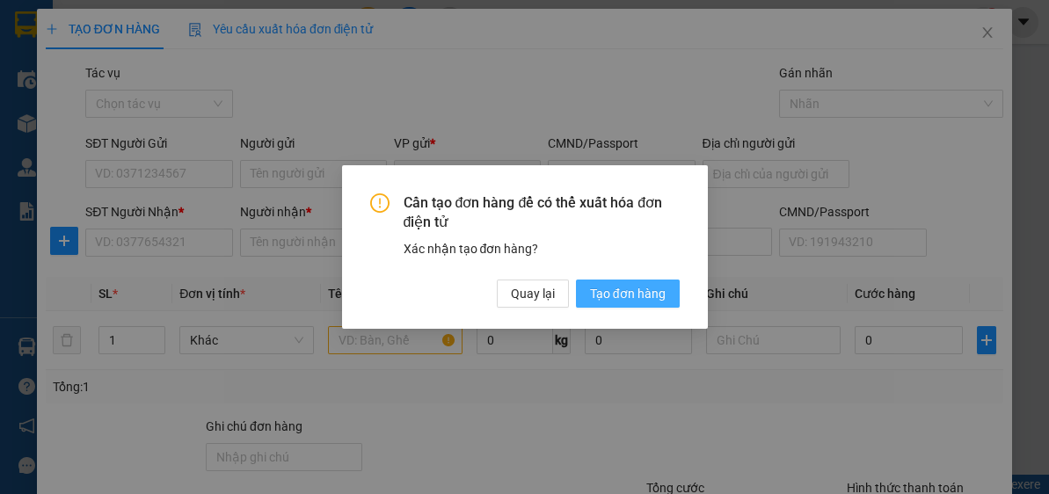
click at [630, 299] on span "Tạo đơn hàng" at bounding box center [628, 293] width 76 height 19
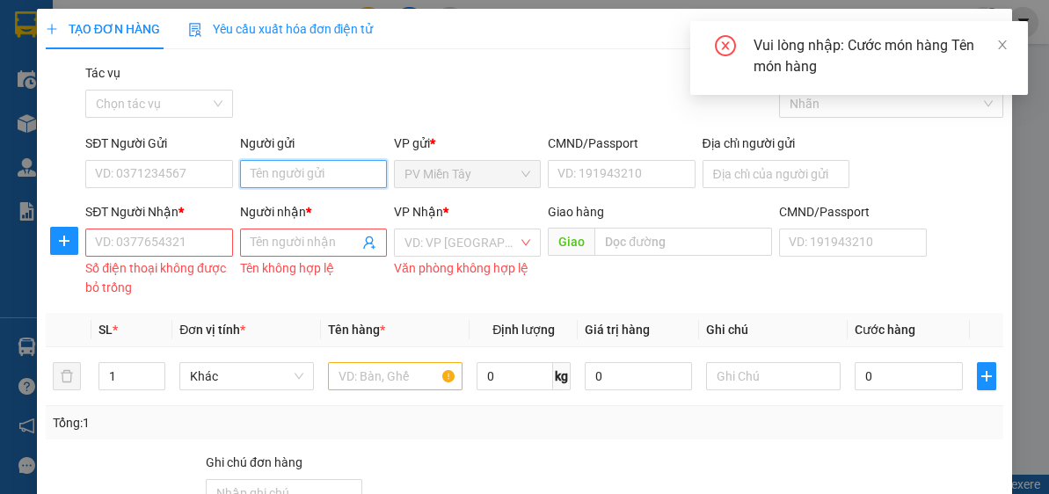
click at [301, 171] on input "Người gửi" at bounding box center [313, 174] width 147 height 28
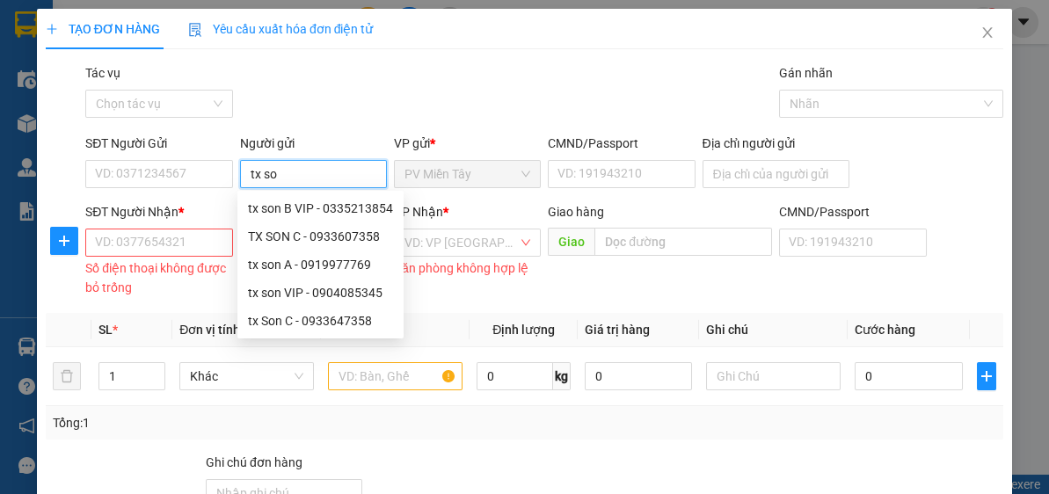
type input "tx son"
click at [308, 226] on div "TX SON C - 0933607358" at bounding box center [320, 236] width 166 height 28
type input "0933607358"
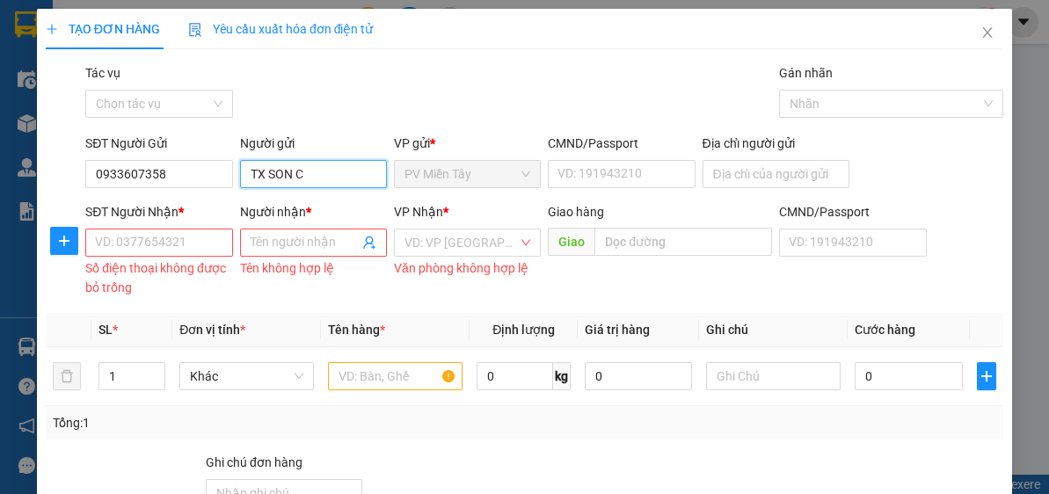
type input "TX SON C"
click at [171, 243] on input "SĐT Người Nhận *" at bounding box center [158, 243] width 147 height 28
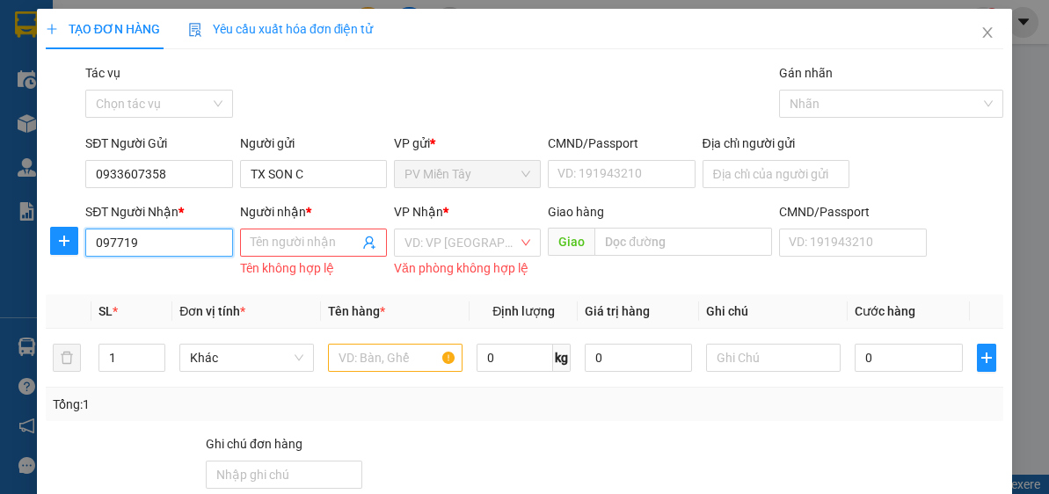
type input "0977193"
click at [174, 276] on div "0977193993 - la" at bounding box center [157, 276] width 124 height 19
type input "0986542862 Dung BTan"
type input "0977193993"
type input "la"
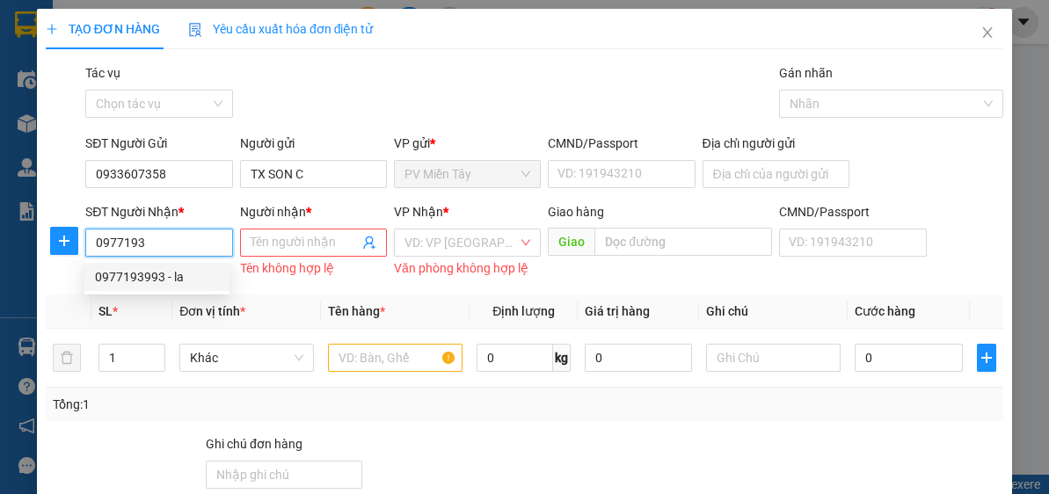
type input "my xuan"
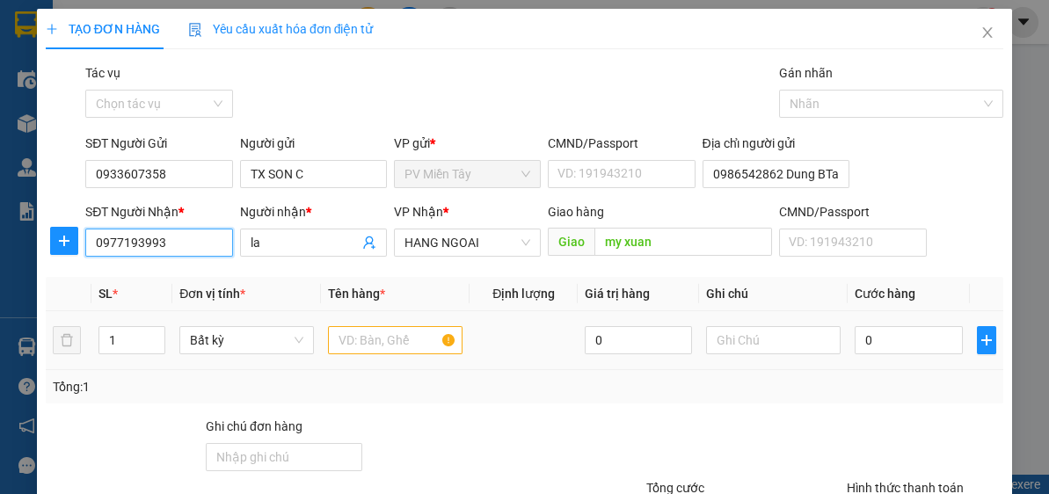
type input "0977193993"
click at [362, 343] on input "text" at bounding box center [395, 340] width 135 height 28
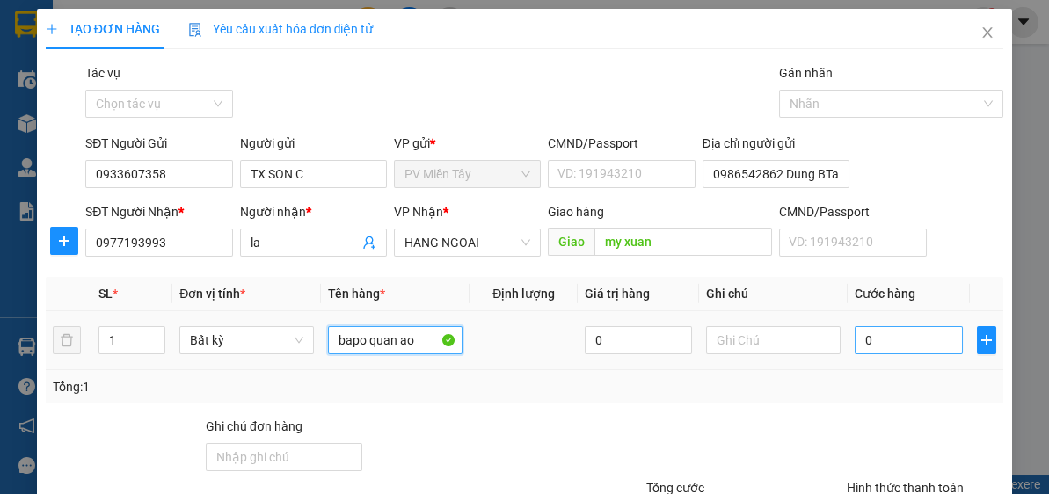
type input "bapo quan ao"
click at [925, 340] on input "0" at bounding box center [908, 340] width 107 height 28
type input "6"
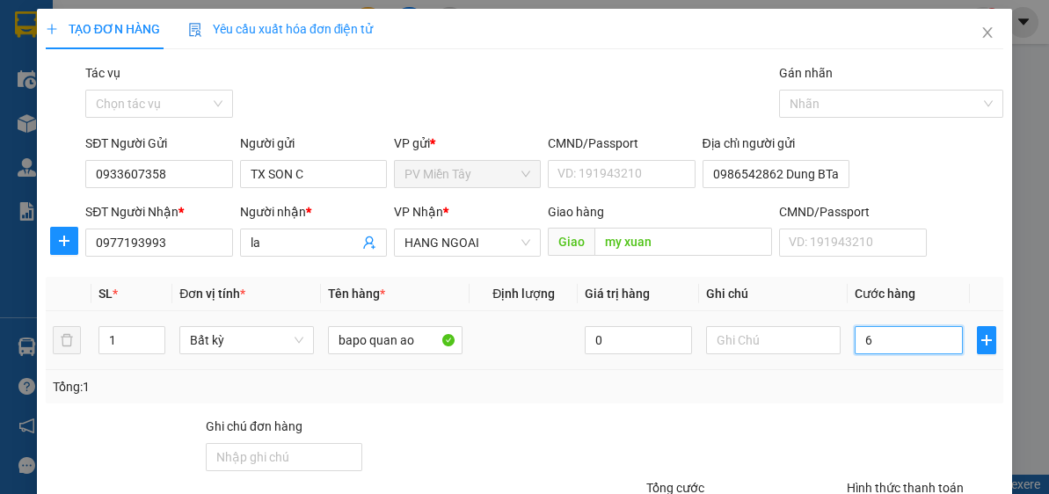
type input "60"
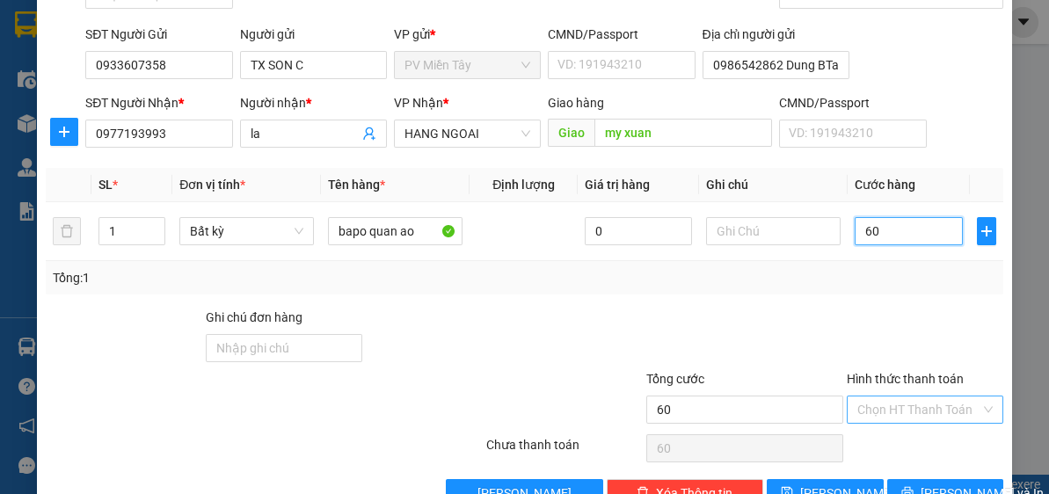
scroll to position [154, 0]
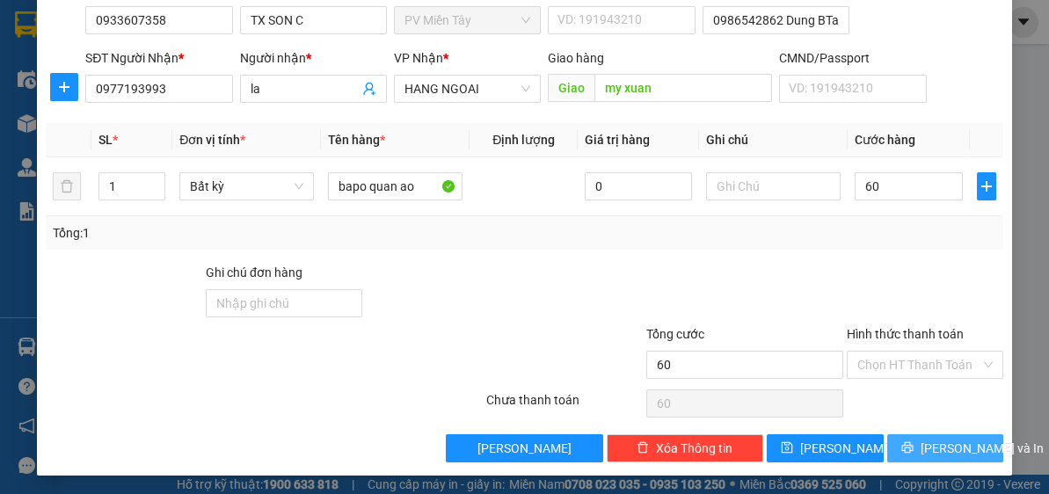
type input "60.000"
click at [936, 455] on button "[PERSON_NAME] và In" at bounding box center [945, 448] width 117 height 28
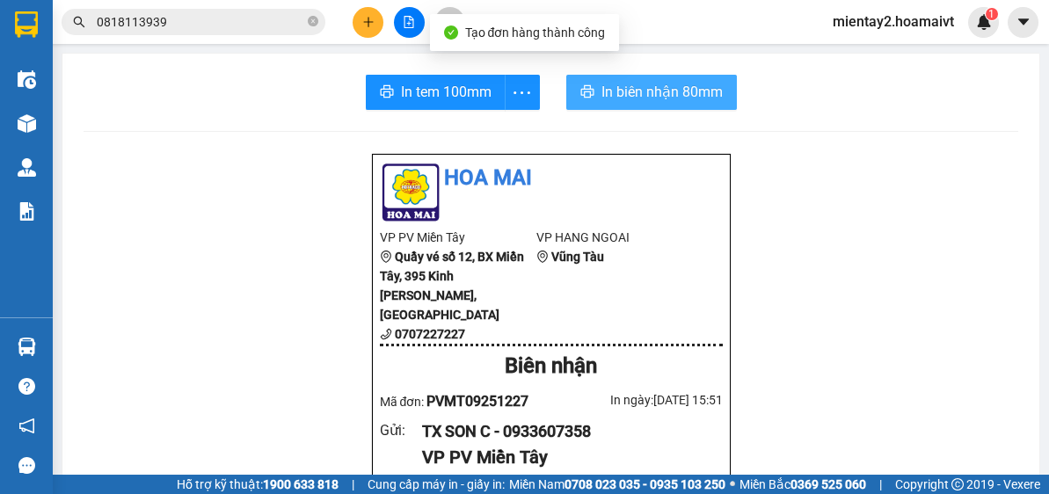
click at [658, 99] on span "In biên nhận 80mm" at bounding box center [661, 92] width 121 height 22
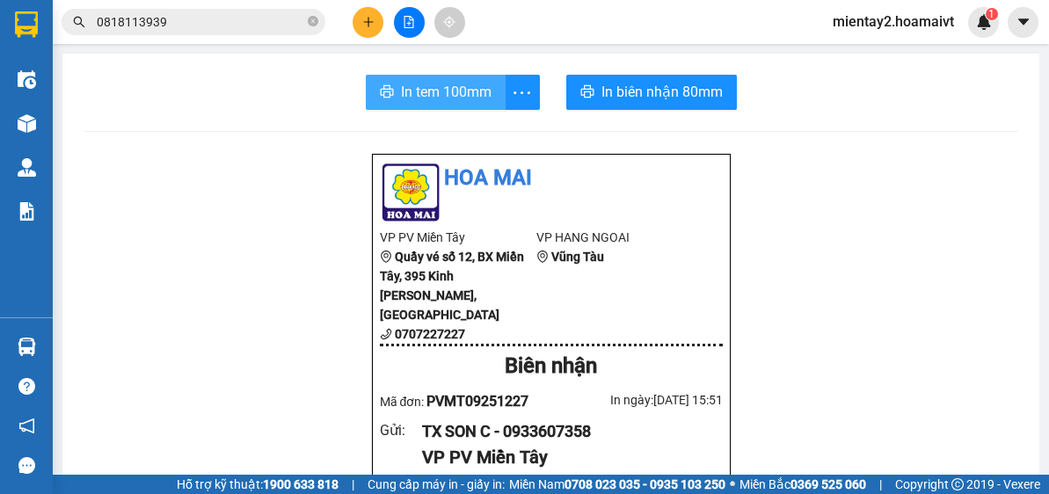
click at [458, 93] on span "In tem 100mm" at bounding box center [446, 92] width 91 height 22
click at [411, 91] on span "In tem 100mm" at bounding box center [446, 92] width 91 height 22
click at [450, 90] on span "In tem 100mm" at bounding box center [446, 92] width 91 height 22
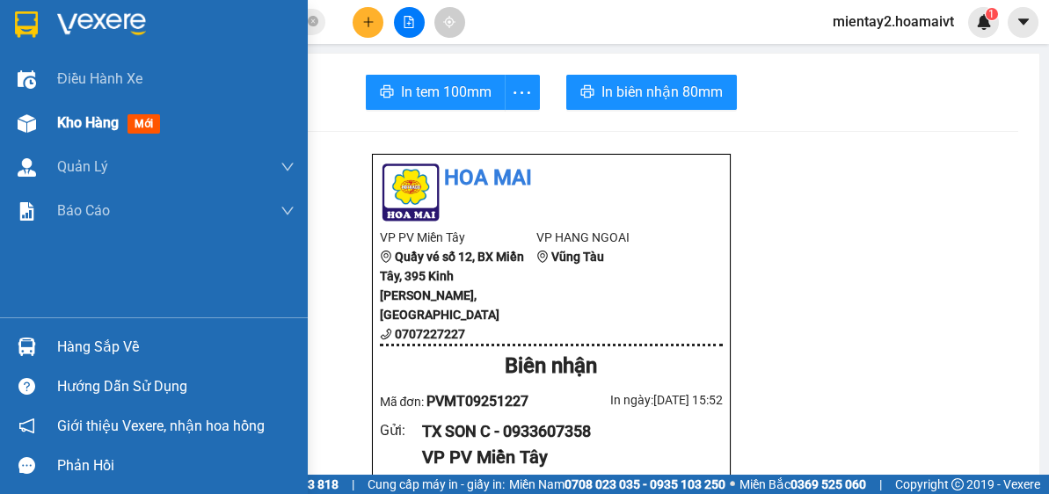
click at [98, 123] on span "Kho hàng" at bounding box center [88, 122] width 62 height 17
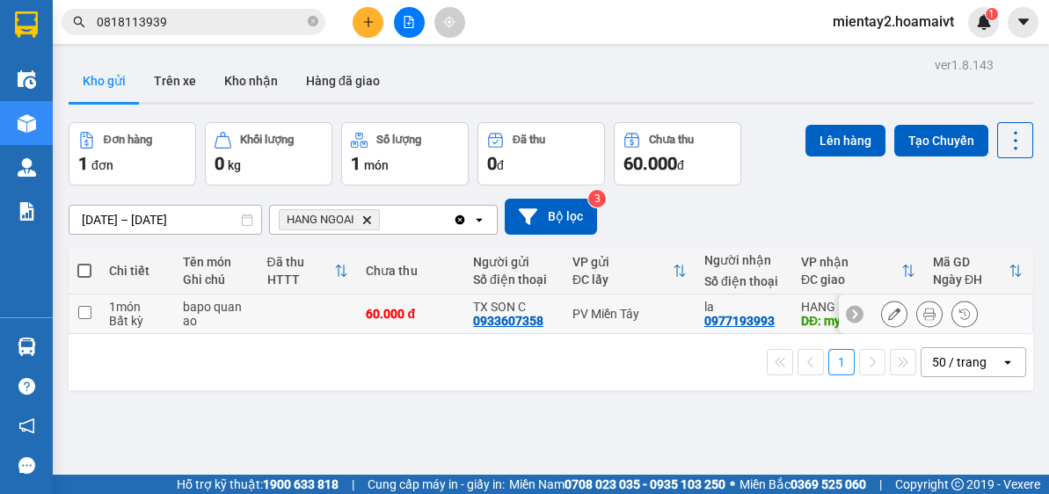
click at [431, 311] on div "60.000 đ" at bounding box center [411, 314] width 90 height 14
checkbox input "true"
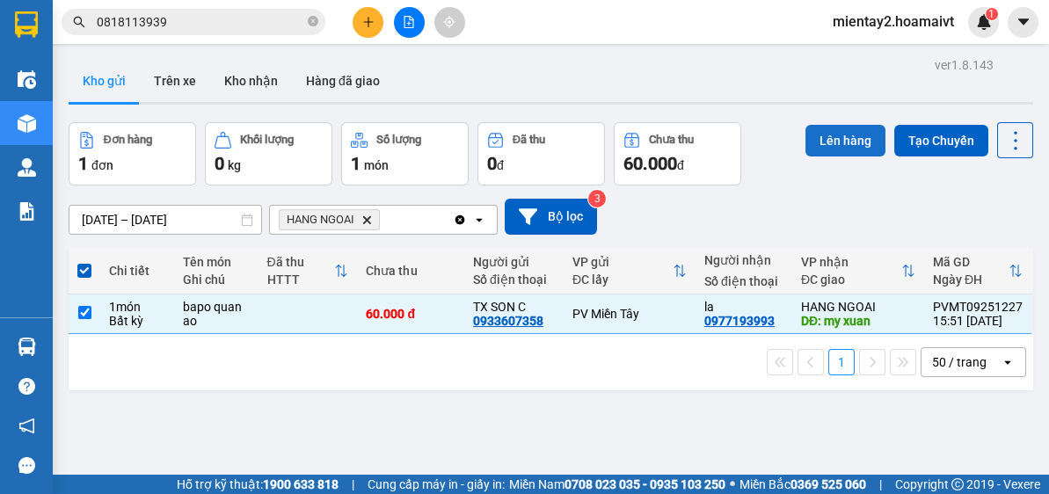
click at [838, 129] on button "Lên hàng" at bounding box center [845, 141] width 80 height 32
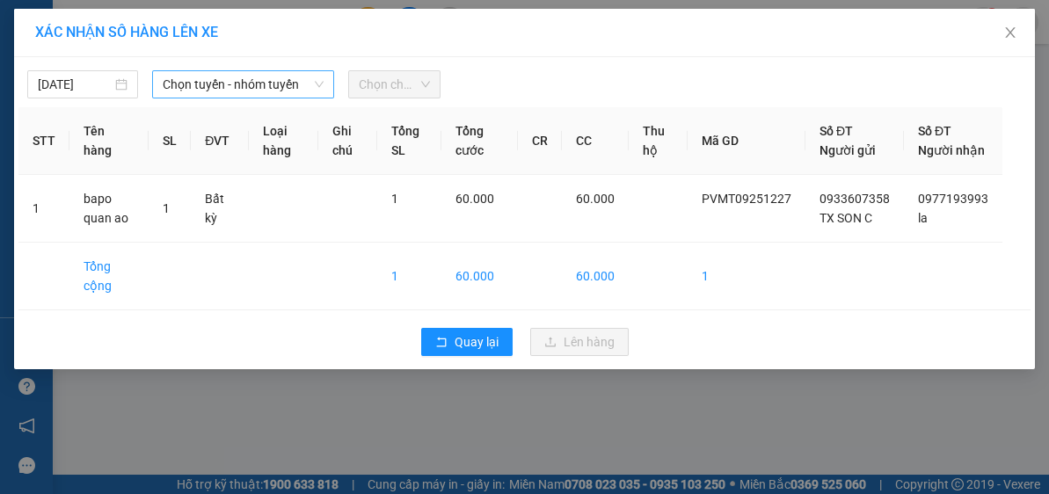
drag, startPoint x: 262, startPoint y: 84, endPoint x: 266, endPoint y: 95, distance: 12.0
click at [263, 84] on span "Chọn tuyến - nhóm tuyến" at bounding box center [243, 84] width 161 height 26
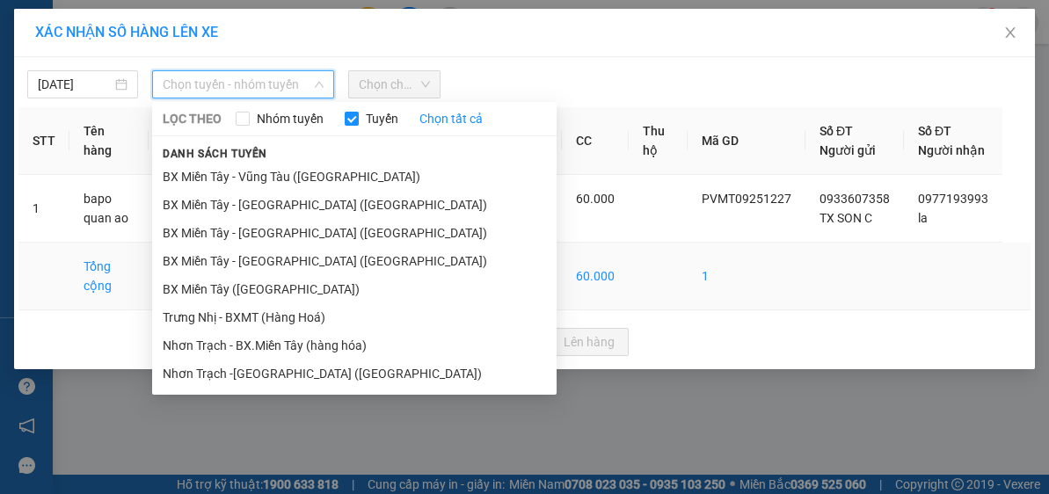
drag, startPoint x: 277, startPoint y: 281, endPoint x: 288, endPoint y: 276, distance: 12.2
click at [280, 281] on li "BX Miền Tây ([GEOGRAPHIC_DATA])" at bounding box center [354, 289] width 404 height 28
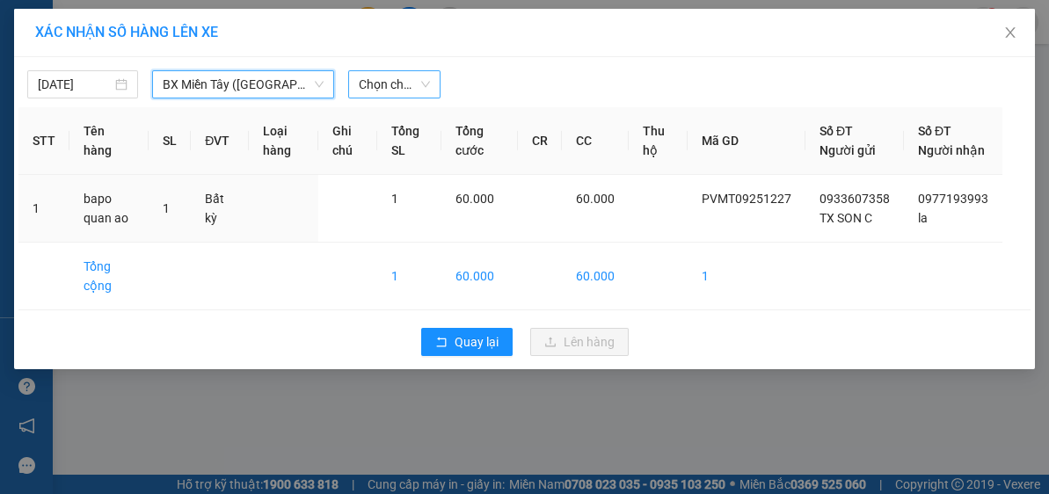
click at [397, 81] on span "Chọn chuyến" at bounding box center [395, 84] width 72 height 26
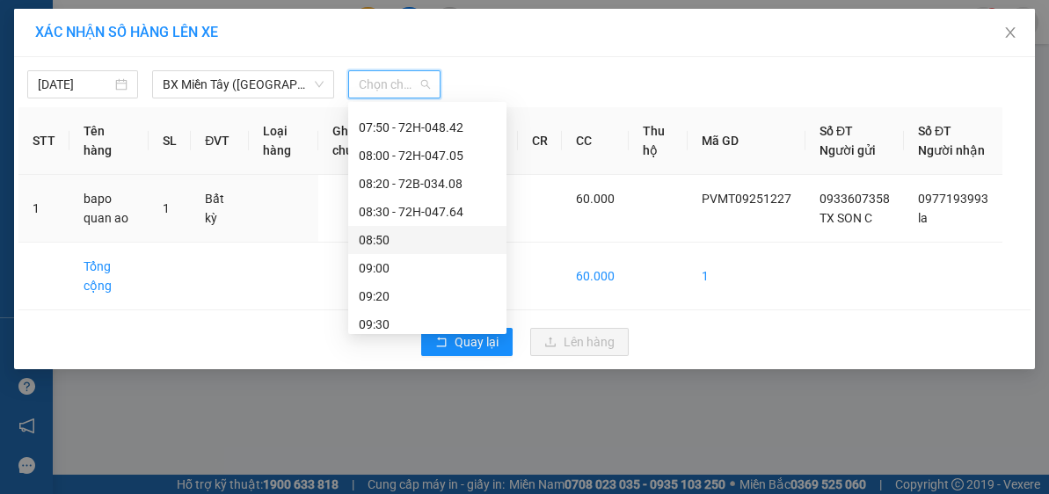
scroll to position [281, 0]
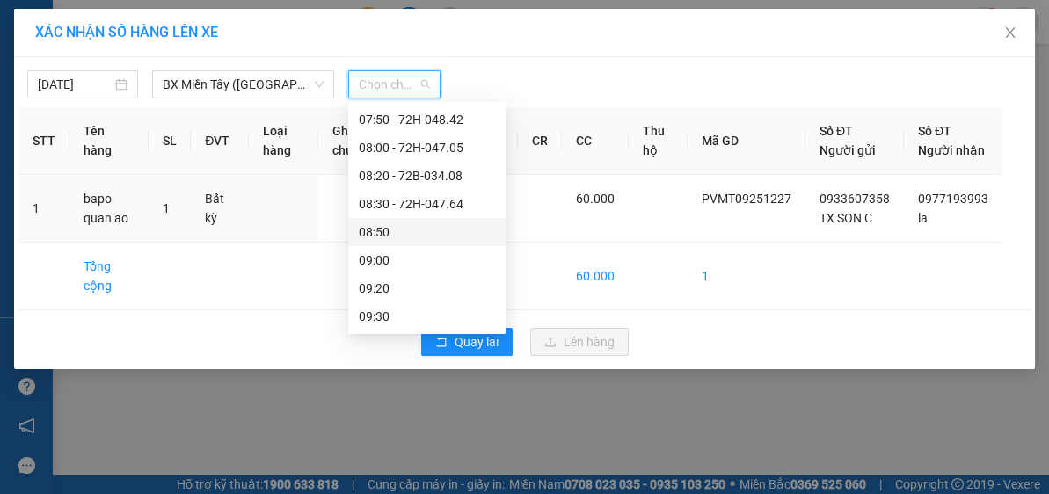
click at [416, 231] on div "08:50" at bounding box center [427, 231] width 137 height 19
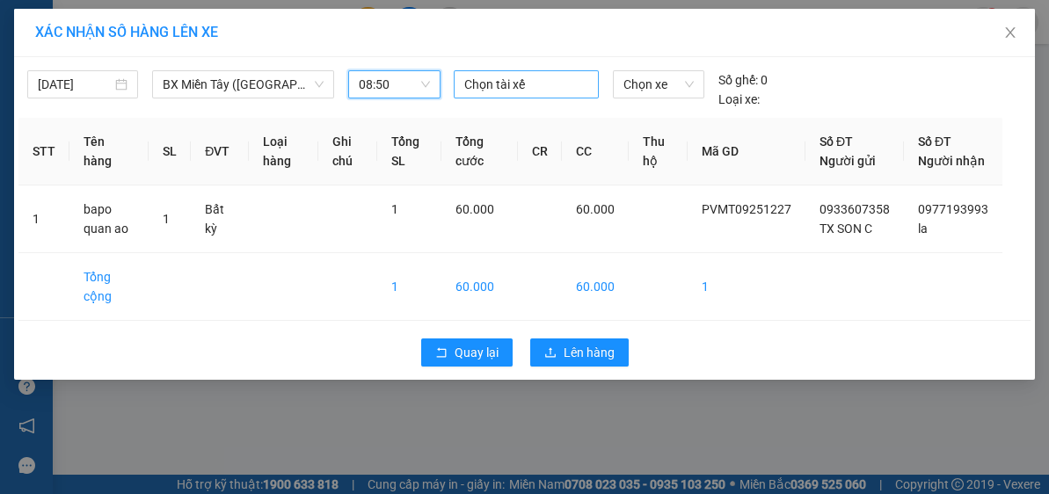
click at [507, 84] on div at bounding box center [526, 84] width 136 height 21
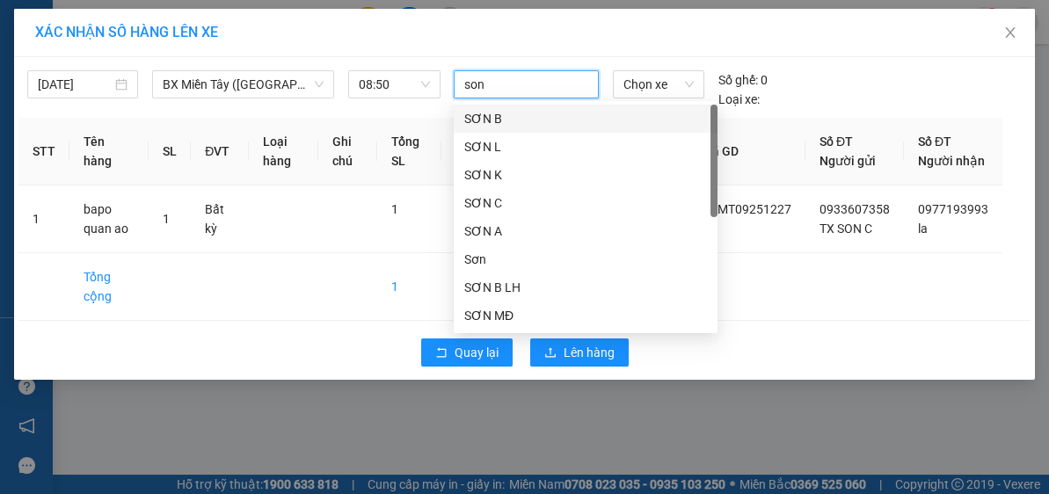
type input "son c"
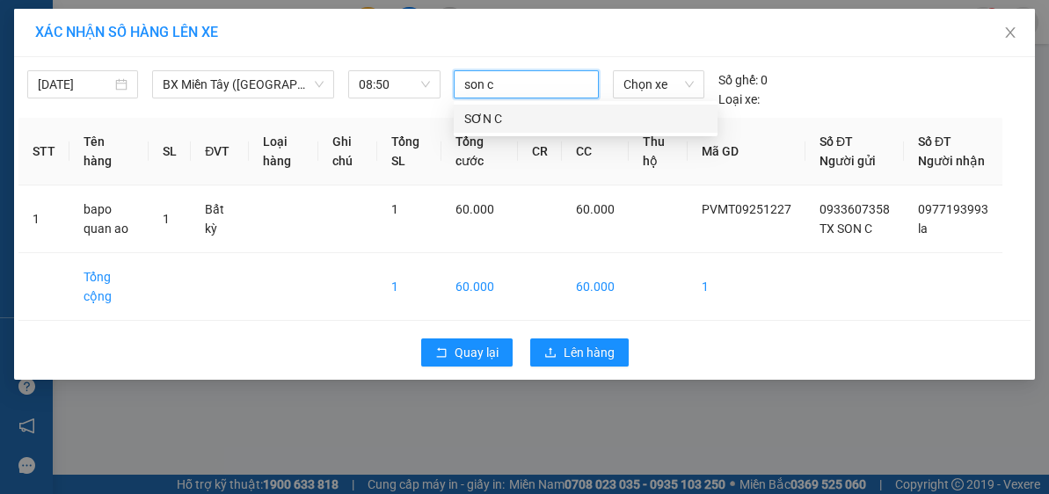
click at [503, 119] on div "SƠN C" at bounding box center [585, 118] width 243 height 19
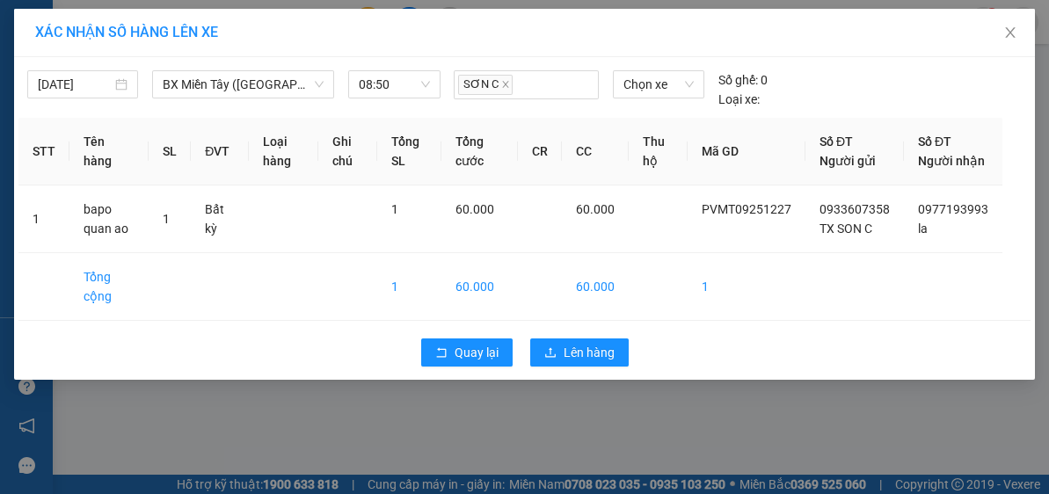
click at [669, 100] on body "Kết quả tìm kiếm ( 321 ) Bộ lọc Mã ĐH Trạng thái Món hàng Tổng cước Chưa cước N…" at bounding box center [524, 247] width 1049 height 494
click at [672, 100] on div "Chọn xe" at bounding box center [659, 89] width 106 height 39
click at [678, 85] on span "Chọn xe" at bounding box center [658, 84] width 70 height 26
type input "4752"
click at [645, 112] on div "72H-047.52" at bounding box center [658, 119] width 70 height 19
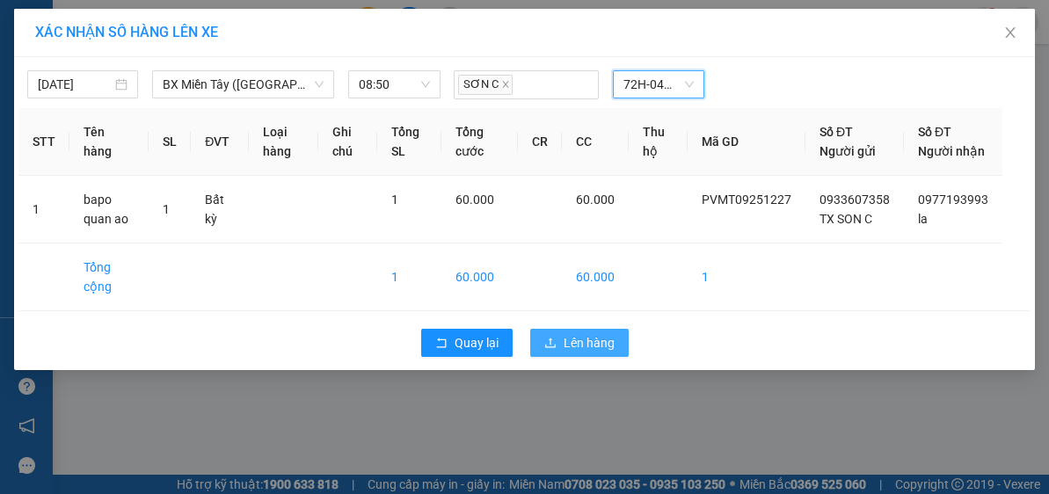
click at [583, 353] on span "Lên hàng" at bounding box center [589, 342] width 51 height 19
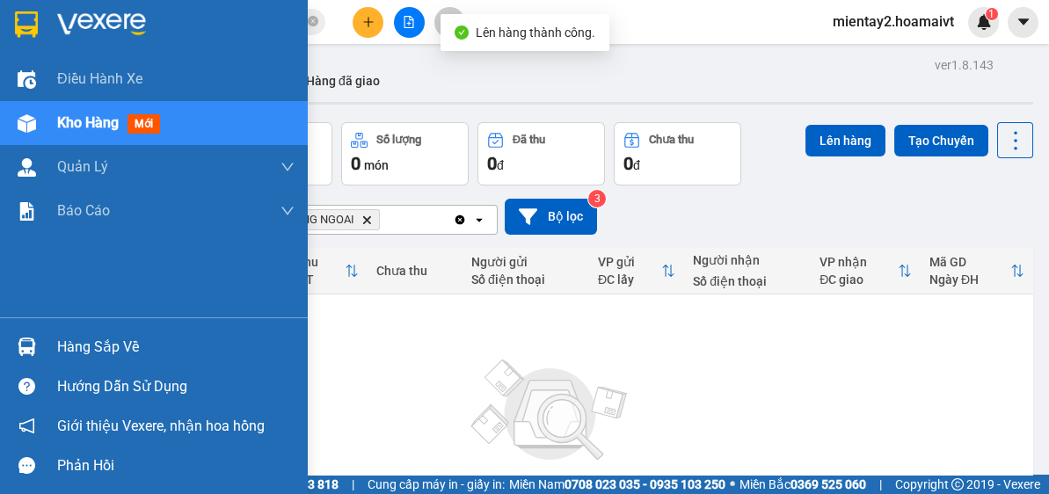
click at [125, 353] on div "Không có đơn hàng nào. Bạn thử điều chỉnh lại bộ lọc nhé!" at bounding box center [550, 432] width 947 height 264
click at [121, 355] on div "Hàng sắp về" at bounding box center [175, 347] width 237 height 26
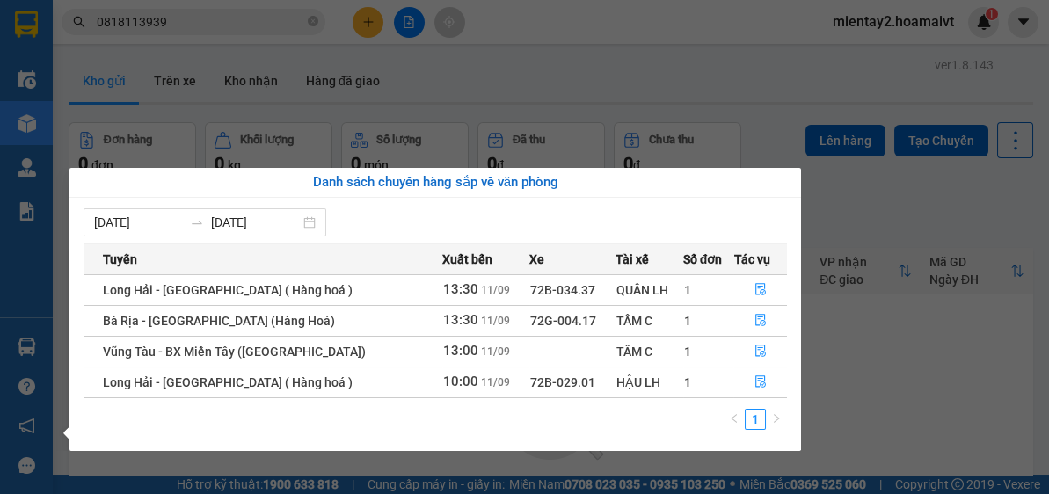
click at [970, 395] on section "Kết quả tìm kiếm ( 321 ) Bộ lọc Mã ĐH Trạng thái Món hàng Tổng cước Chưa cước N…" at bounding box center [524, 247] width 1049 height 494
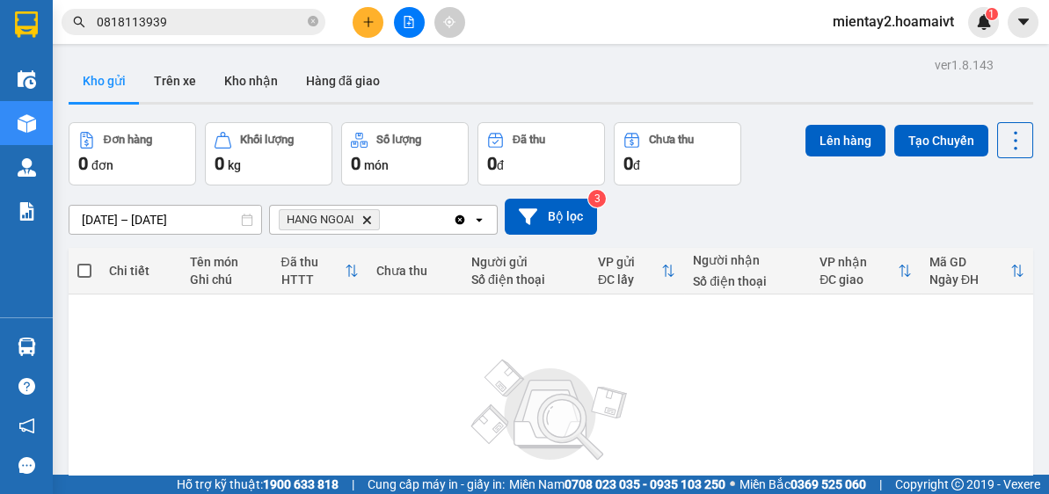
drag, startPoint x: 159, startPoint y: 75, endPoint x: 147, endPoint y: 109, distance: 36.4
click at [160, 75] on button "Trên xe" at bounding box center [175, 81] width 70 height 42
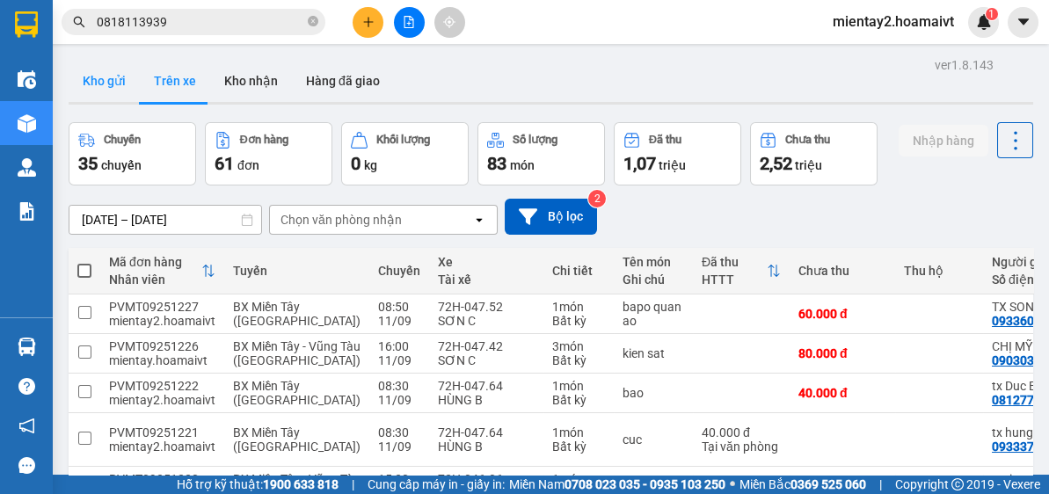
click at [95, 79] on button "Kho gửi" at bounding box center [104, 81] width 71 height 42
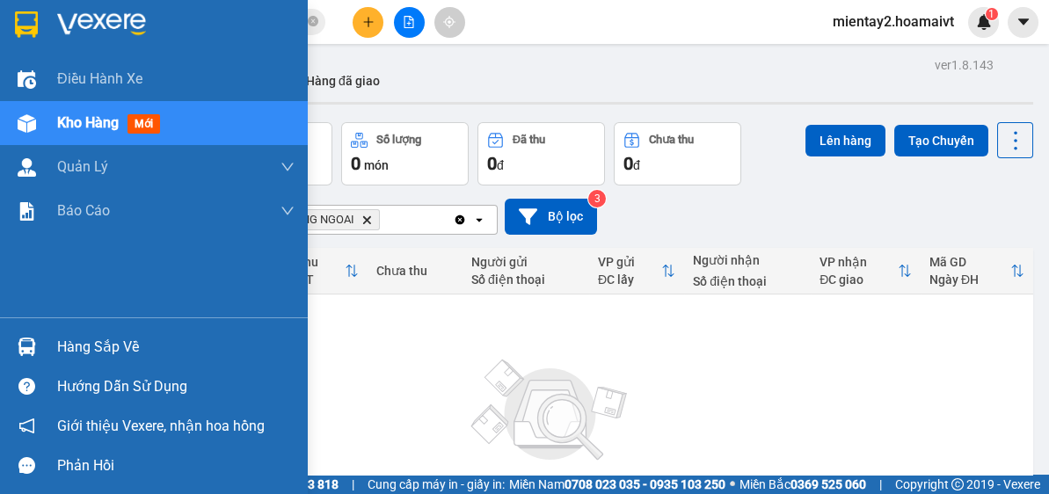
click at [84, 354] on div "Hàng sắp về" at bounding box center [175, 347] width 237 height 26
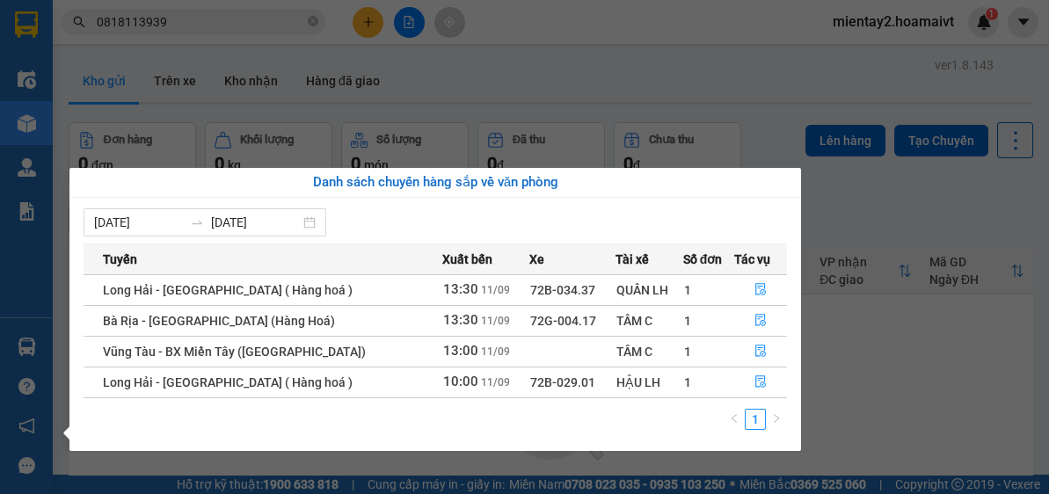
click at [1005, 379] on section "Kết quả tìm kiếm ( 321 ) Bộ lọc Mã ĐH Trạng thái Món hàng Tổng cước Chưa cước N…" at bounding box center [524, 247] width 1049 height 494
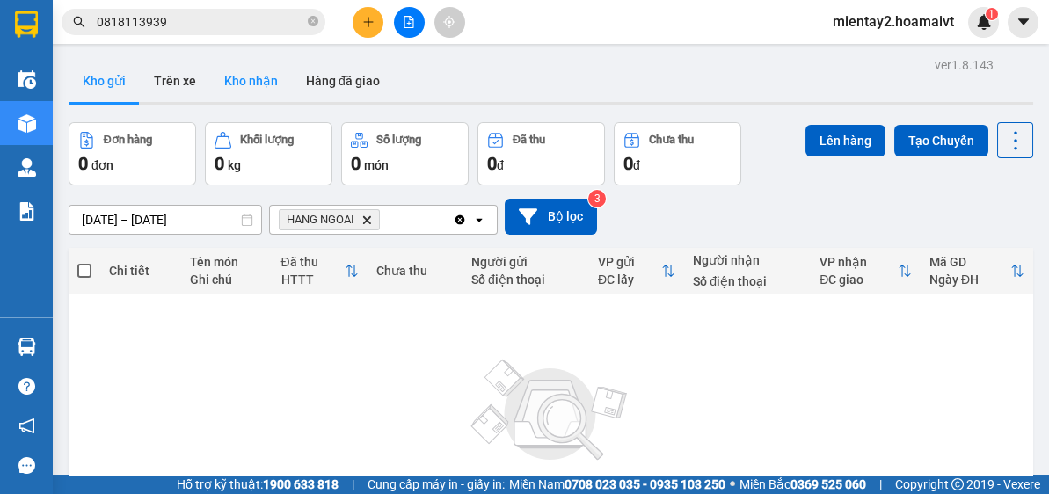
click at [266, 82] on button "Kho nhận" at bounding box center [251, 81] width 82 height 42
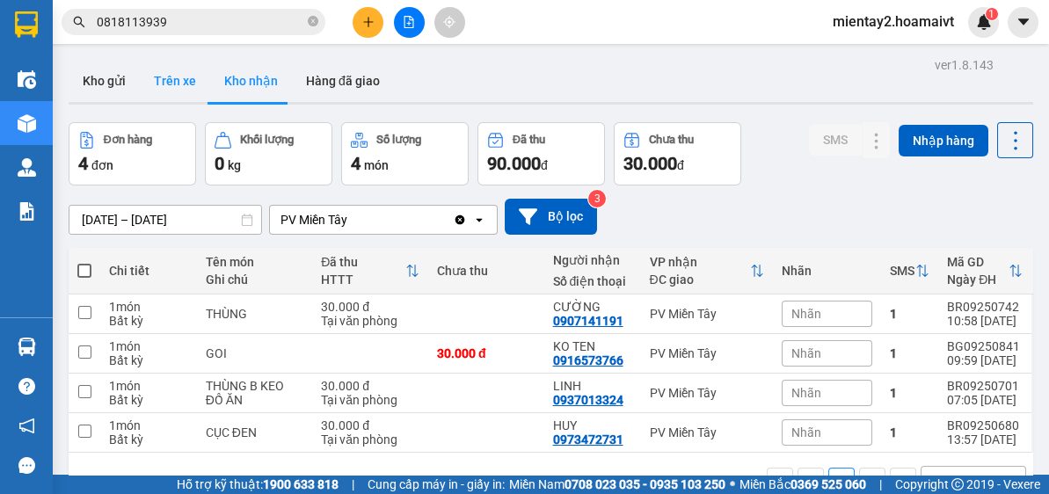
click at [95, 75] on button "Kho gửi" at bounding box center [104, 81] width 71 height 42
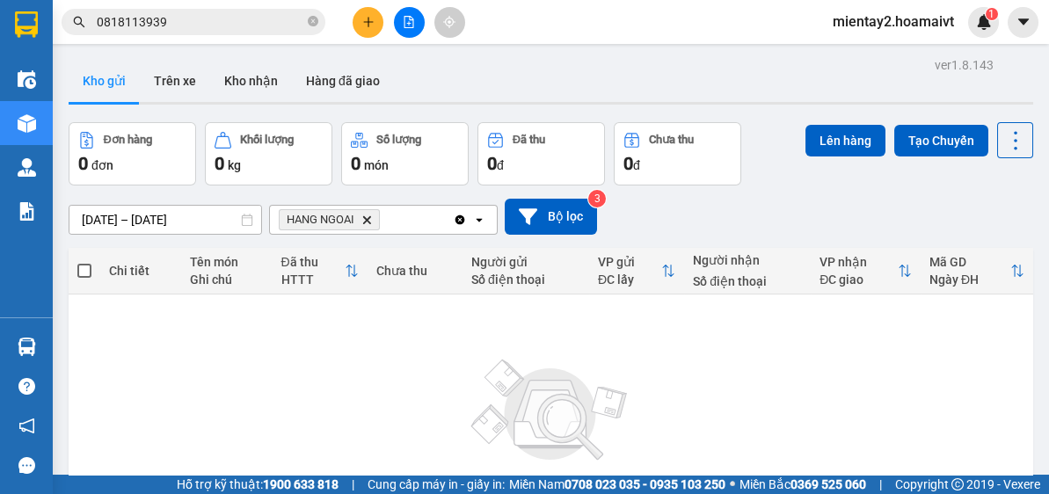
click at [366, 18] on icon "plus" at bounding box center [368, 22] width 12 height 12
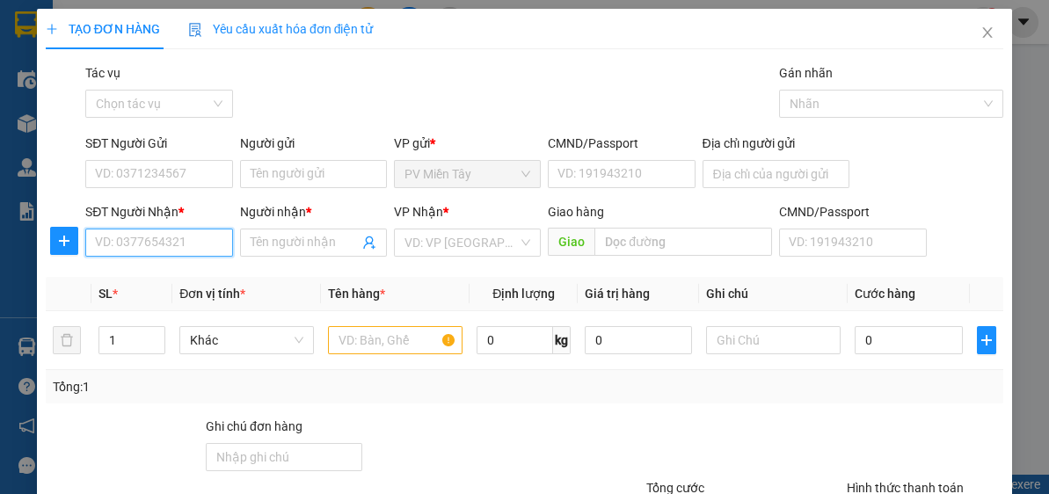
click at [189, 236] on input "SĐT Người Nhận *" at bounding box center [158, 243] width 147 height 28
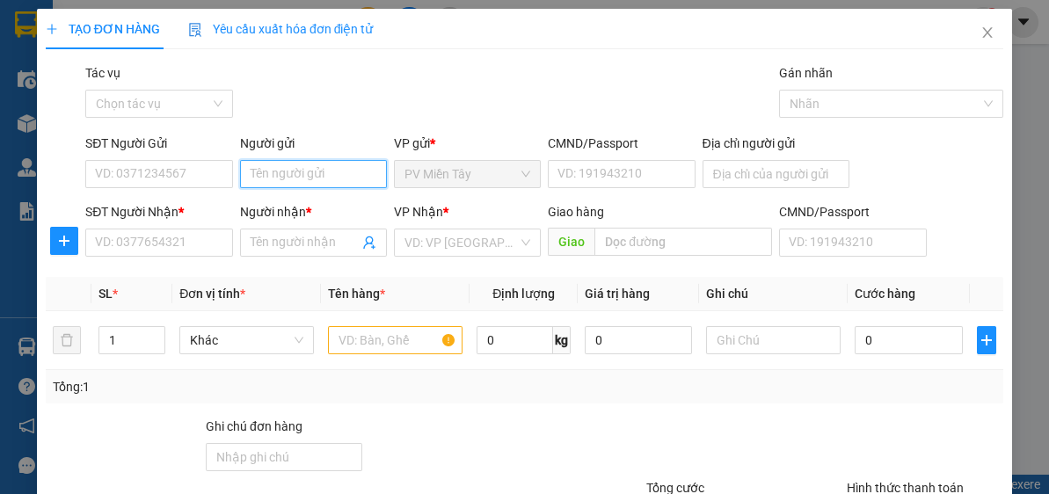
click at [288, 165] on input "Người gửi" at bounding box center [313, 174] width 147 height 28
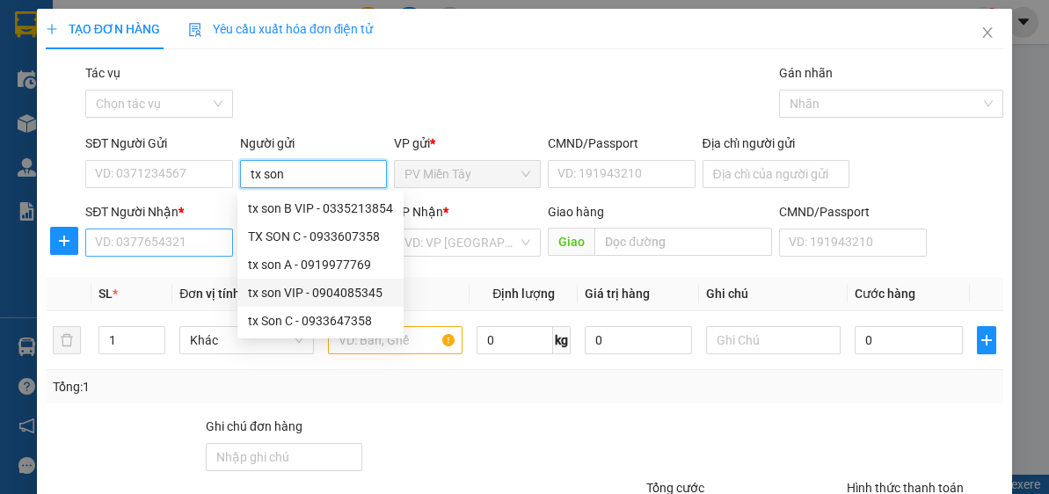
type input "tx son"
drag, startPoint x: 206, startPoint y: 250, endPoint x: 209, endPoint y: 220, distance: 30.1
click at [177, 214] on div "Transit Pickup Surcharge Ids Transit Deliver Surcharge Ids Transit Deliver Surc…" at bounding box center [525, 339] width 958 height 553
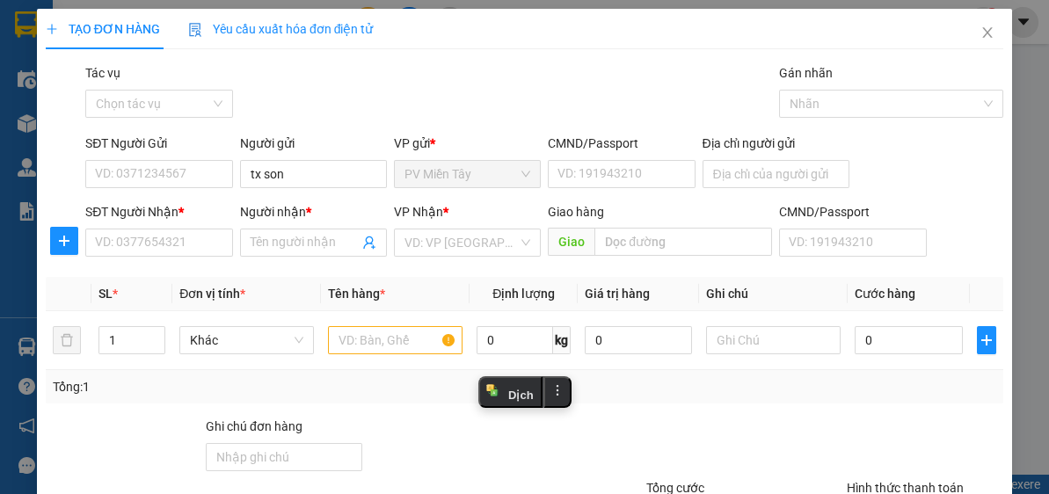
click at [341, 134] on div "Người gửi" at bounding box center [313, 143] width 147 height 19
click at [341, 160] on input "tx son" at bounding box center [313, 174] width 147 height 28
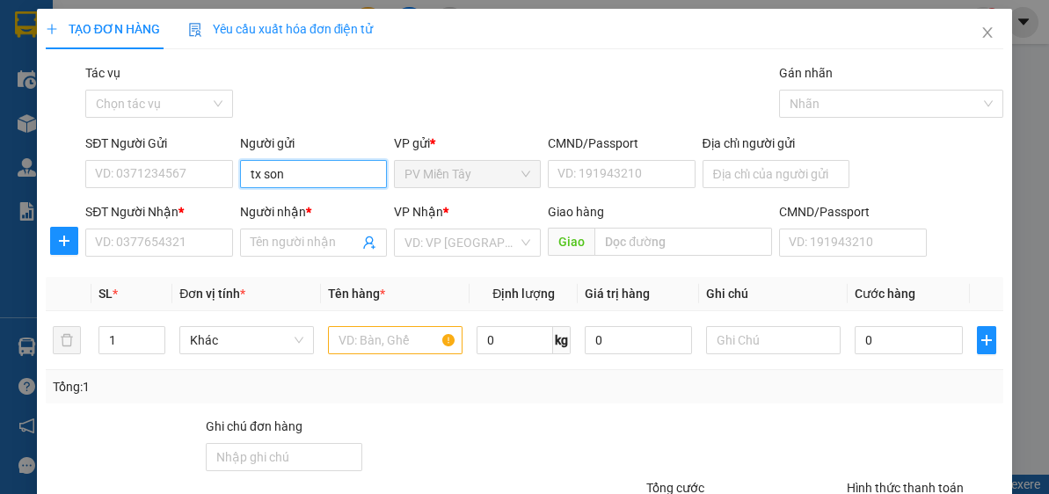
click at [318, 180] on input "tx son" at bounding box center [313, 174] width 147 height 28
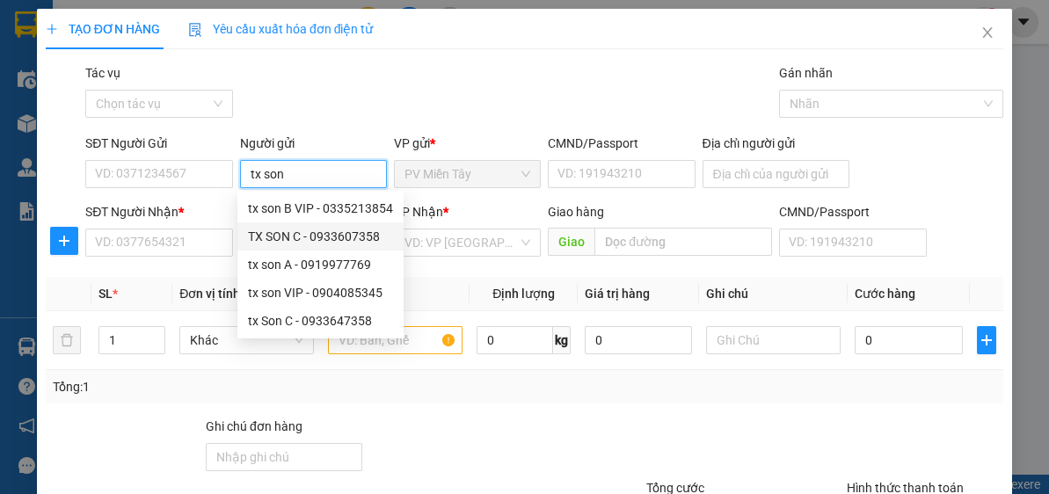
click at [307, 235] on div "TX SON C - 0933607358" at bounding box center [320, 236] width 145 height 19
type input "0933607358"
type input "TX SON C"
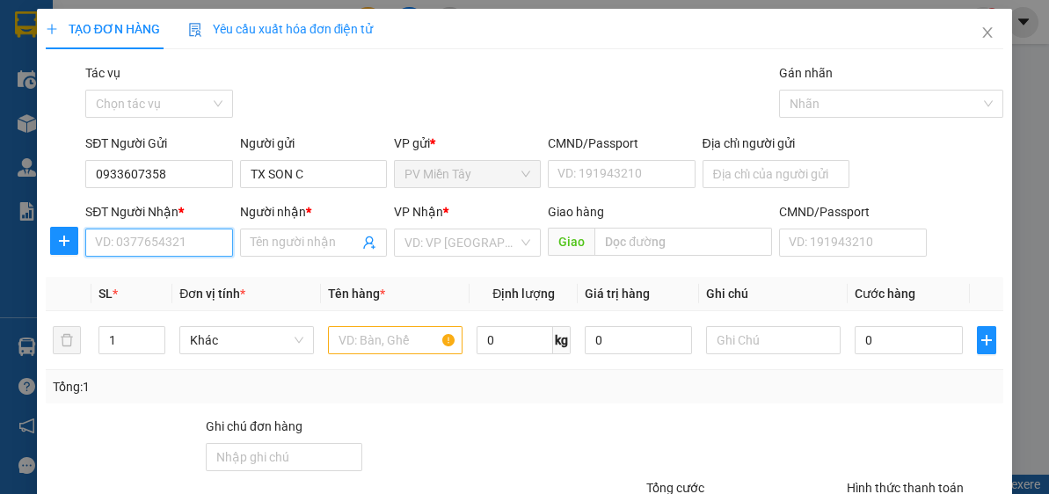
click at [185, 239] on input "SĐT Người Nhận *" at bounding box center [158, 243] width 147 height 28
click at [128, 244] on input "09454188" at bounding box center [158, 243] width 147 height 28
click at [178, 242] on input "09455188" at bounding box center [158, 243] width 147 height 28
type input "0945518870"
drag, startPoint x: 298, startPoint y: 238, endPoint x: 302, endPoint y: 271, distance: 32.8
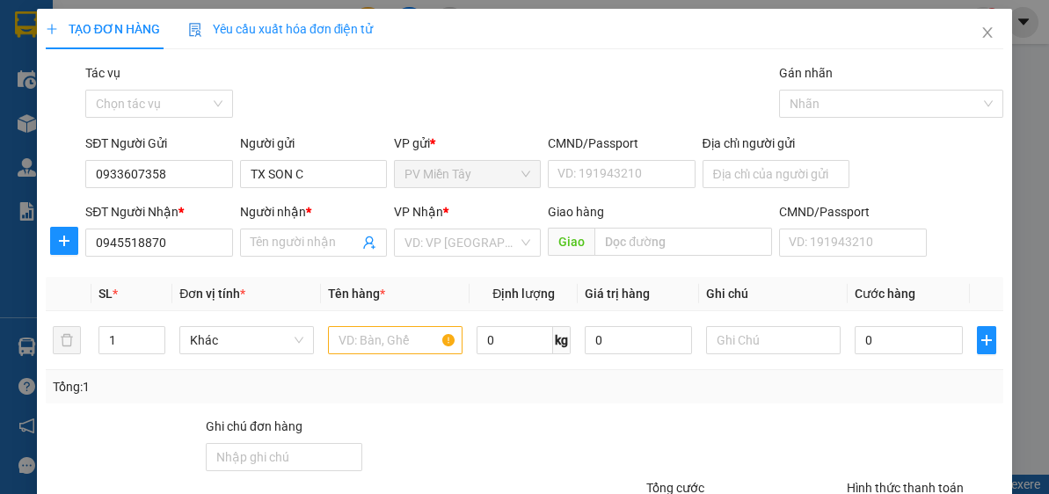
click at [300, 238] on input "Người nhận *" at bounding box center [305, 242] width 108 height 19
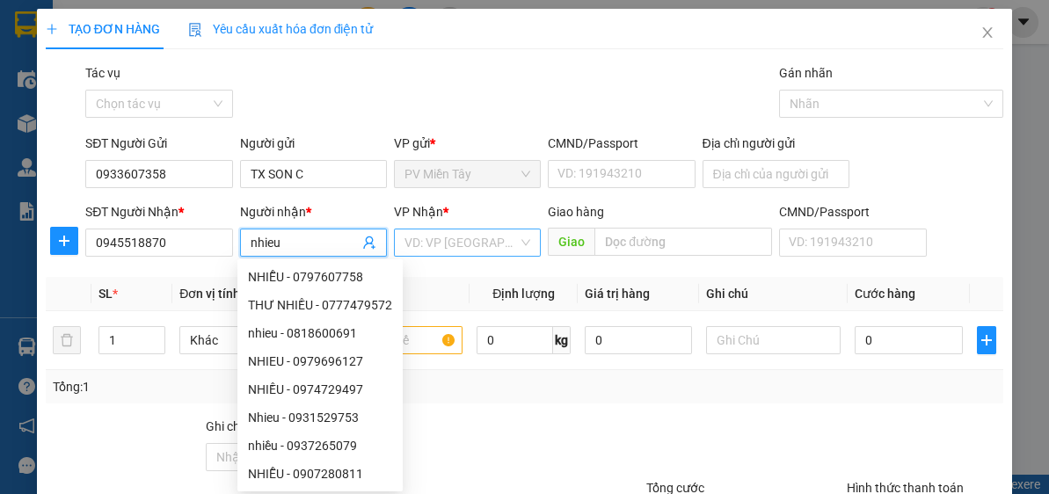
type input "nhieu"
click at [474, 236] on input "search" at bounding box center [460, 243] width 113 height 26
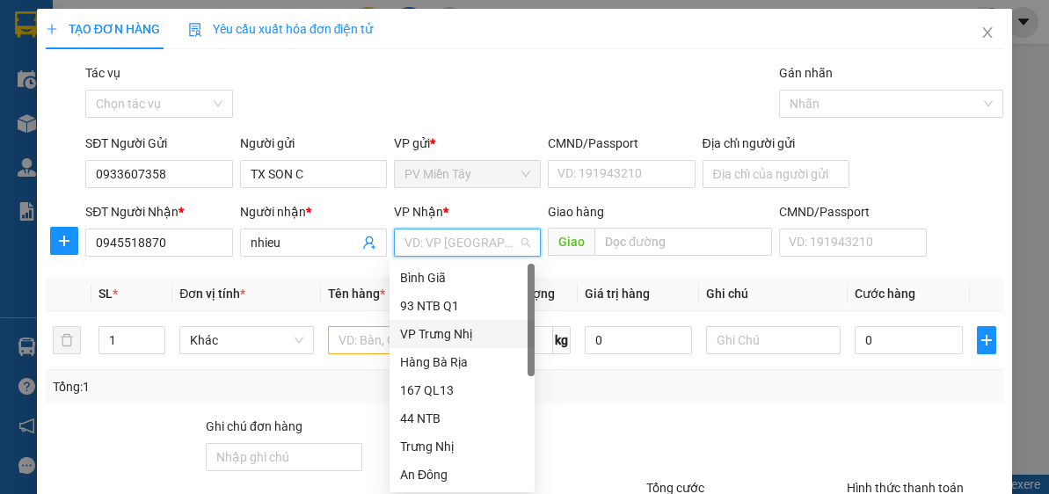
scroll to position [141, 0]
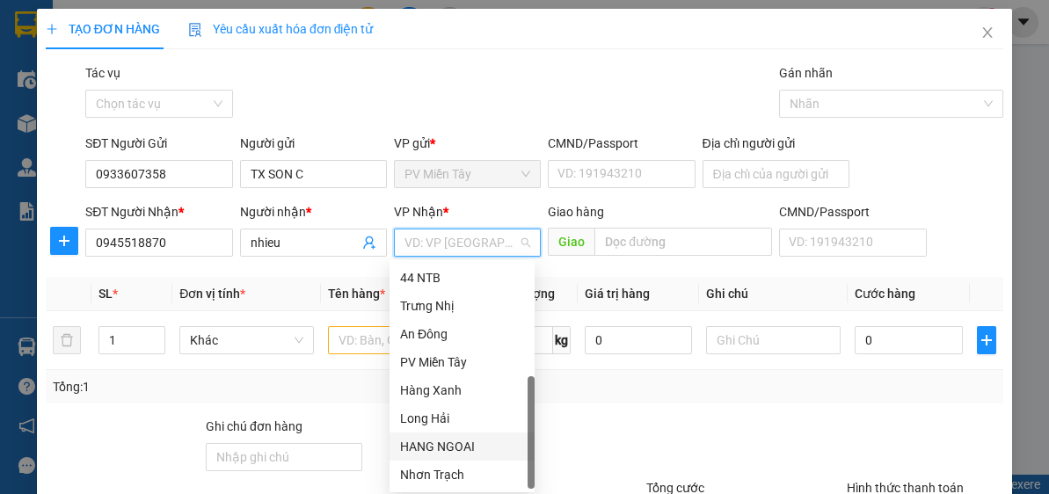
click at [478, 455] on div "HANG NGOAI" at bounding box center [462, 447] width 145 height 28
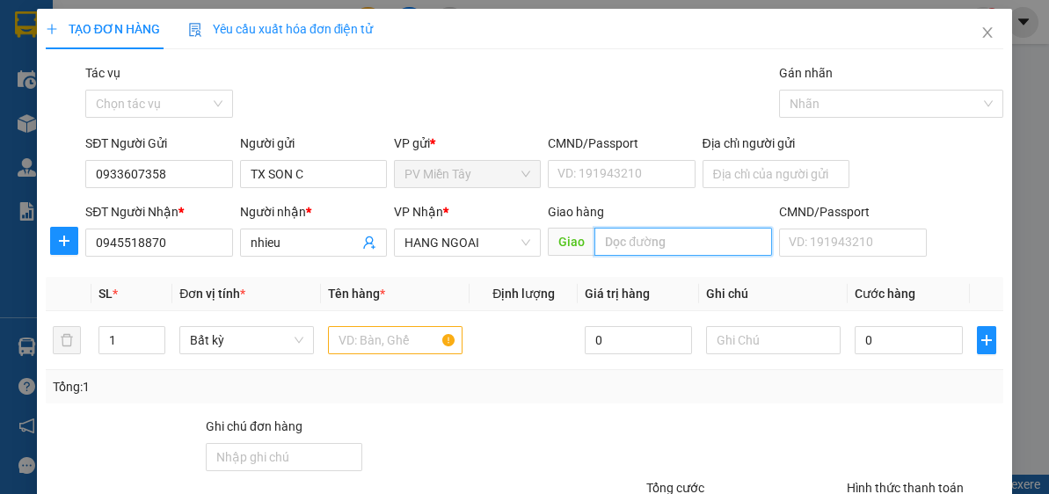
click at [690, 236] on input "text" at bounding box center [683, 242] width 178 height 28
type input "my xuan"
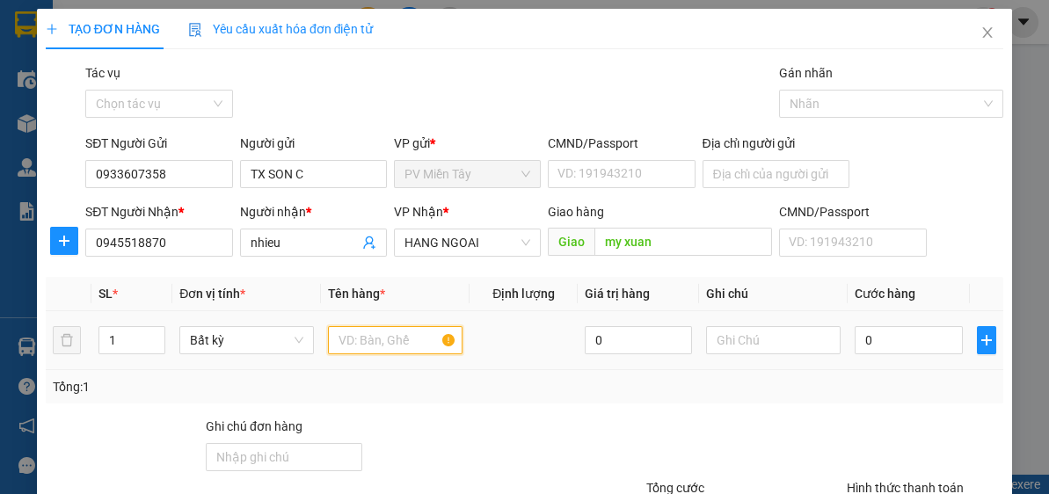
click at [388, 345] on input "text" at bounding box center [395, 340] width 135 height 28
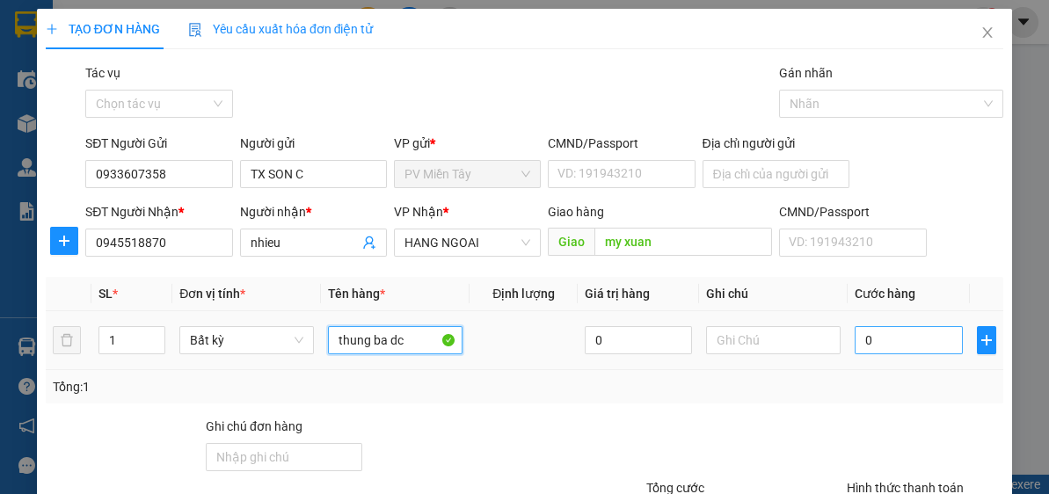
type input "thung ba dc"
click at [919, 337] on input "0" at bounding box center [908, 340] width 107 height 28
type input "8"
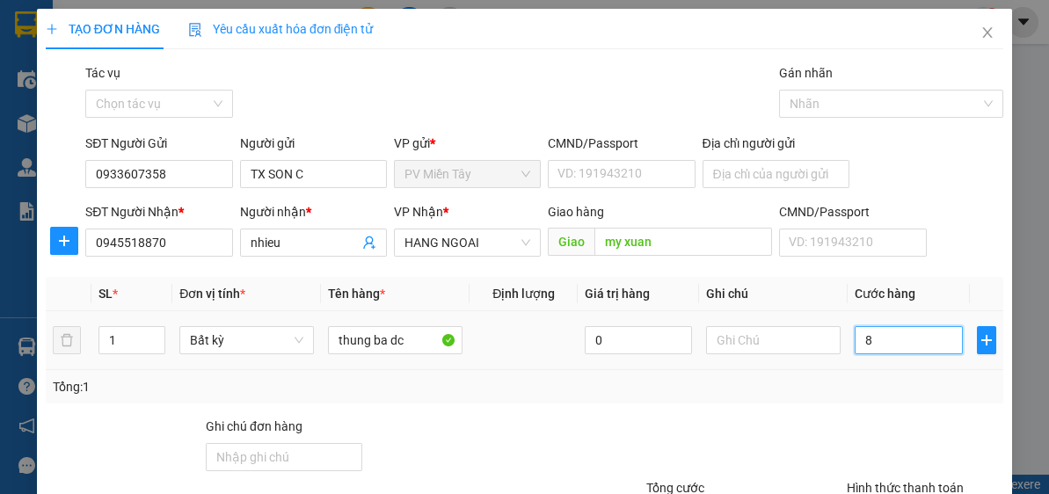
type input "80"
type input "80.000"
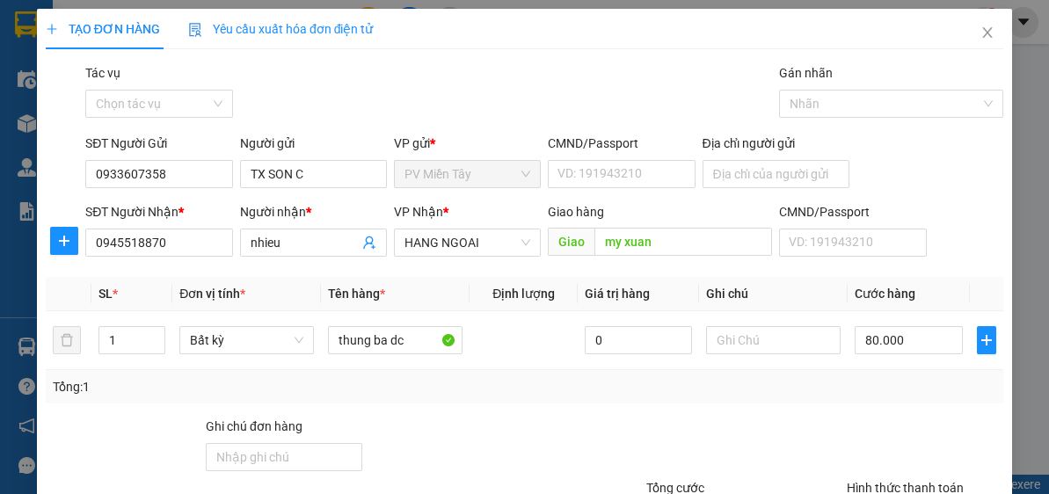
click at [893, 397] on div "Tổng: 1" at bounding box center [525, 386] width 958 height 33
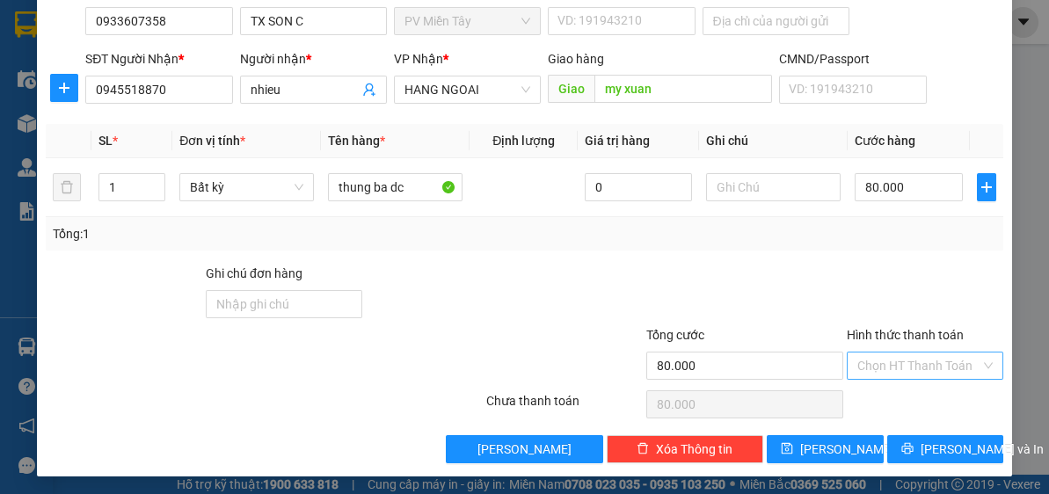
scroll to position [154, 0]
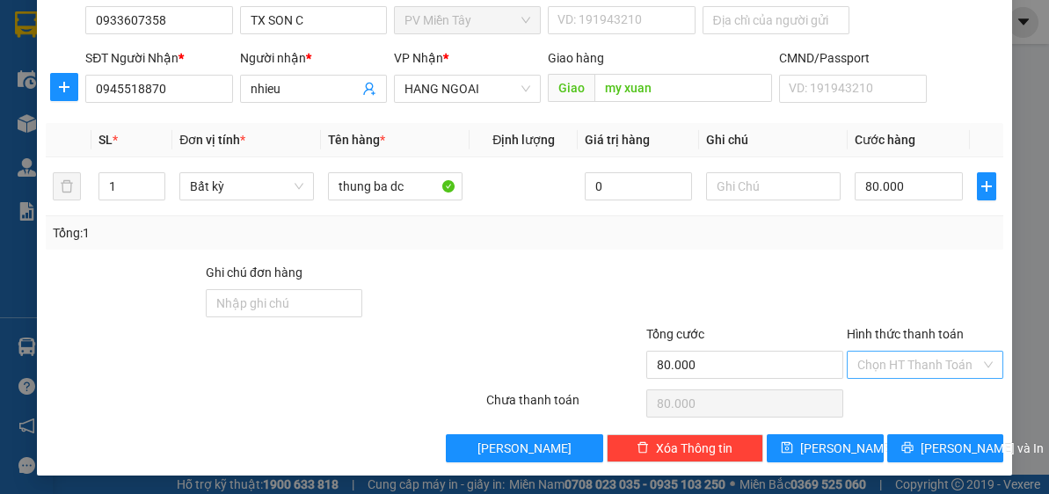
click at [922, 354] on input "Hình thức thanh toán" at bounding box center [918, 365] width 123 height 26
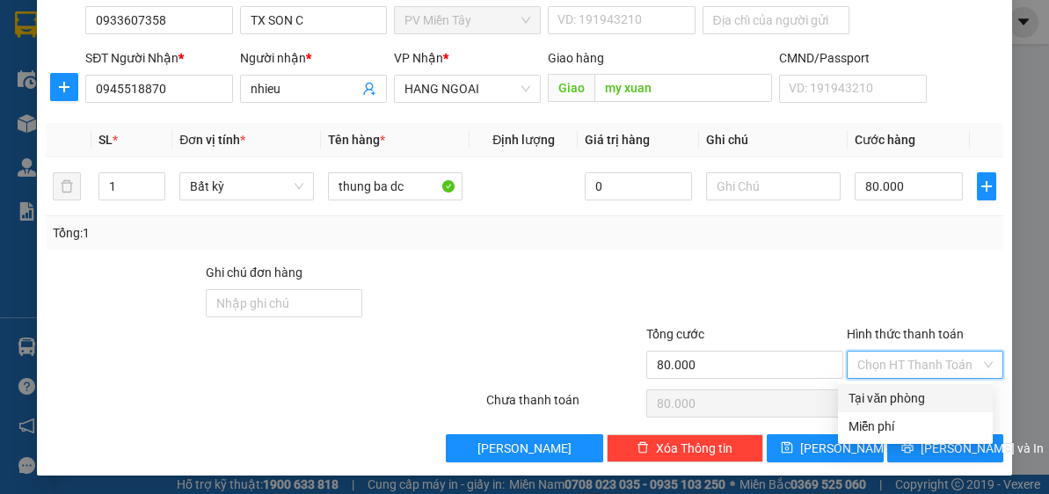
click at [929, 383] on div "Transit Pickup Surcharge Ids Transit Deliver Surcharge Ids Transit Deliver Surc…" at bounding box center [525, 185] width 958 height 553
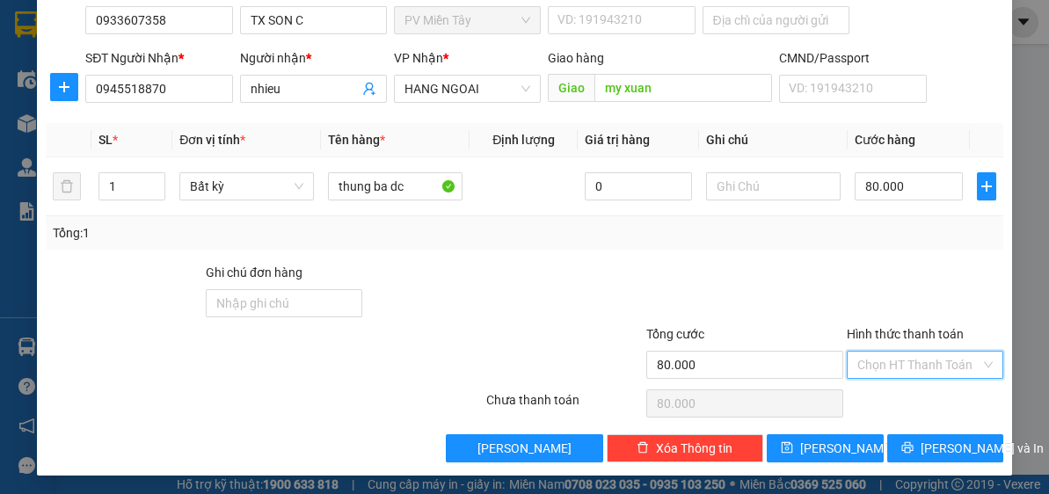
drag, startPoint x: 923, startPoint y: 357, endPoint x: 927, endPoint y: 368, distance: 12.0
click at [925, 365] on input "Hình thức thanh toán" at bounding box center [918, 365] width 123 height 26
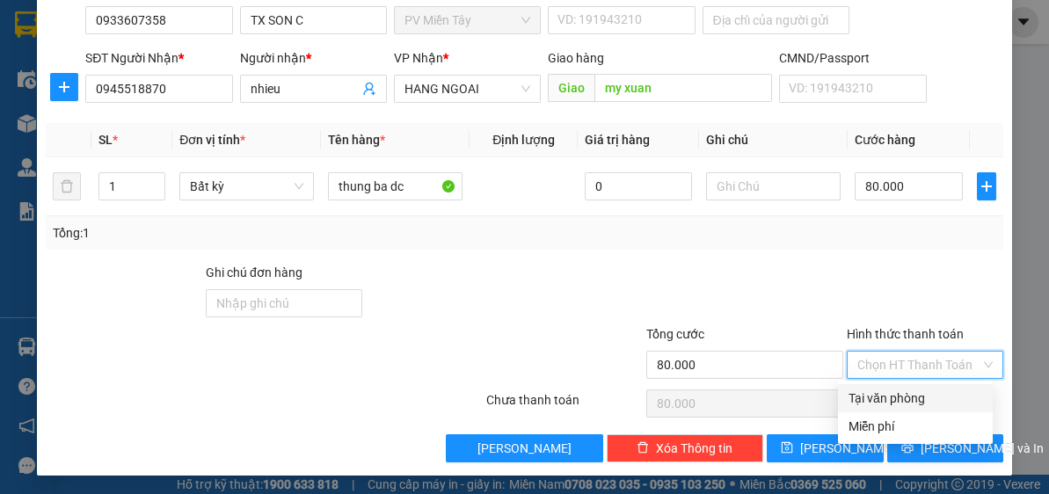
click at [925, 393] on div "Tại văn phòng" at bounding box center [916, 398] width 134 height 19
type input "0"
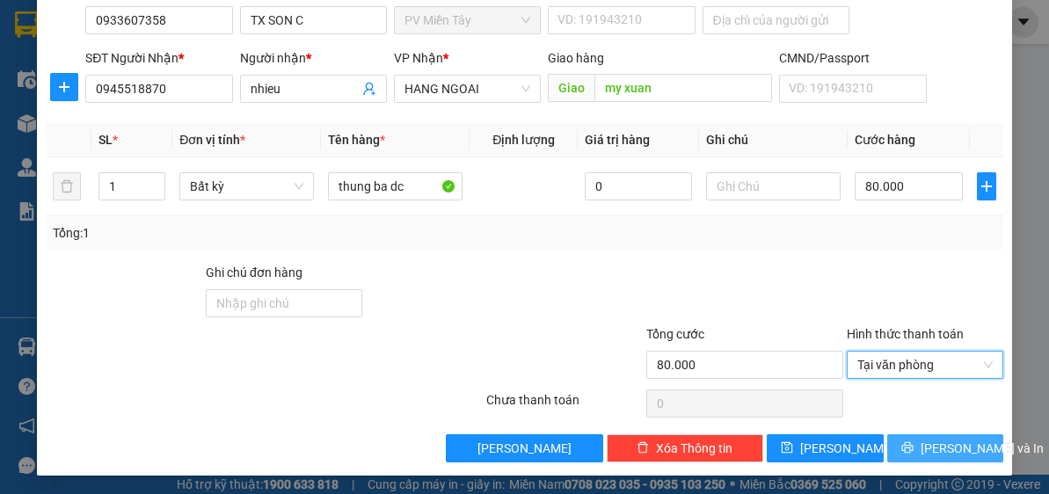
click at [943, 434] on button "[PERSON_NAME] và In" at bounding box center [945, 448] width 117 height 28
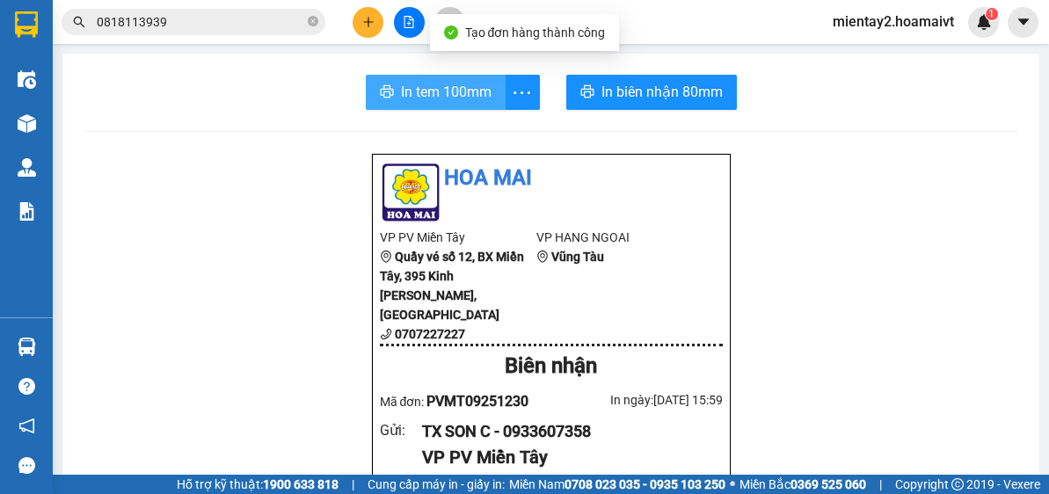
click at [441, 83] on span "In tem 100mm" at bounding box center [446, 92] width 91 height 22
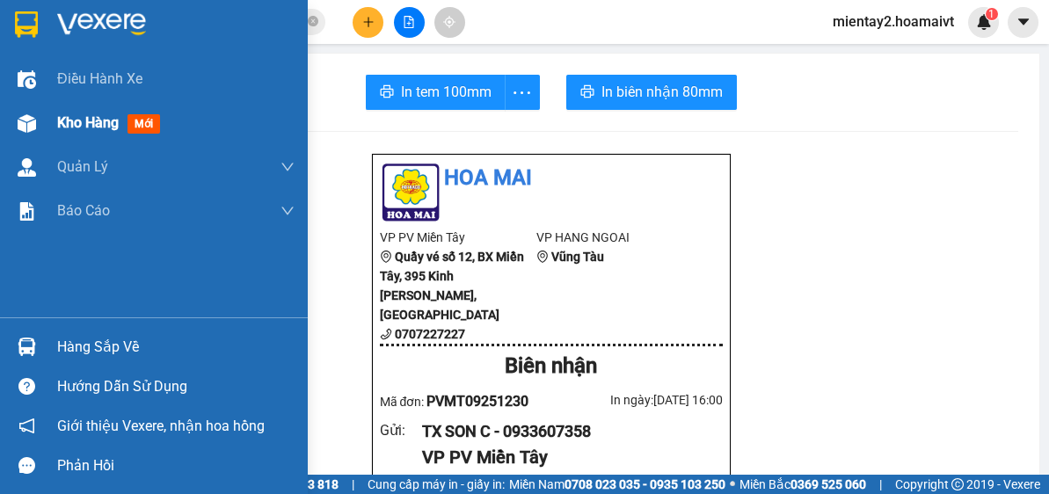
drag, startPoint x: 44, startPoint y: 126, endPoint x: 55, endPoint y: 113, distance: 17.5
click at [46, 126] on div "Kho hàng mới" at bounding box center [154, 123] width 308 height 44
click at [53, 115] on div "Kho hàng mới" at bounding box center [154, 123] width 308 height 44
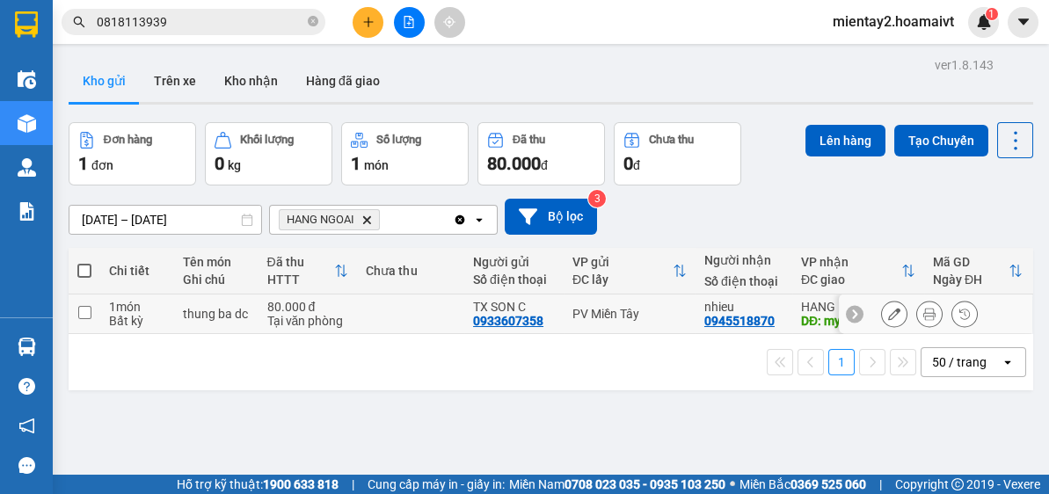
click at [370, 318] on td at bounding box center [410, 315] width 107 height 40
checkbox input "true"
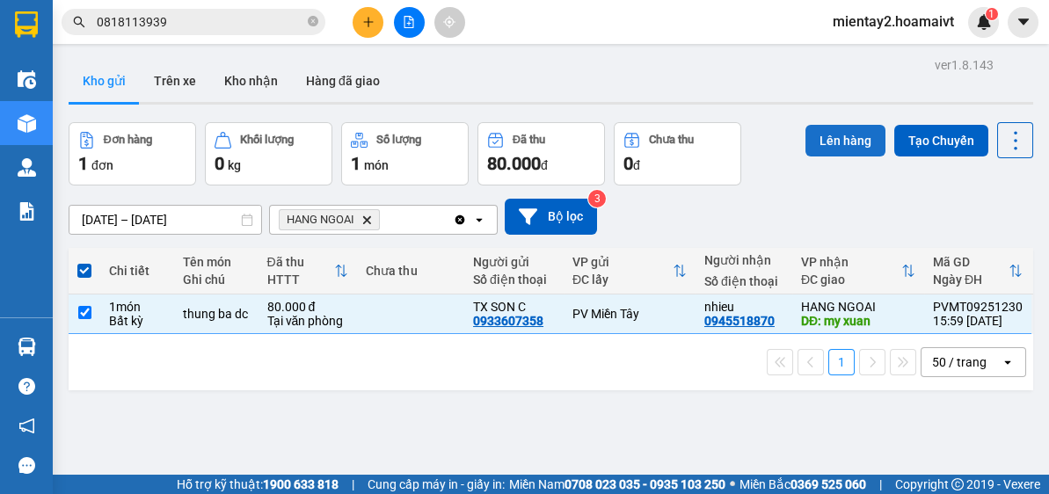
click at [840, 138] on button "Lên hàng" at bounding box center [845, 141] width 80 height 32
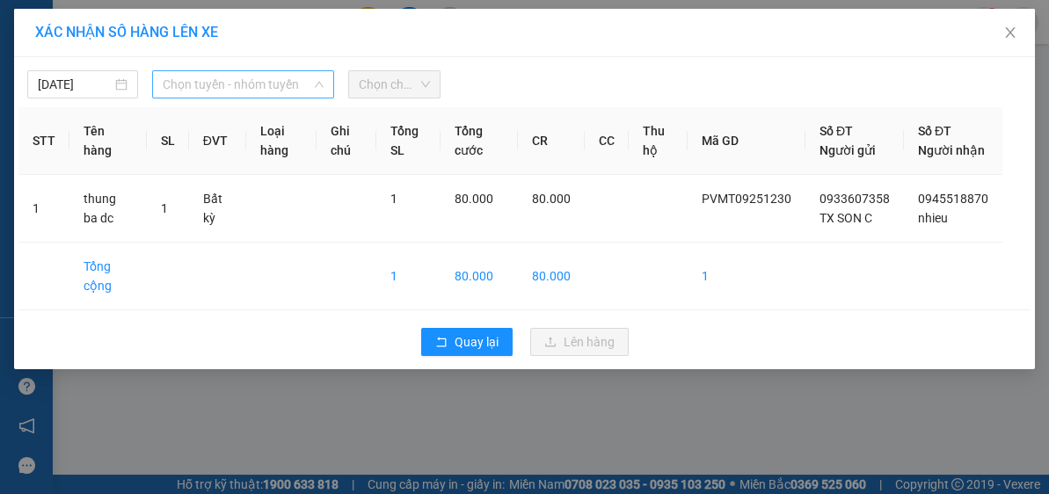
click at [231, 88] on span "Chọn tuyến - nhóm tuyến" at bounding box center [243, 84] width 161 height 26
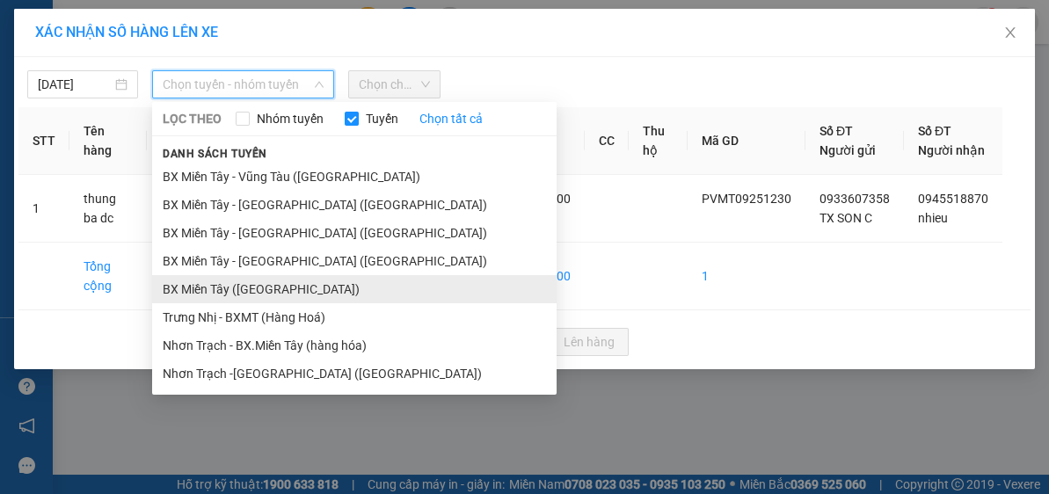
click at [276, 291] on li "BX Miền Tây ([GEOGRAPHIC_DATA])" at bounding box center [354, 289] width 404 height 28
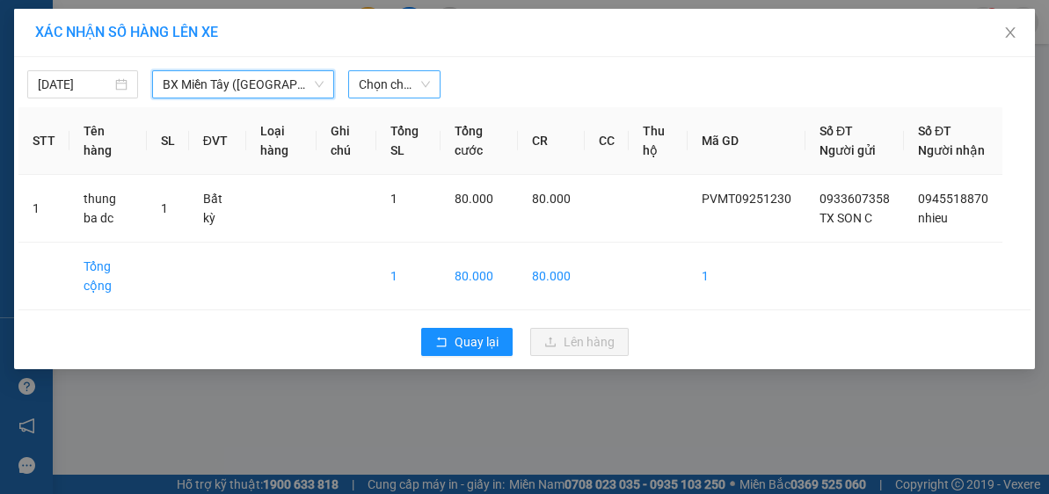
click at [392, 84] on span "Chọn chuyến" at bounding box center [395, 84] width 72 height 26
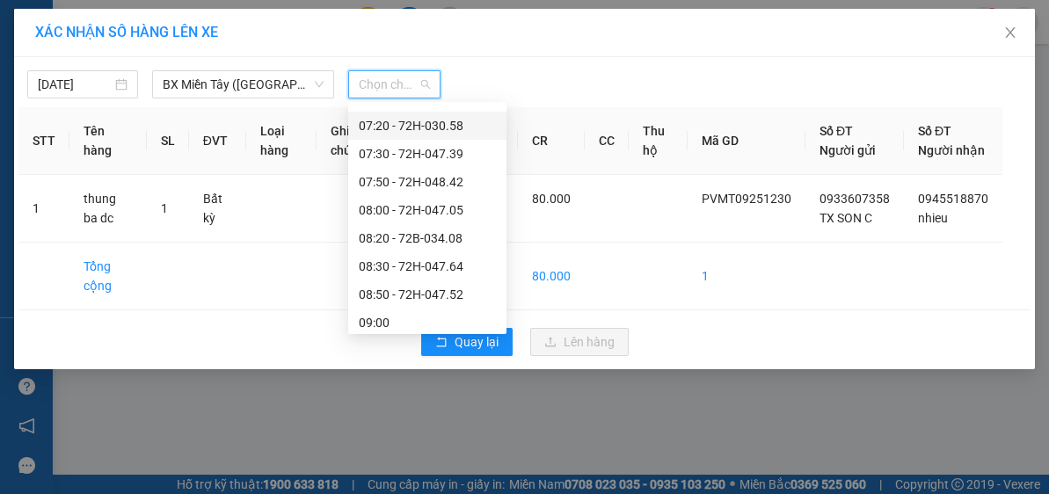
scroll to position [352, 0]
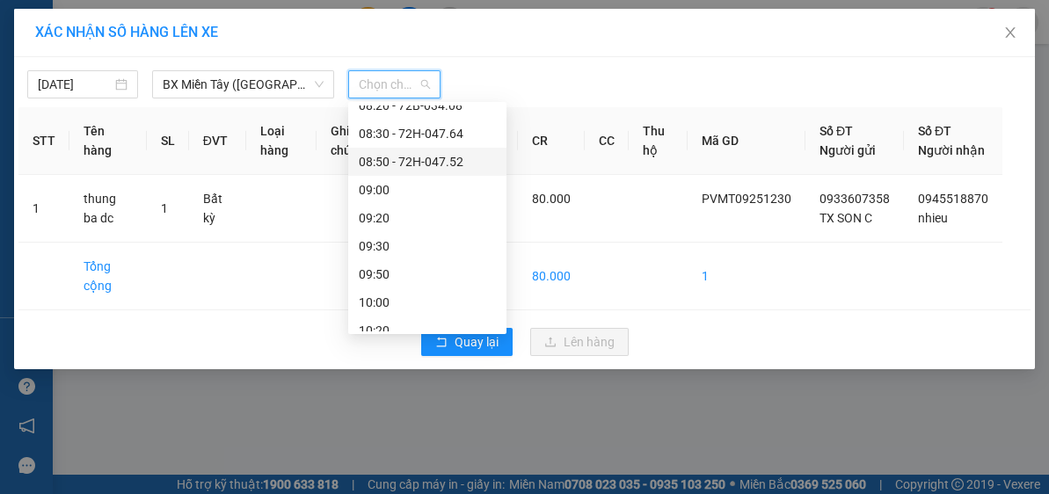
click at [450, 159] on div "08:50 - 72H-047.52" at bounding box center [427, 161] width 137 height 19
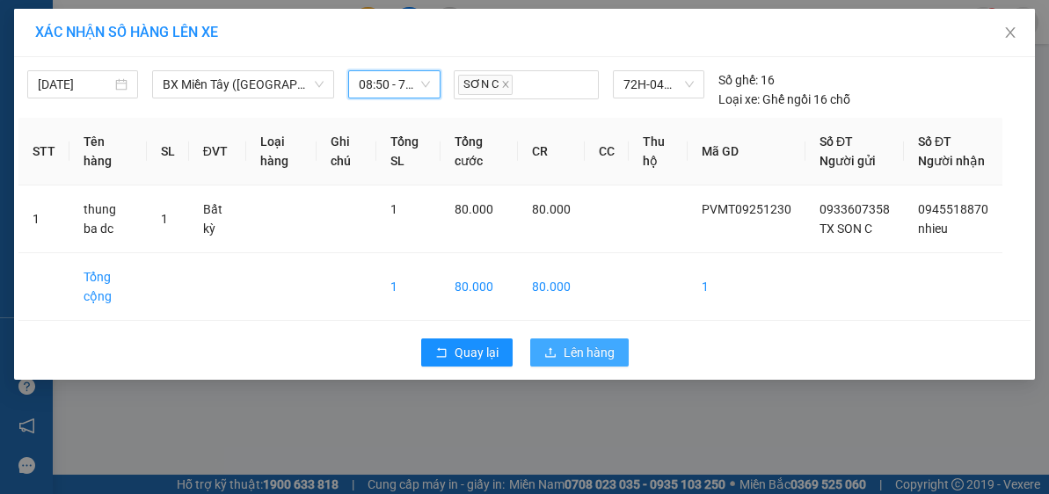
click at [599, 362] on span "Lên hàng" at bounding box center [589, 352] width 51 height 19
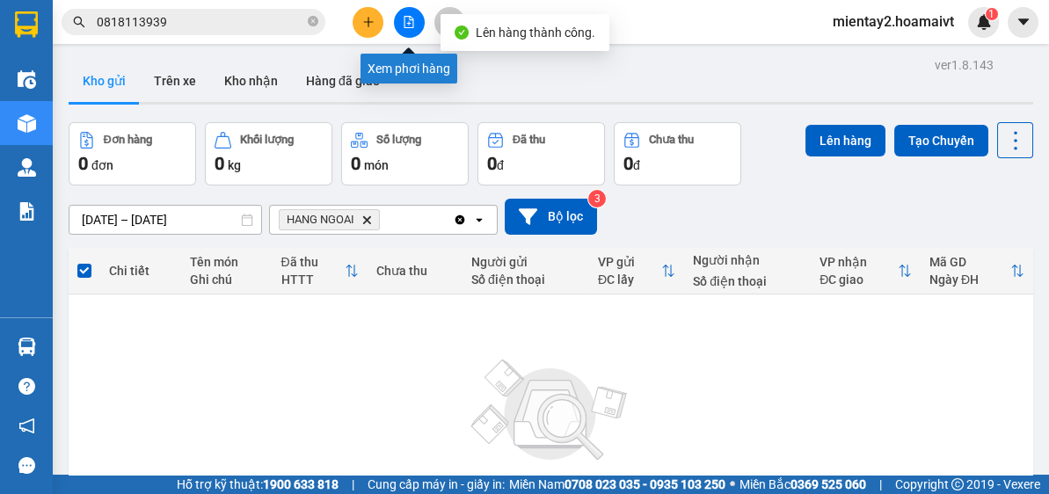
click at [403, 26] on icon "file-add" at bounding box center [409, 22] width 12 height 12
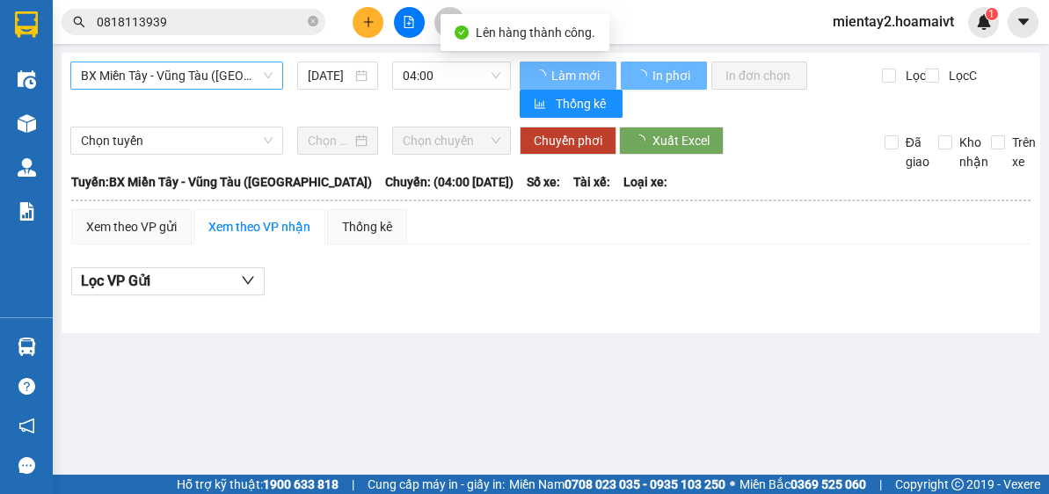
click at [189, 77] on span "BX Miền Tây - Vũng Tàu ([GEOGRAPHIC_DATA])" at bounding box center [177, 75] width 192 height 26
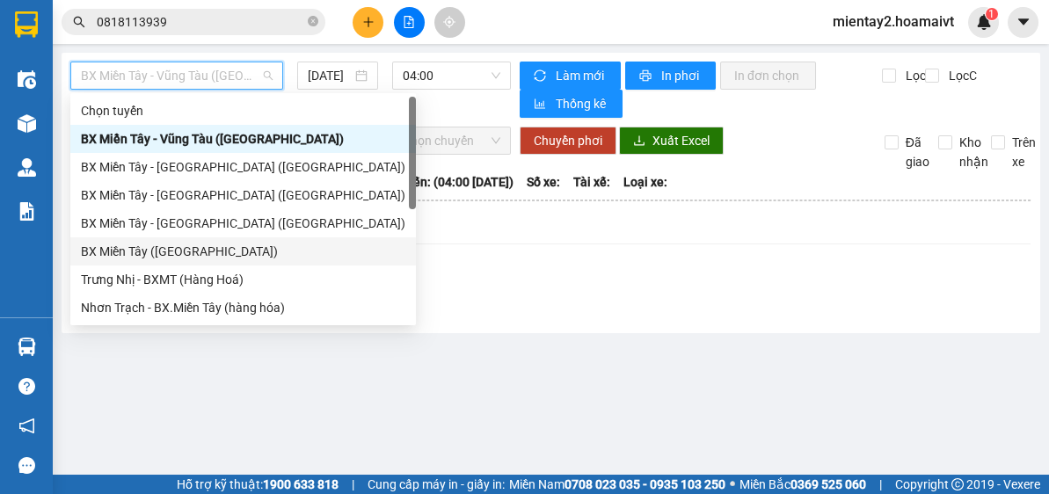
click at [218, 255] on div "BX Miền Tây ([GEOGRAPHIC_DATA])" at bounding box center [243, 251] width 324 height 19
type input "[DATE]"
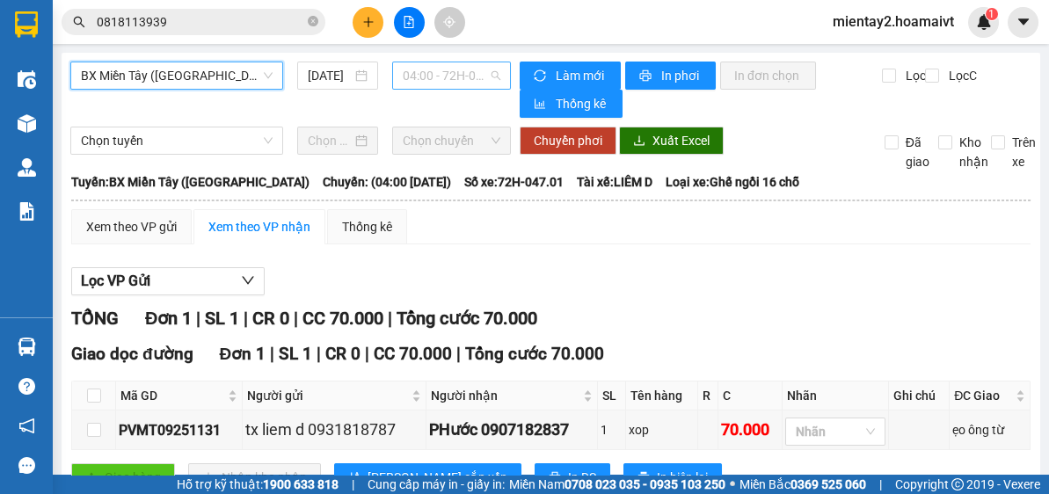
click at [451, 87] on span "04:00 - 72H-047.01" at bounding box center [452, 75] width 98 height 26
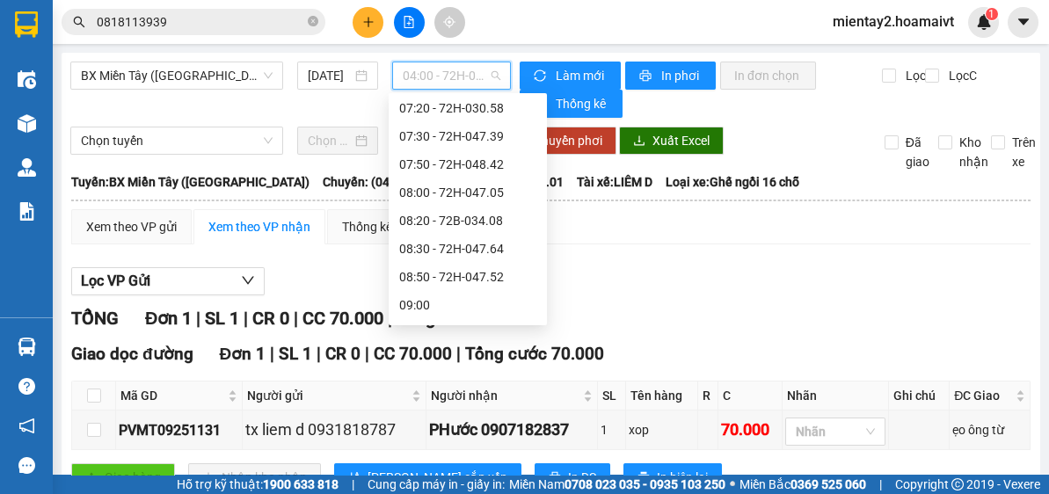
scroll to position [352, 0]
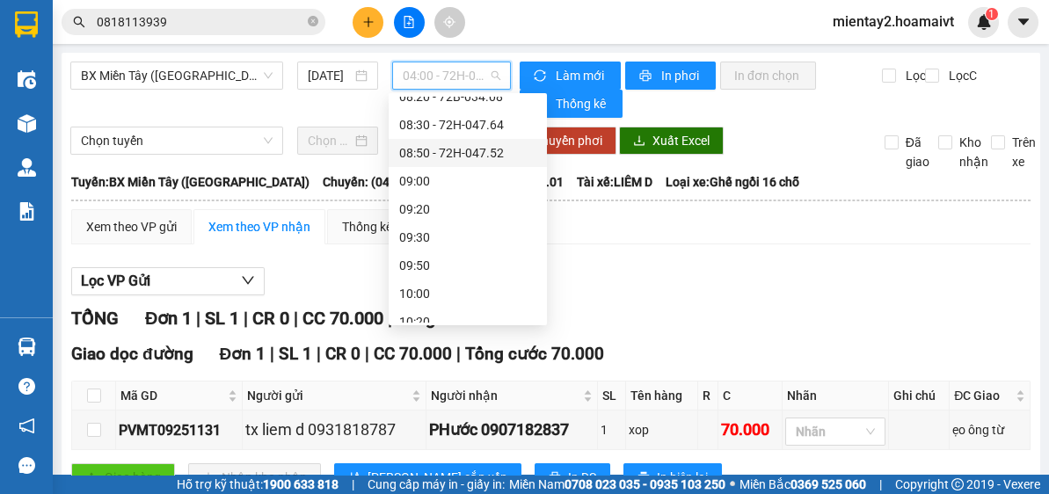
click at [477, 146] on div "08:50 - 72H-047.52" at bounding box center [467, 152] width 137 height 19
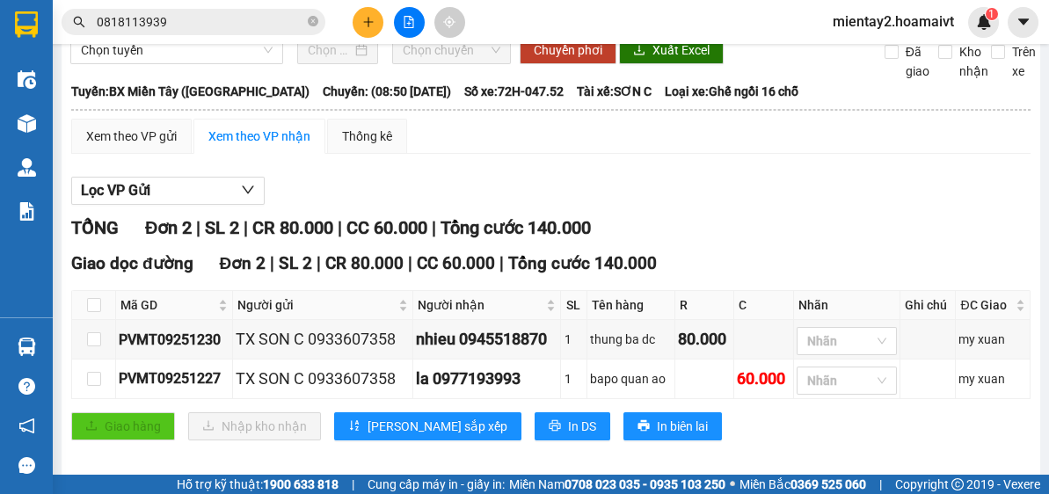
scroll to position [101, 0]
